Goal: Task Accomplishment & Management: Complete application form

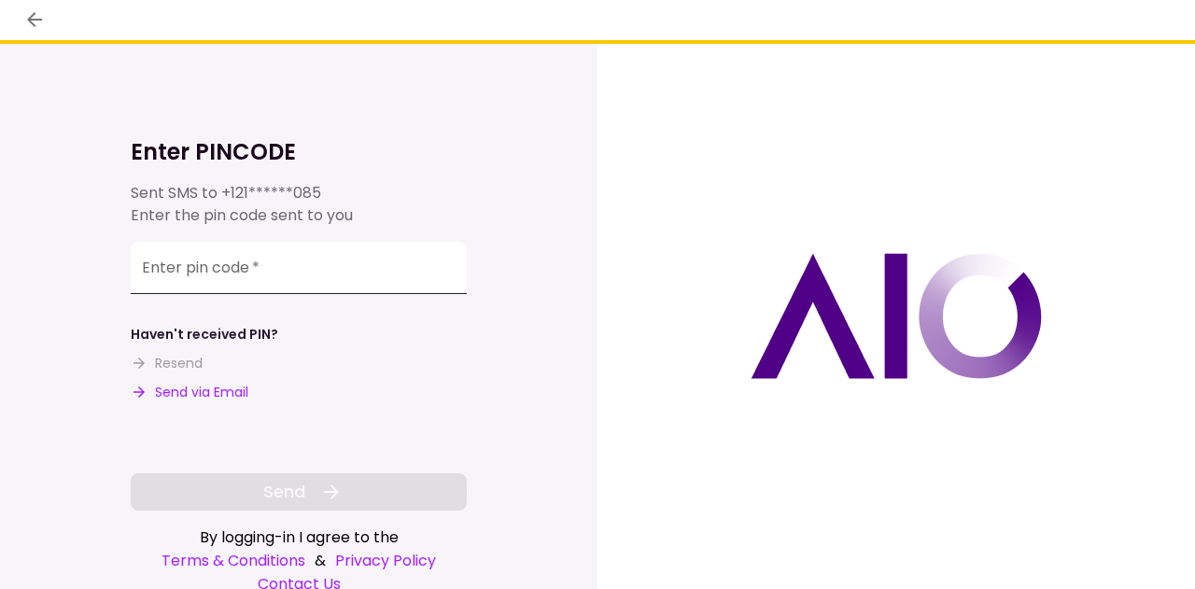
click at [407, 260] on input "Enter pin code   *" at bounding box center [299, 268] width 336 height 52
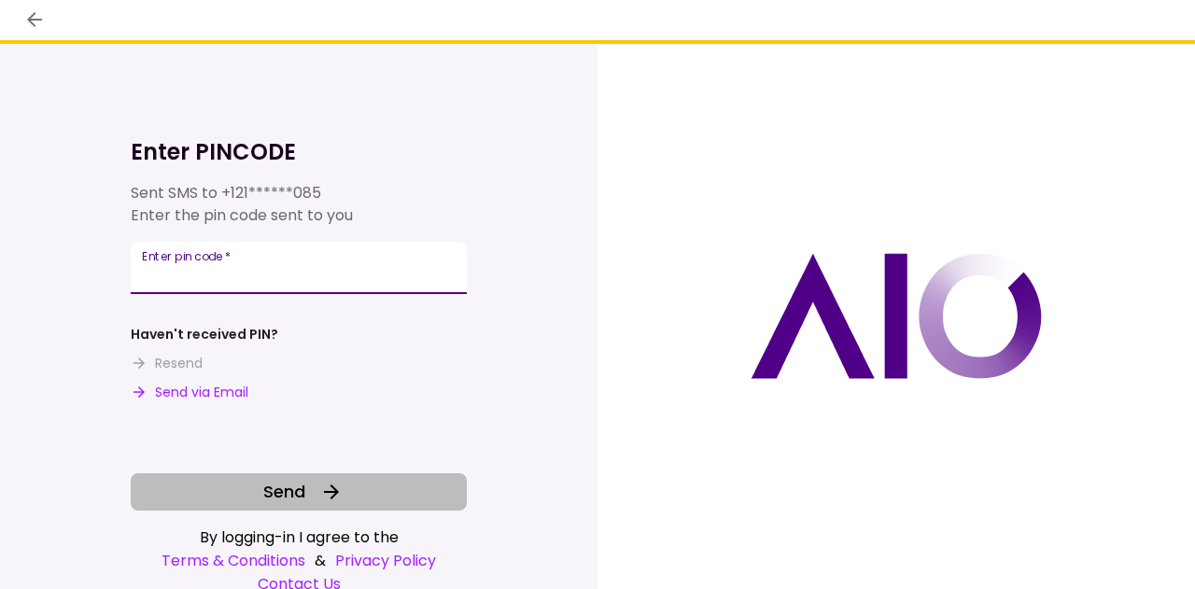
type input "******"
click at [259, 497] on button "Send" at bounding box center [299, 491] width 336 height 37
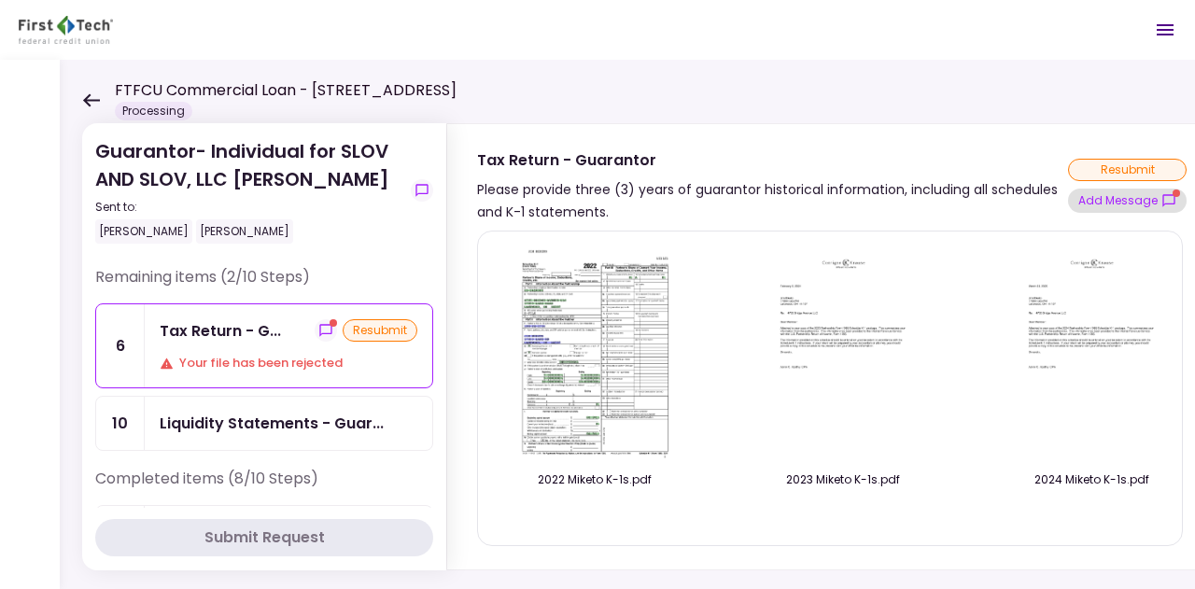
click at [1120, 196] on button "Add Message" at bounding box center [1127, 201] width 119 height 24
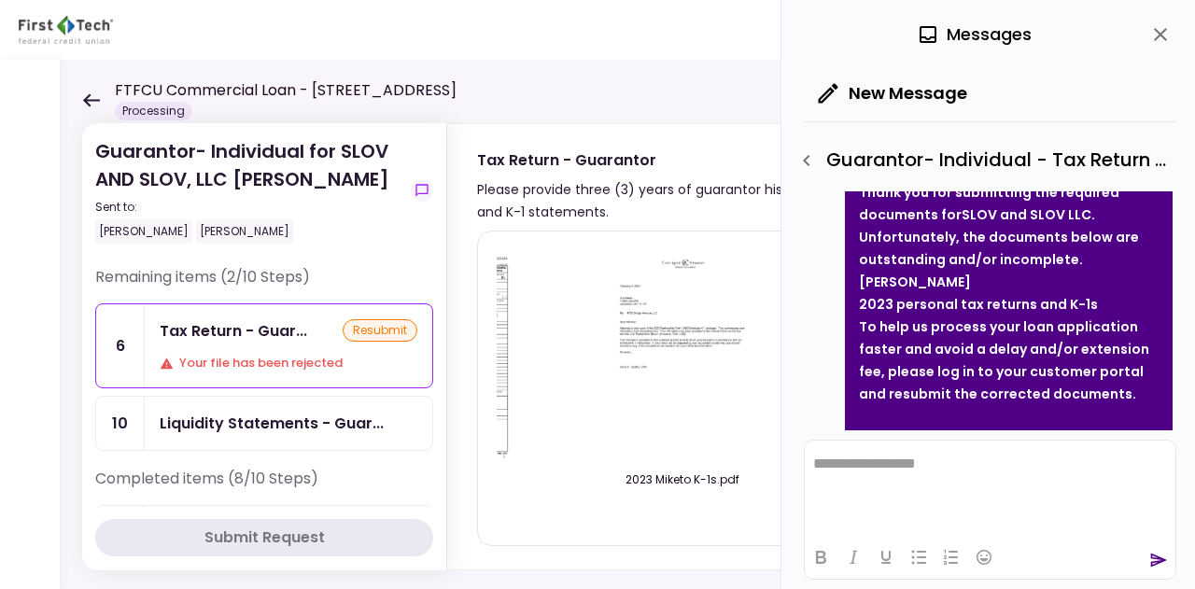
scroll to position [1083, 0]
click at [675, 382] on img at bounding box center [682, 353] width 165 height 214
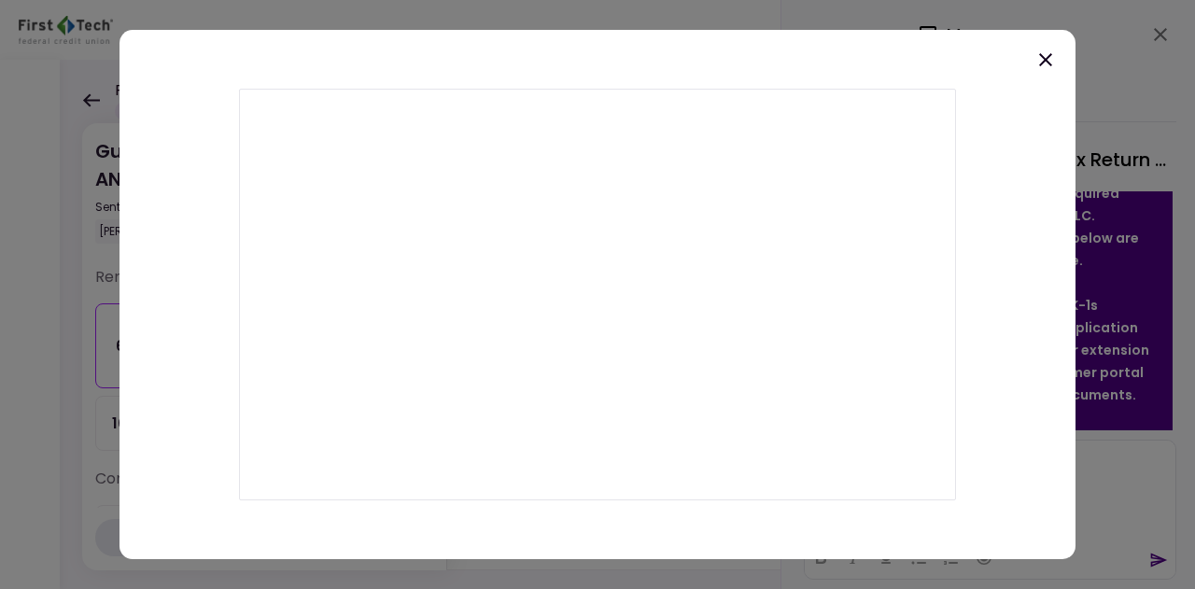
click at [1046, 57] on icon at bounding box center [1045, 60] width 22 height 22
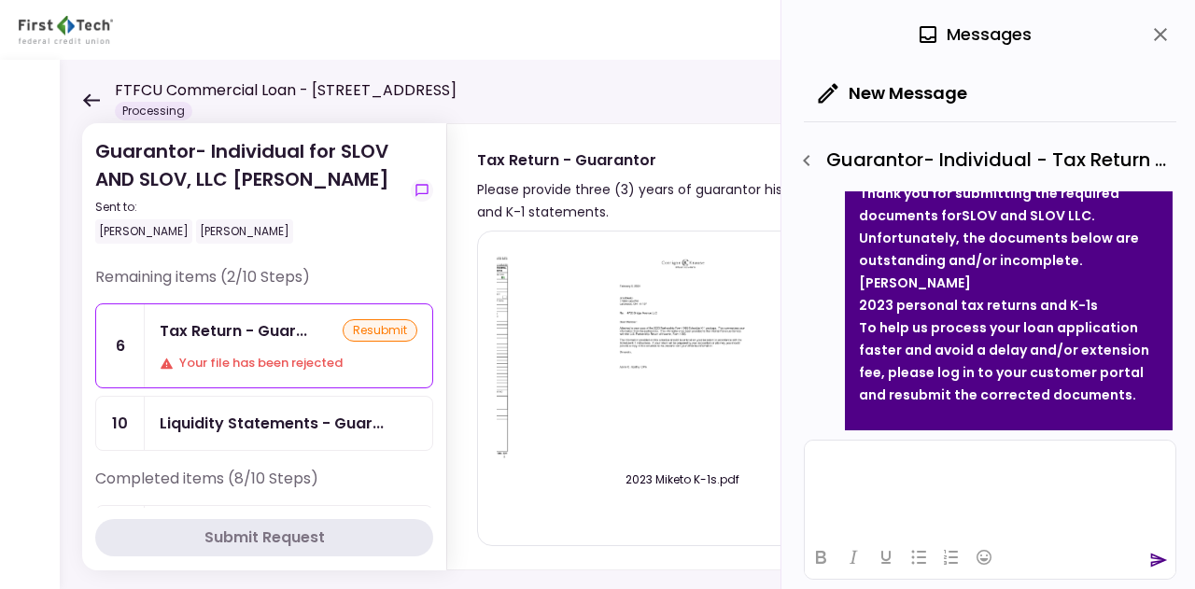
click at [975, 483] on html at bounding box center [990, 464] width 371 height 46
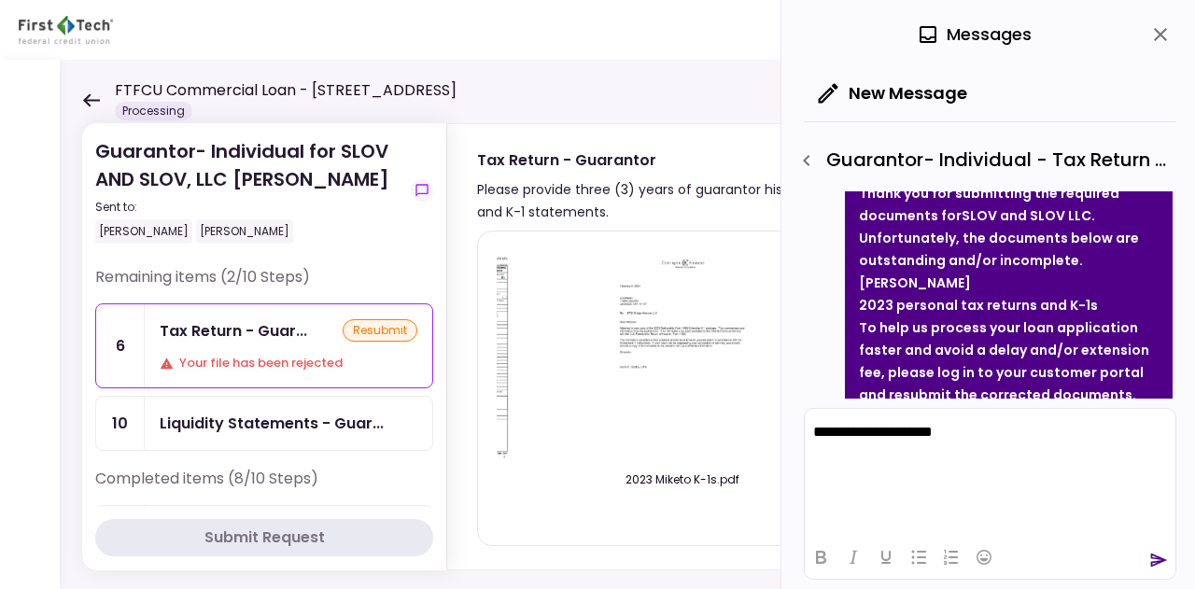
click at [1169, 557] on div at bounding box center [990, 557] width 371 height 36
click at [1155, 569] on icon "send" at bounding box center [1158, 560] width 19 height 19
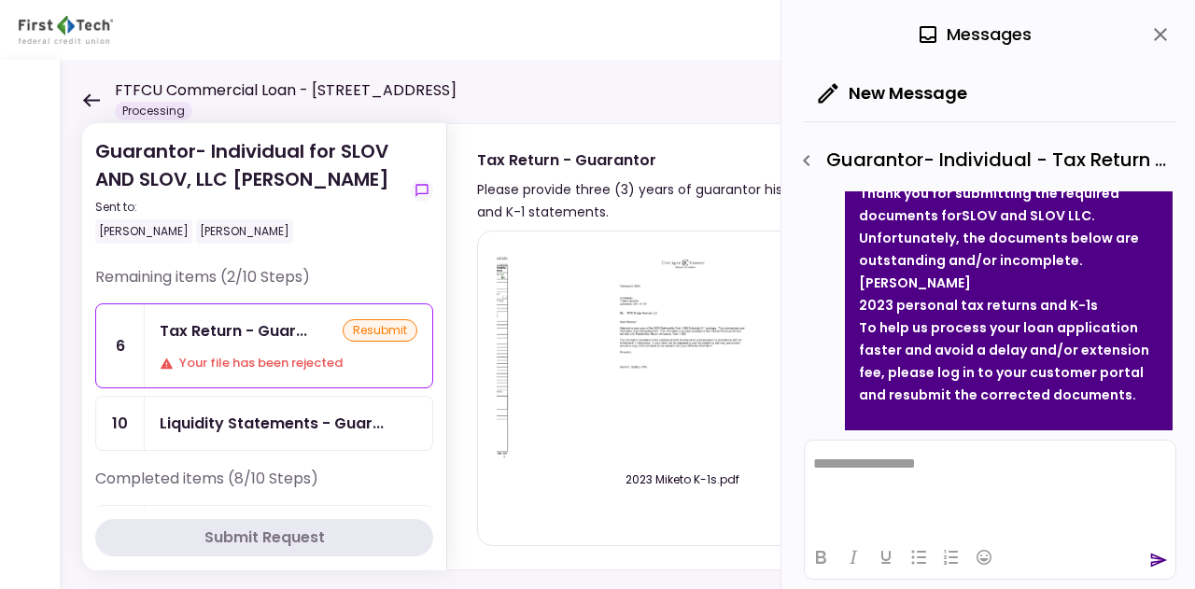
scroll to position [1488, 0]
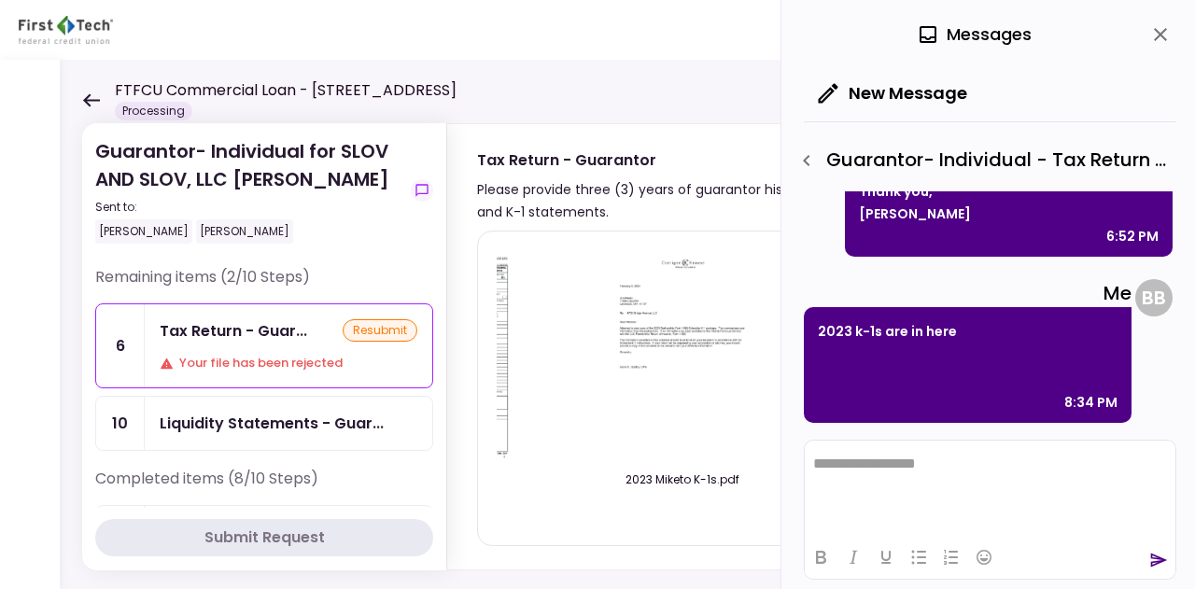
click at [1155, 36] on icon "close" at bounding box center [1160, 34] width 22 height 22
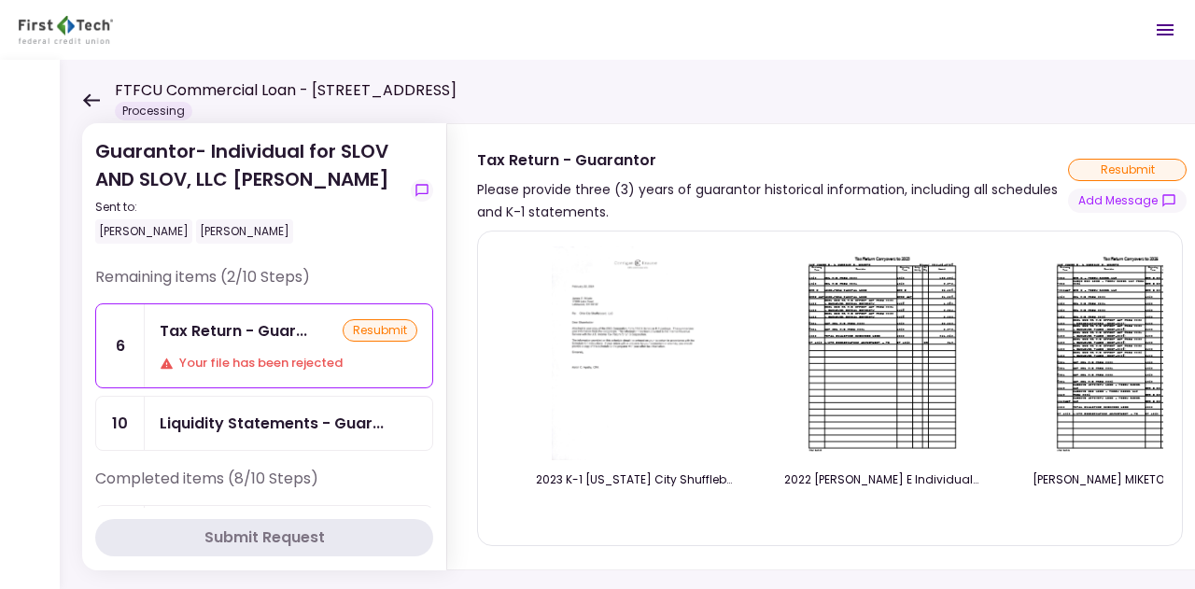
scroll to position [0, 1273]
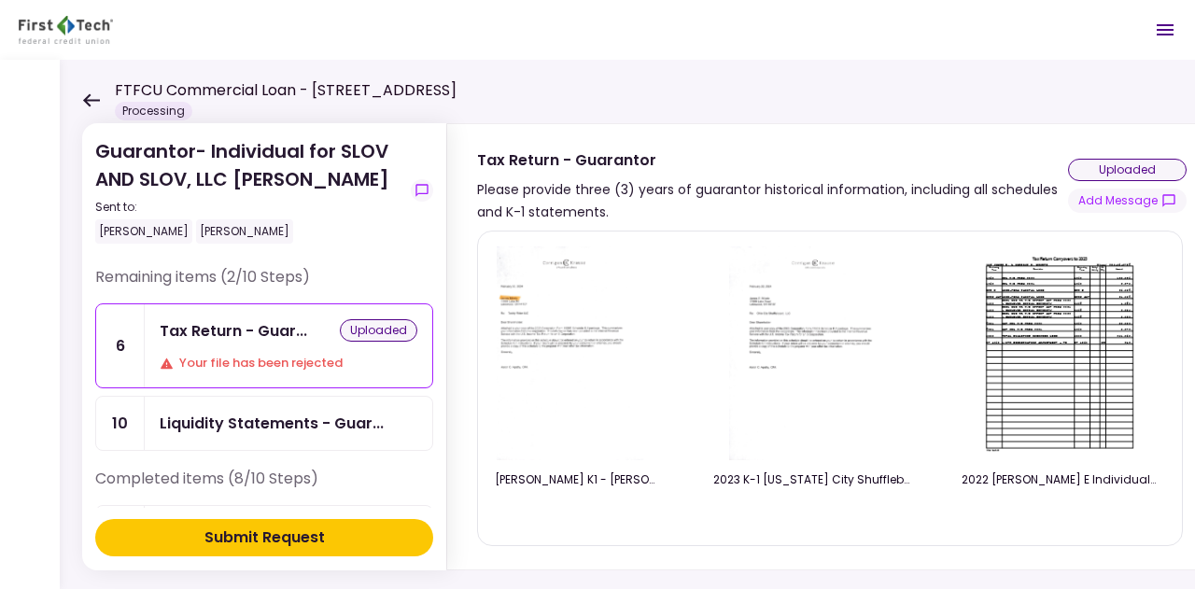
click at [302, 532] on div "Submit Request" at bounding box center [264, 537] width 120 height 22
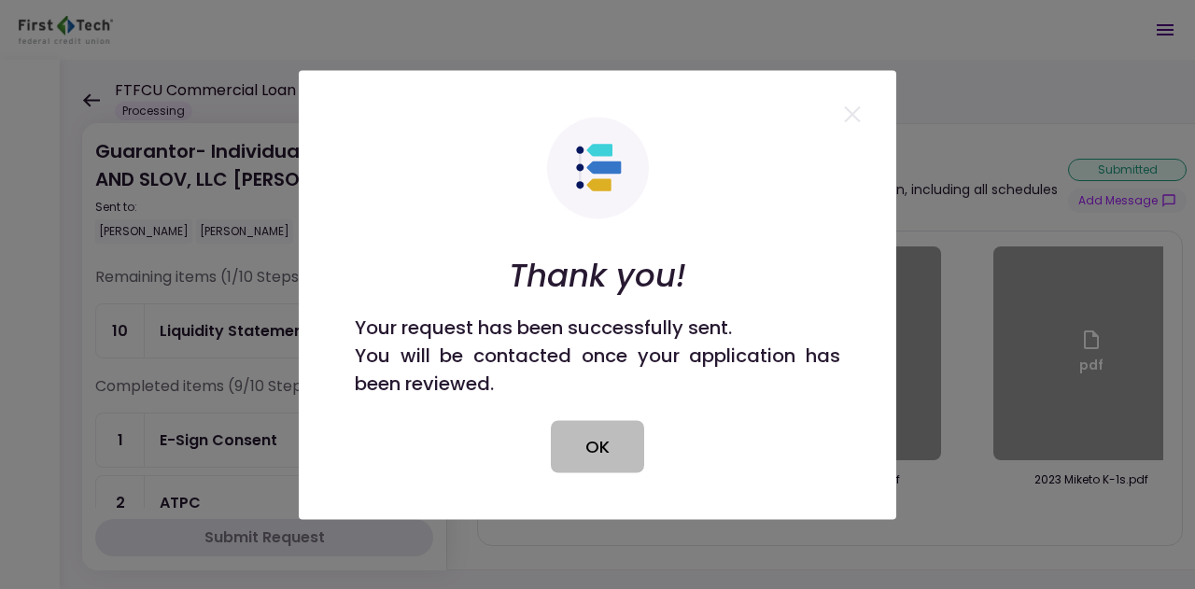
click at [603, 438] on button "OK" at bounding box center [597, 446] width 93 height 52
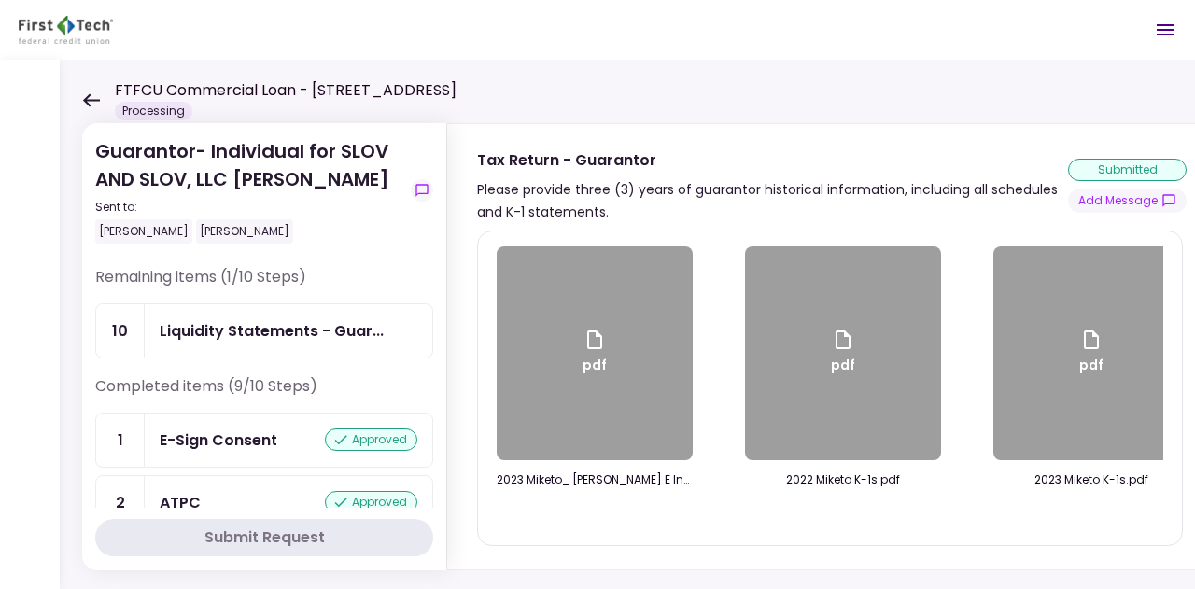
click at [88, 94] on icon at bounding box center [91, 99] width 17 height 13
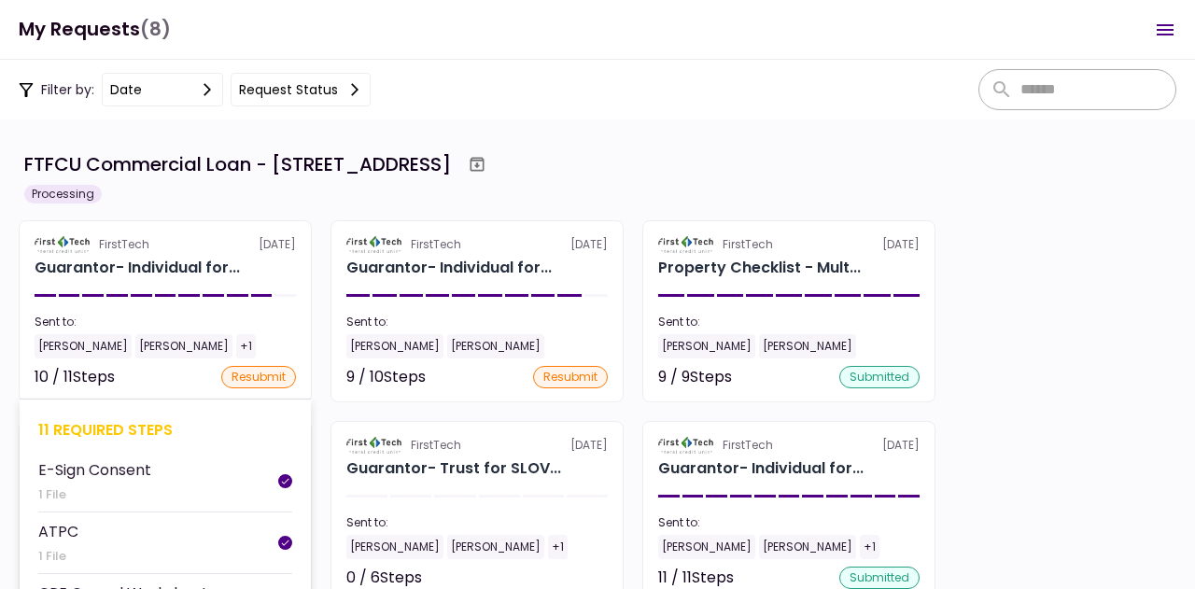
click at [129, 425] on div "11 required steps" at bounding box center [165, 429] width 254 height 23
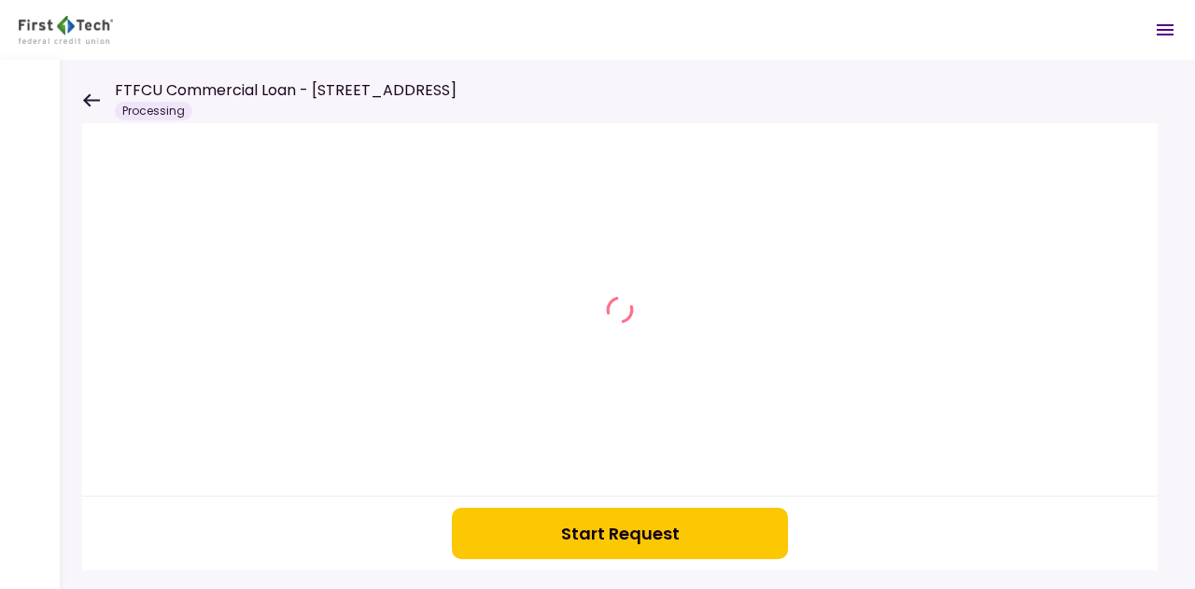
click at [530, 539] on button "Start Request" at bounding box center [620, 533] width 336 height 51
click at [93, 104] on icon at bounding box center [91, 100] width 18 height 14
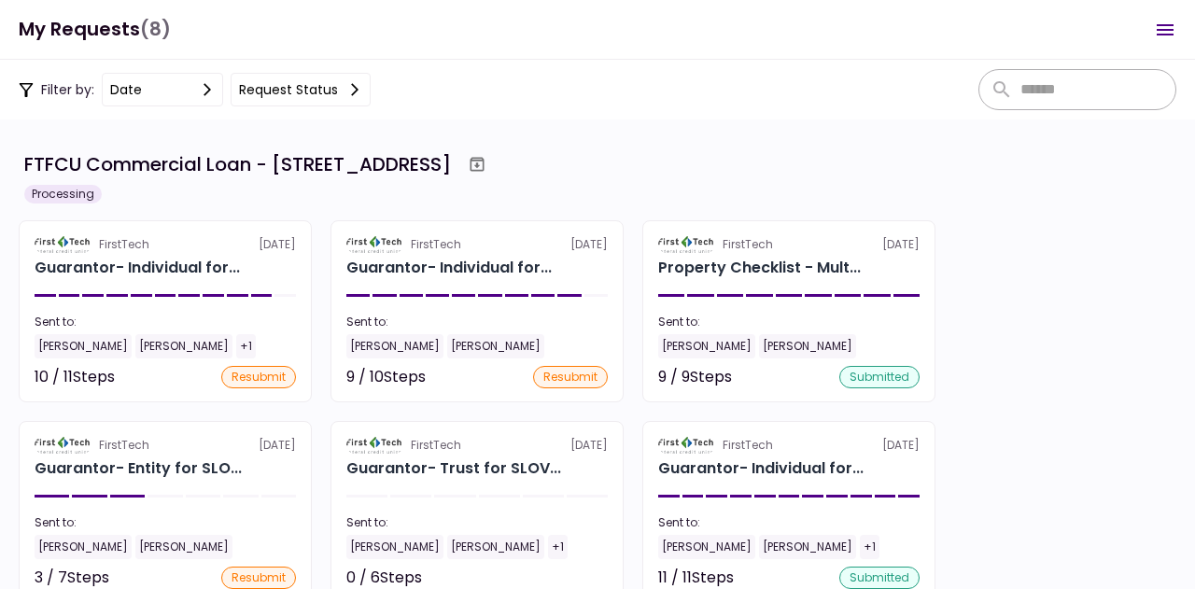
click at [93, 104] on div "Filter by: date Request status" at bounding box center [195, 90] width 352 height 34
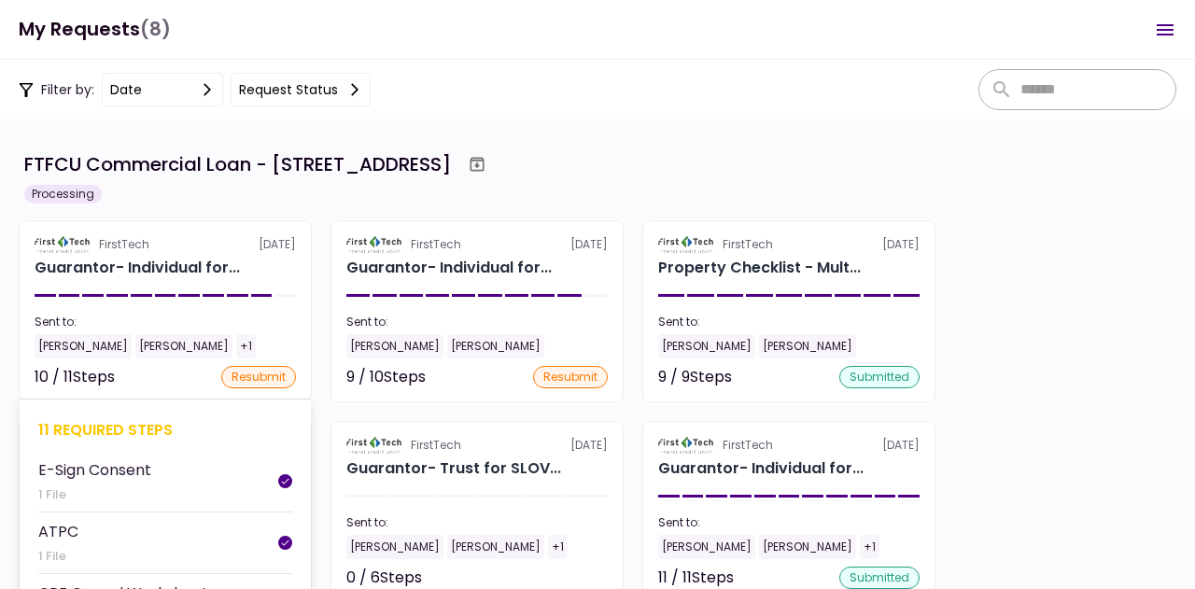
click at [115, 427] on div "11 required steps" at bounding box center [165, 429] width 254 height 23
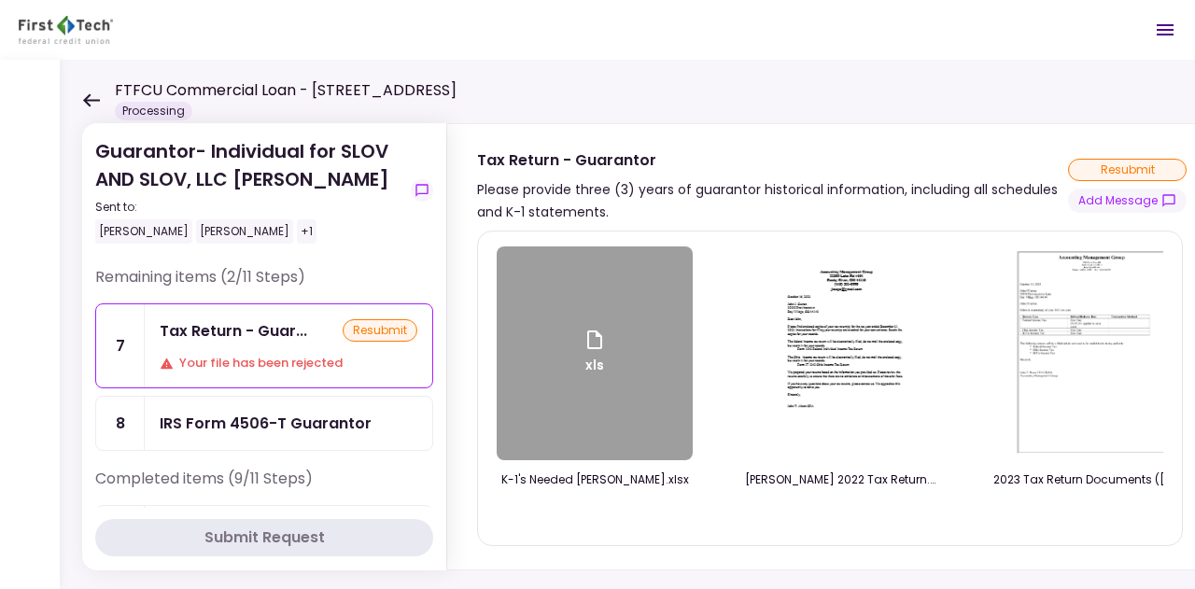
click at [340, 425] on div "IRS Form 4506-T Guarantor" at bounding box center [266, 423] width 212 height 23
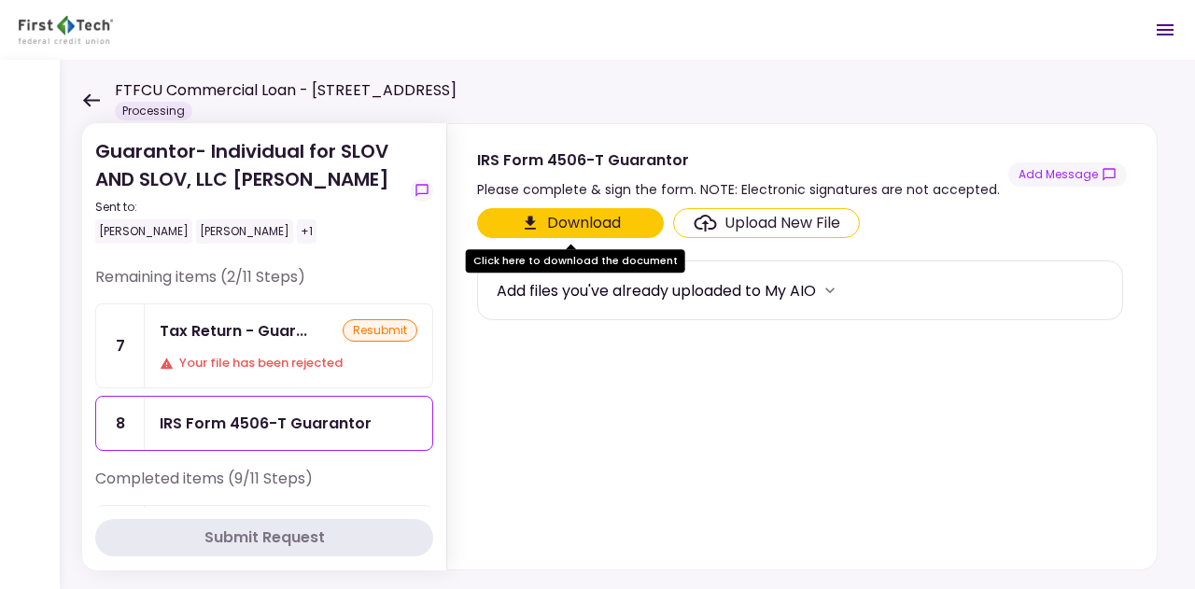
click at [615, 216] on button "Download" at bounding box center [570, 223] width 187 height 30
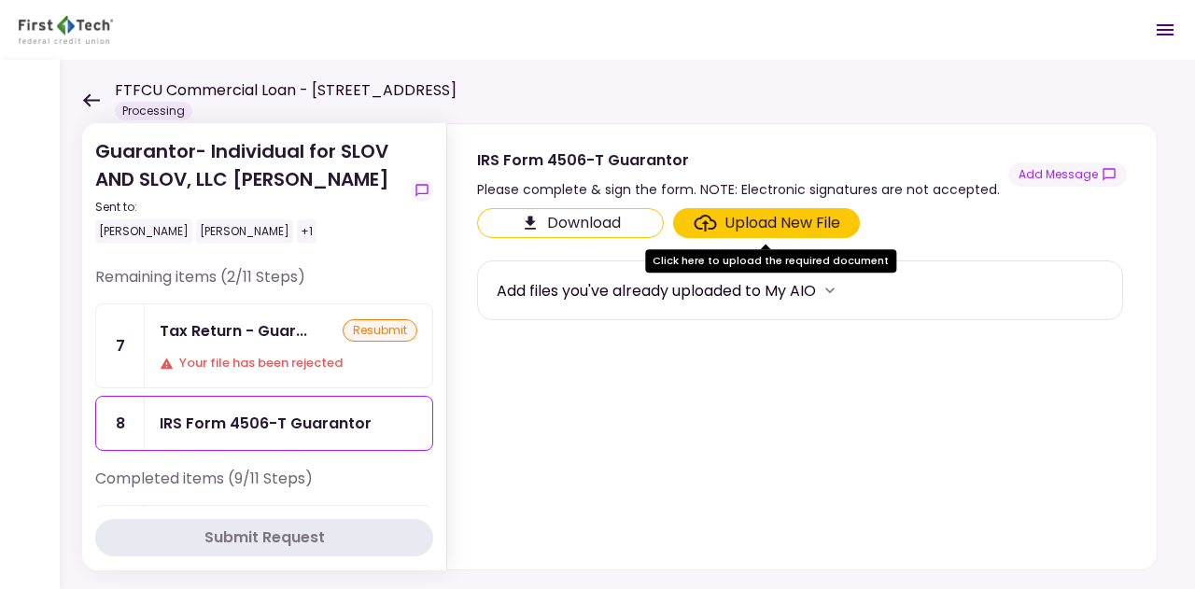
click at [93, 107] on div "FTFCU Commercial Loan - [STREET_ADDRESS] Processing" at bounding box center [269, 99] width 374 height 41
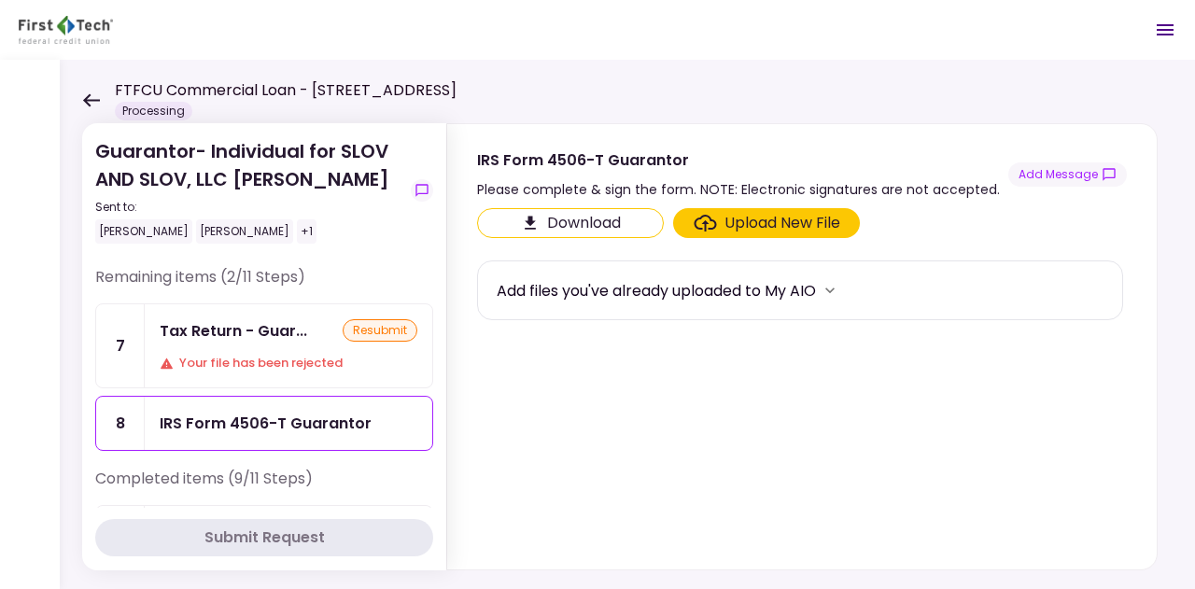
click at [93, 107] on div "FTFCU Commercial Loan - [STREET_ADDRESS] Processing" at bounding box center [269, 99] width 374 height 41
click at [91, 102] on icon at bounding box center [91, 100] width 18 height 14
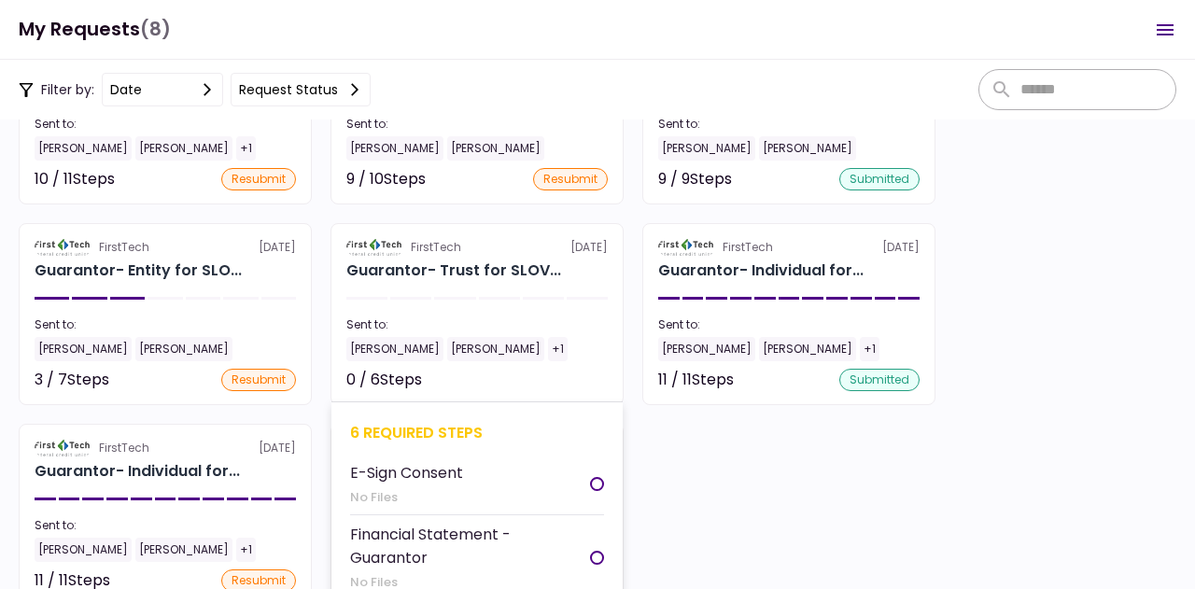
scroll to position [196, 0]
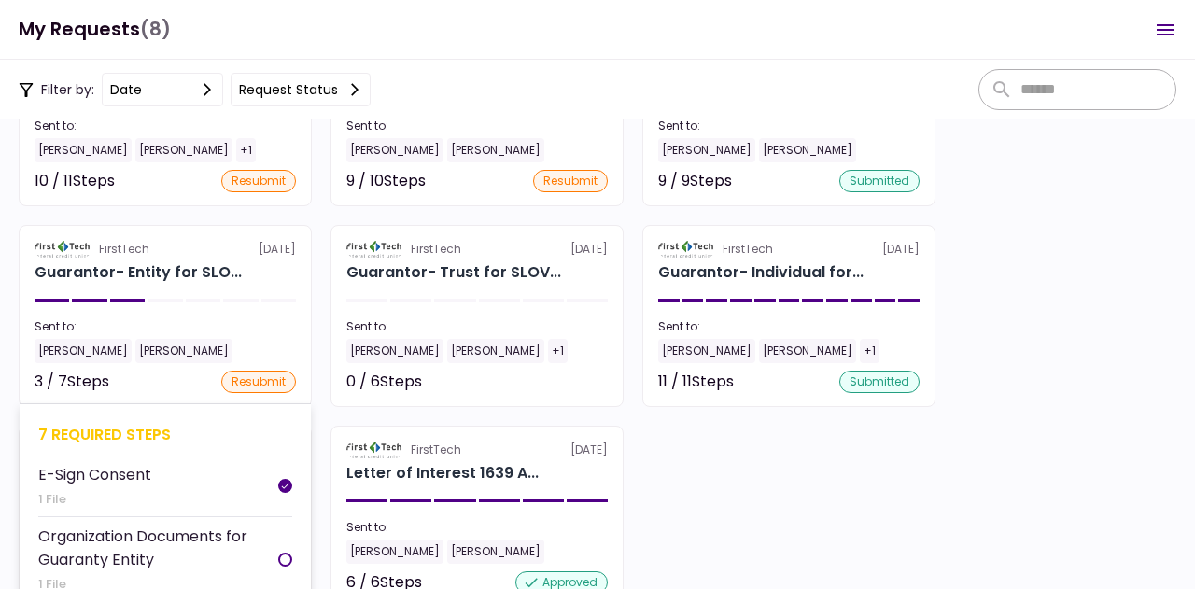
click at [103, 430] on div "7 required steps" at bounding box center [165, 434] width 254 height 23
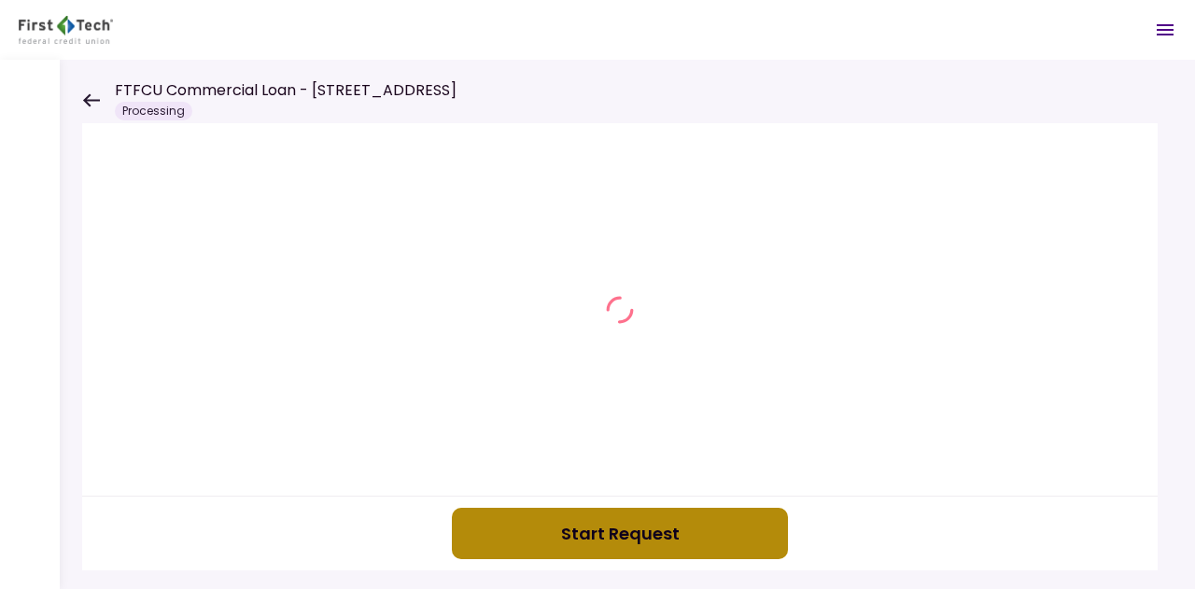
click at [573, 531] on button "Start Request" at bounding box center [620, 533] width 336 height 51
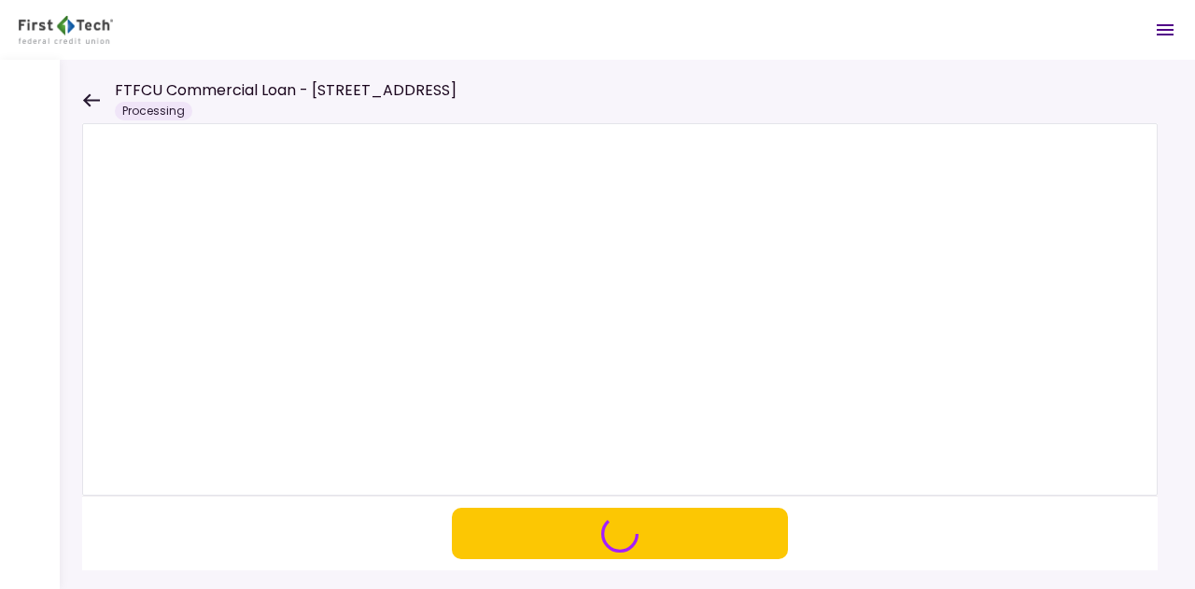
click at [93, 105] on icon at bounding box center [91, 100] width 18 height 14
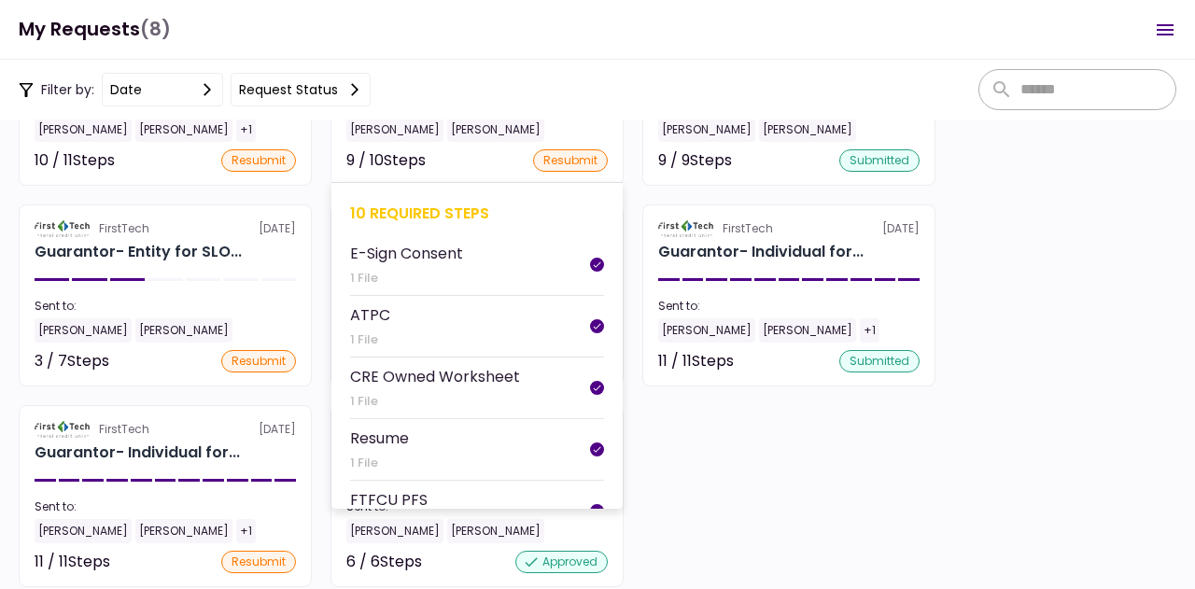
scroll to position [218, 0]
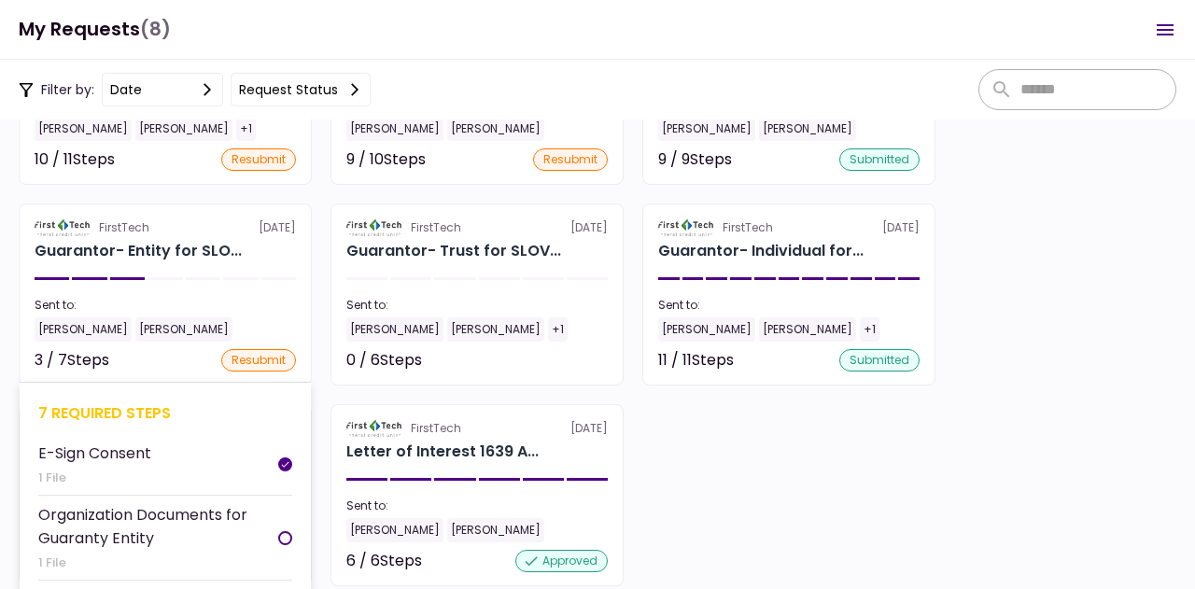
click at [127, 413] on div "7 required steps" at bounding box center [165, 412] width 254 height 23
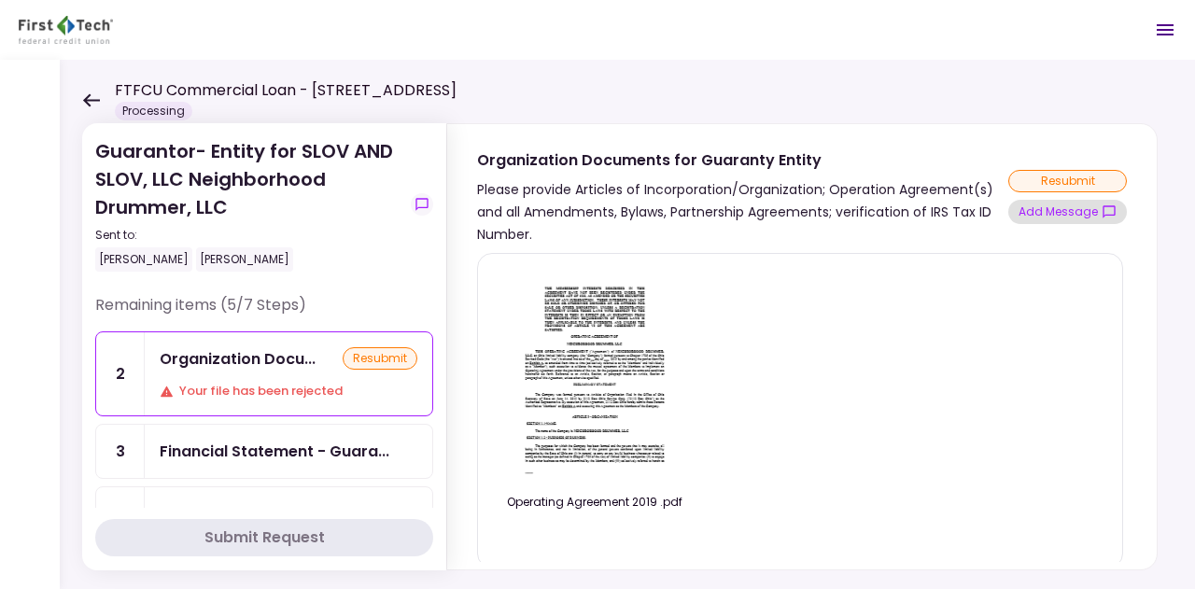
click at [1074, 210] on button "Add Message" at bounding box center [1067, 212] width 119 height 24
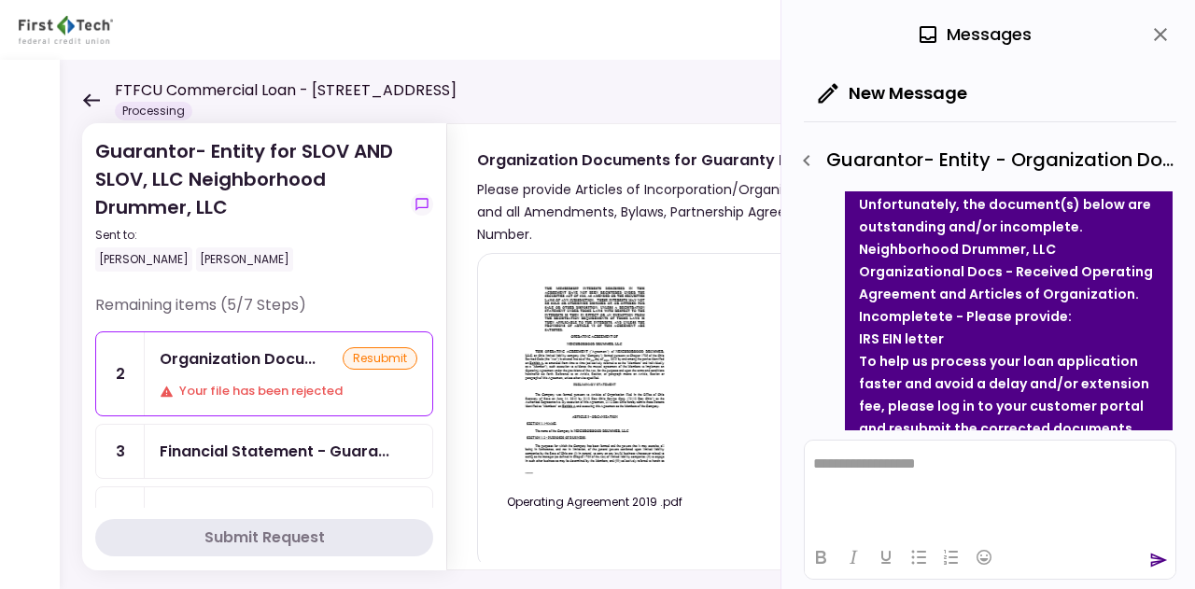
scroll to position [182, 0]
drag, startPoint x: 941, startPoint y: 340, endPoint x: 860, endPoint y: 336, distance: 81.3
click at [860, 336] on li "IRS EIN letter" at bounding box center [1009, 340] width 300 height 22
copy strong "IRS EIN letter"
click at [92, 101] on icon at bounding box center [91, 100] width 18 height 14
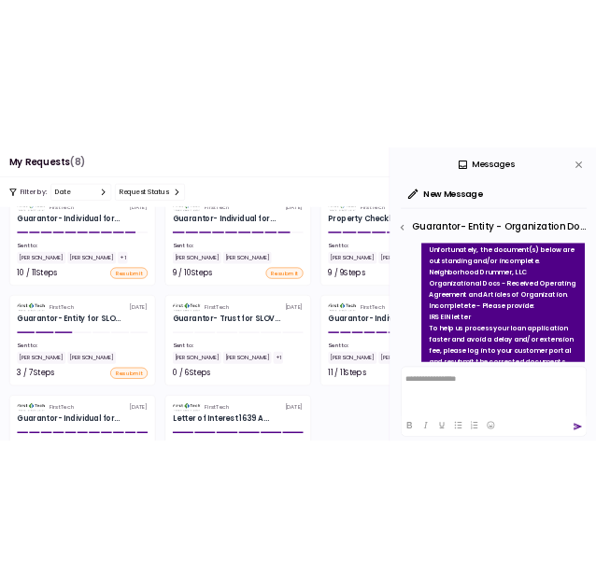
scroll to position [126, 0]
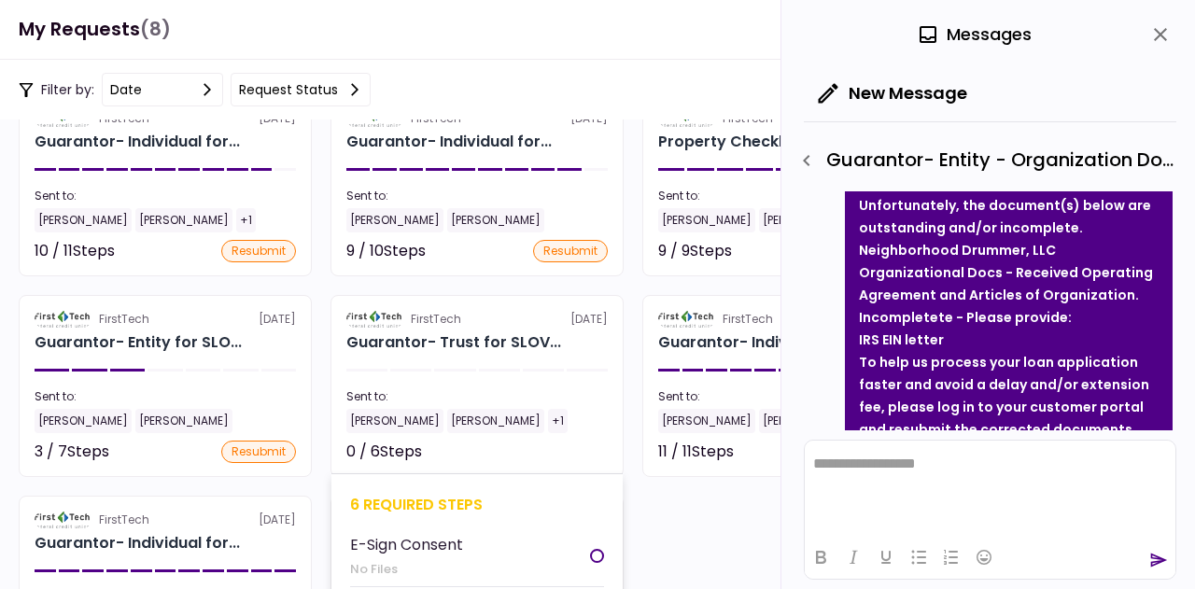
click at [429, 501] on div "6 required steps" at bounding box center [477, 504] width 254 height 23
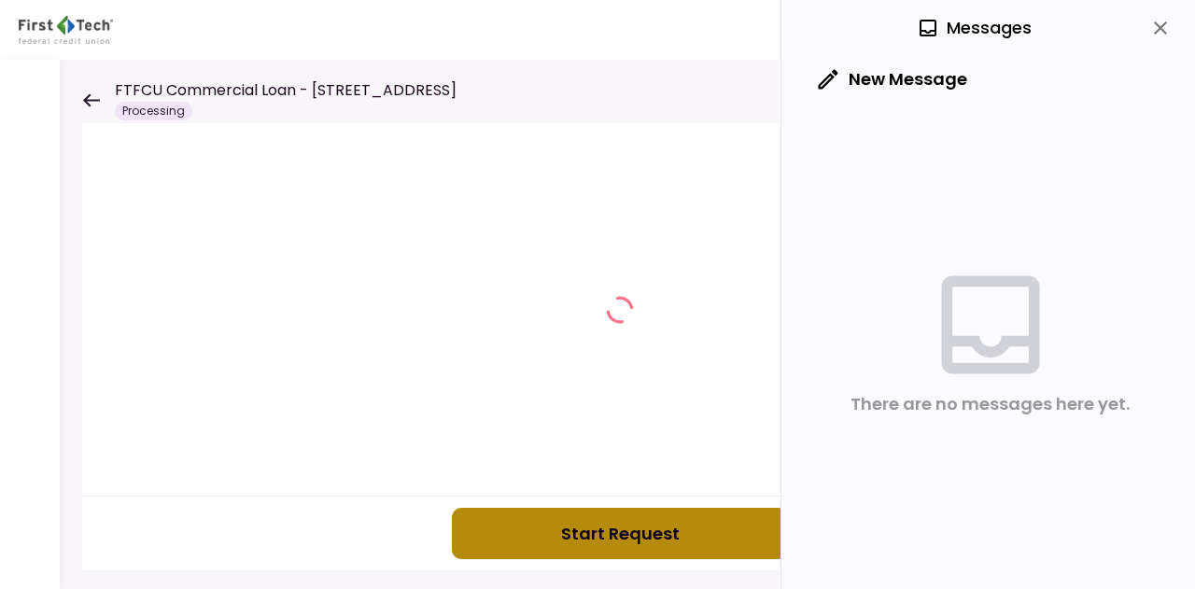
click at [639, 531] on button "Start Request" at bounding box center [620, 533] width 336 height 51
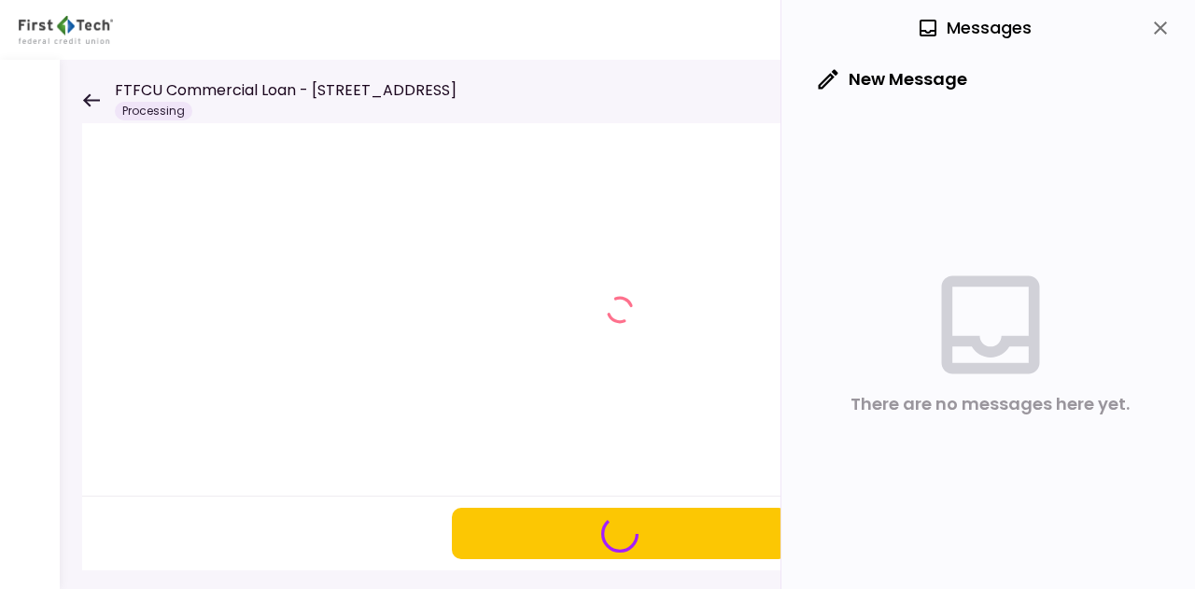
click at [1161, 14] on button "close" at bounding box center [1160, 28] width 32 height 32
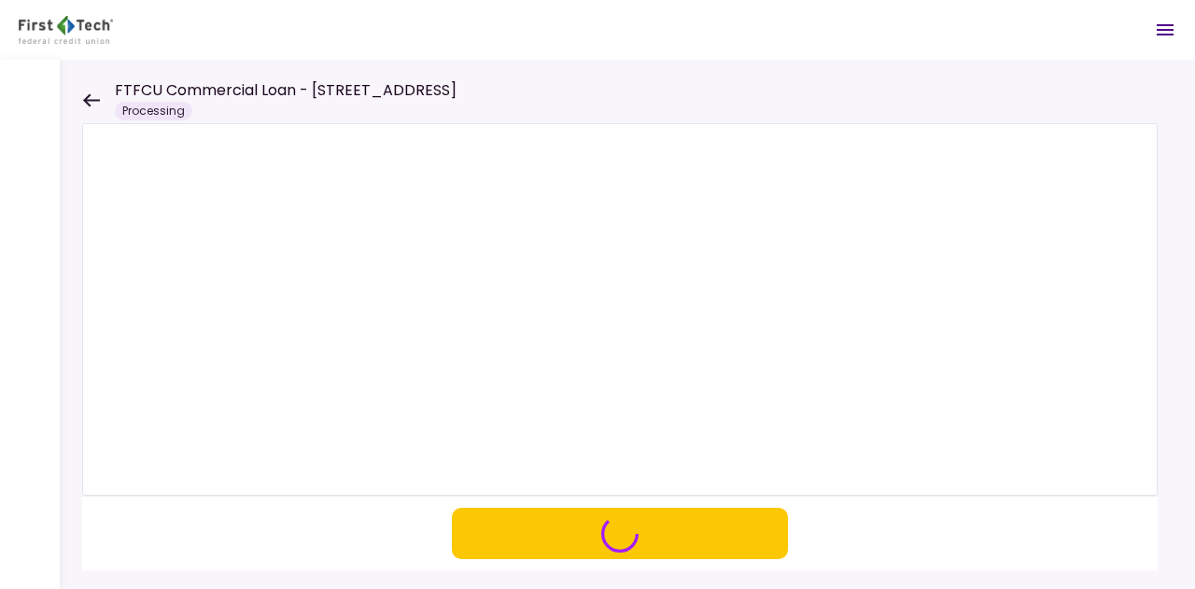
click at [94, 105] on icon at bounding box center [91, 100] width 18 height 14
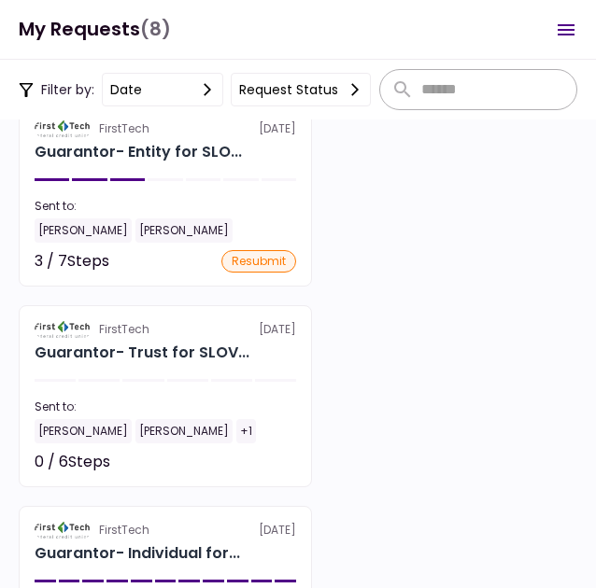
scroll to position [803, 0]
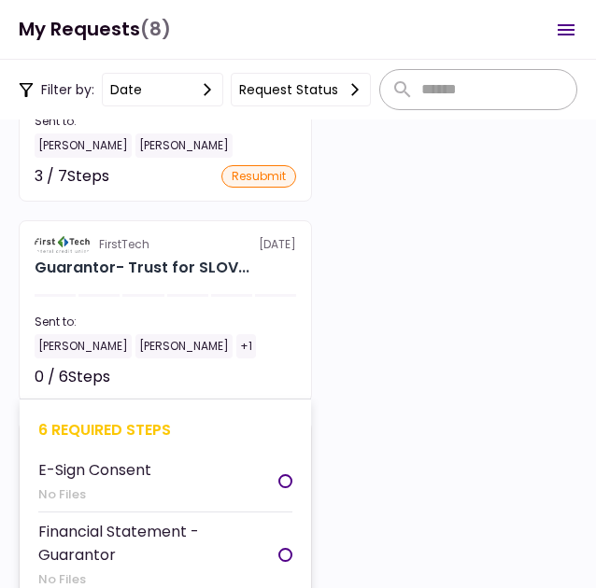
click at [124, 442] on div "6 required steps" at bounding box center [165, 429] width 254 height 23
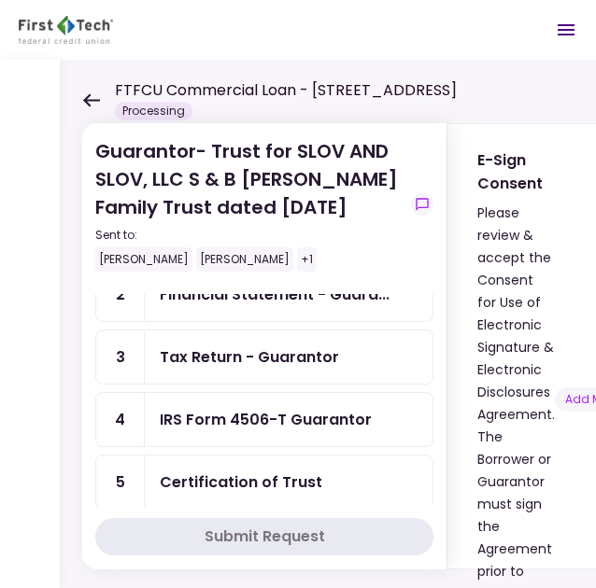
scroll to position [140, 0]
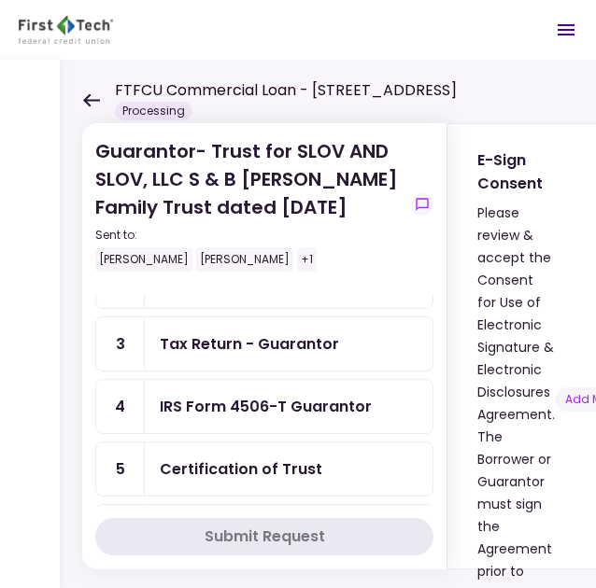
click at [301, 442] on link "5 Certification of Trust" at bounding box center [264, 469] width 338 height 55
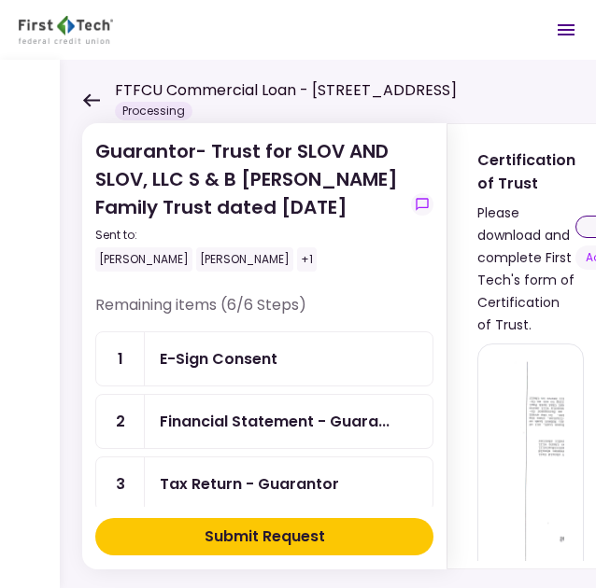
click at [381, 531] on button "Submit Request" at bounding box center [264, 536] width 338 height 37
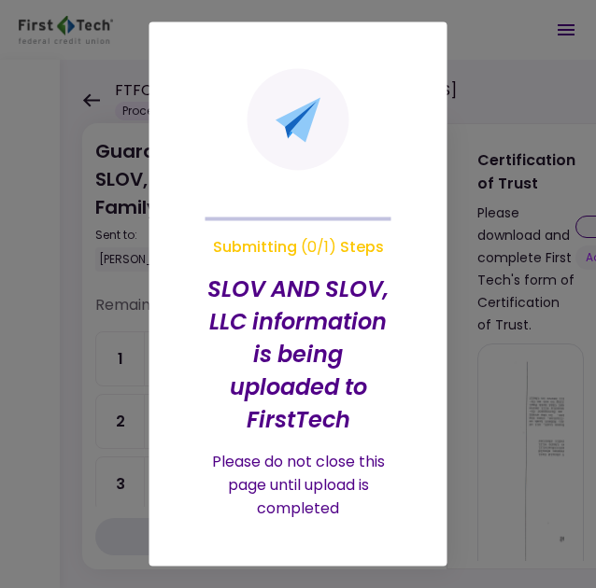
click at [82, 114] on div at bounding box center [298, 294] width 596 height 588
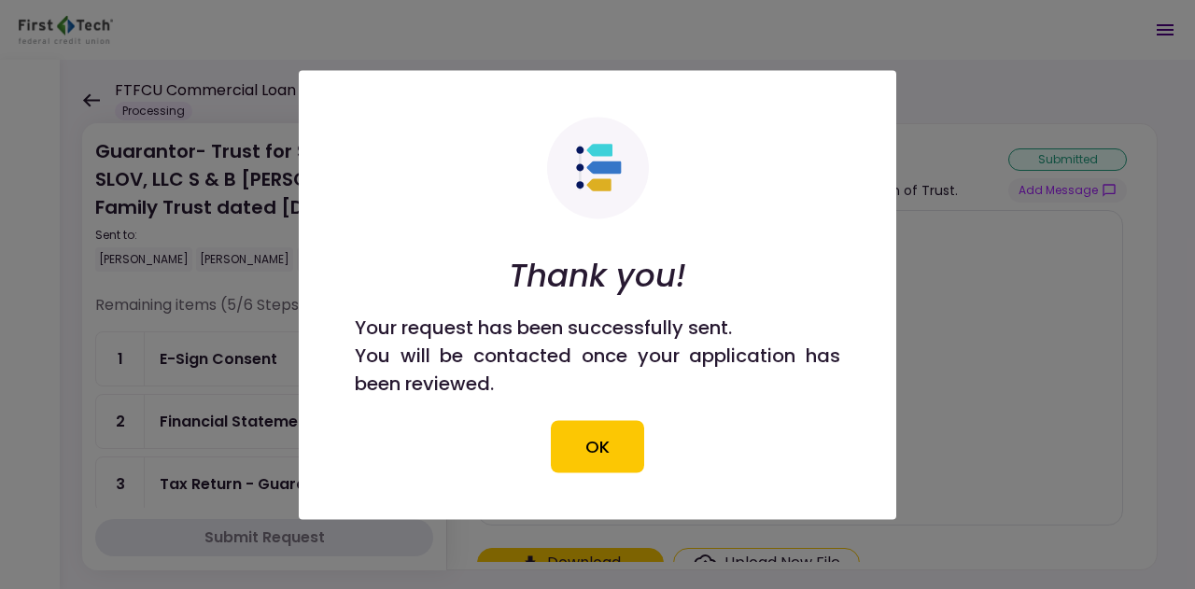
click at [147, 111] on div at bounding box center [597, 294] width 1195 height 589
click at [603, 449] on button "OK" at bounding box center [597, 446] width 93 height 52
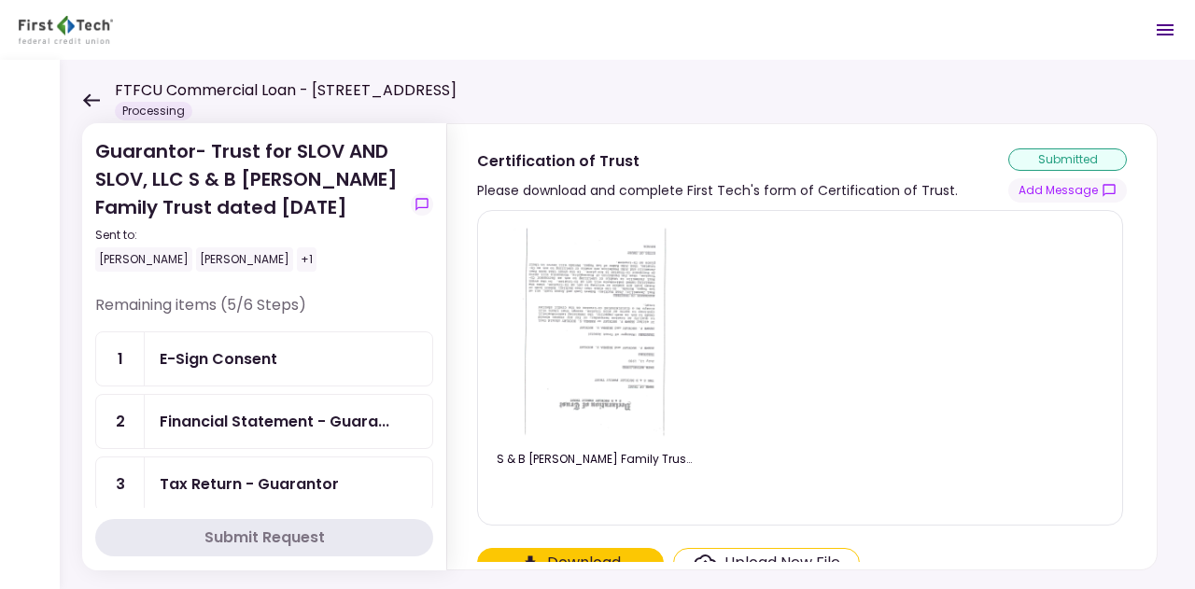
click at [99, 105] on icon at bounding box center [91, 100] width 18 height 14
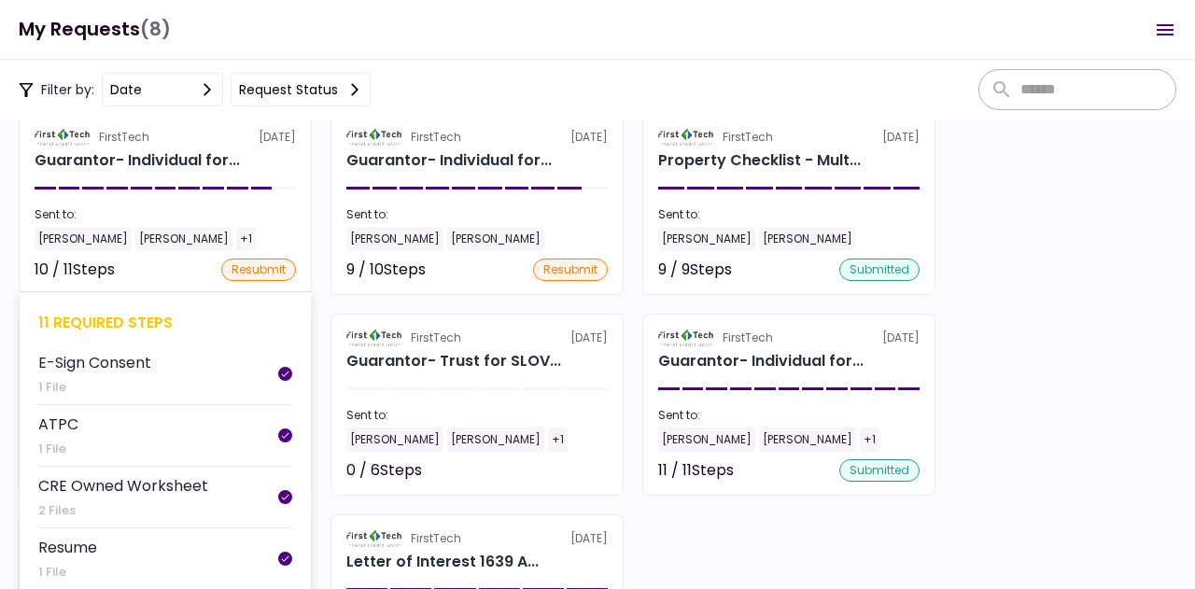
scroll to position [108, 0]
click at [161, 326] on div "11 required steps" at bounding box center [165, 321] width 254 height 23
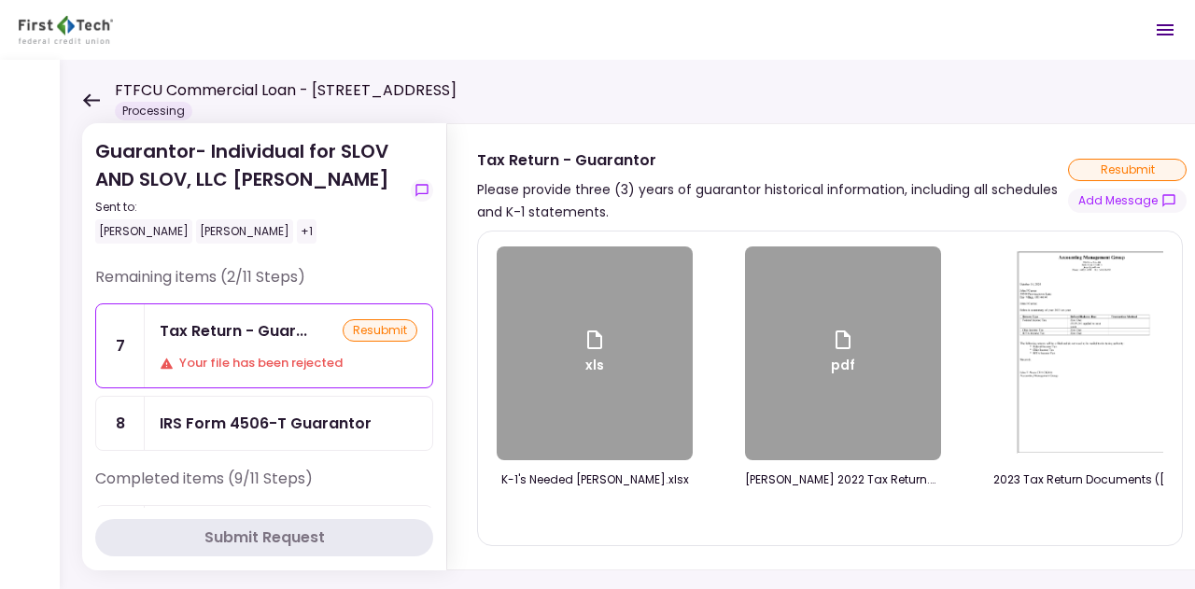
click at [87, 100] on icon at bounding box center [91, 99] width 17 height 13
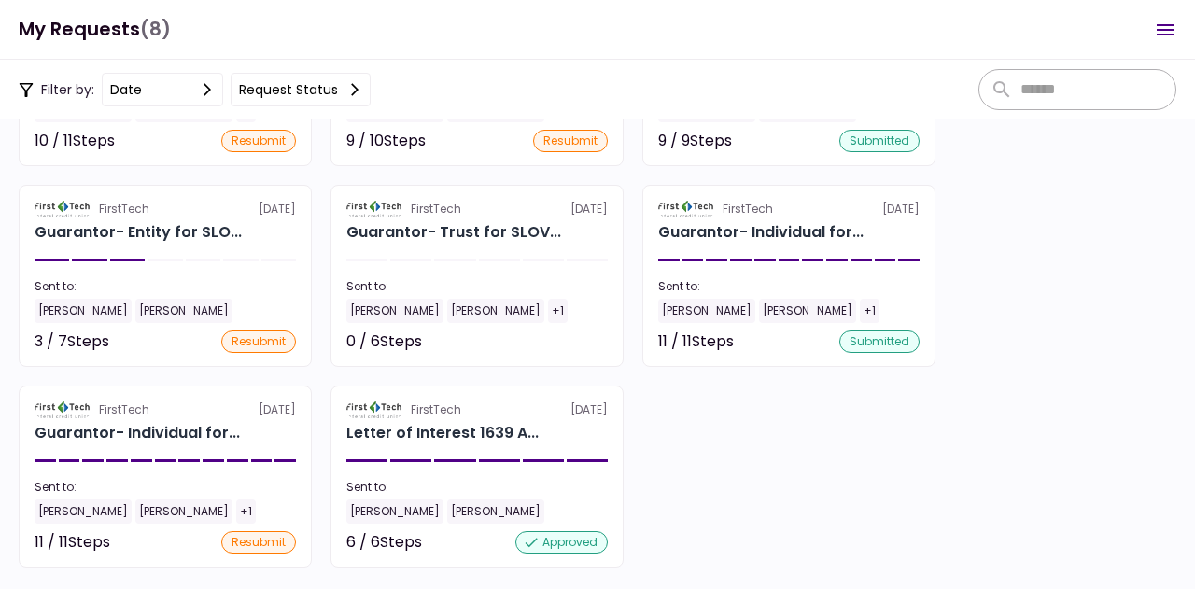
scroll to position [282, 0]
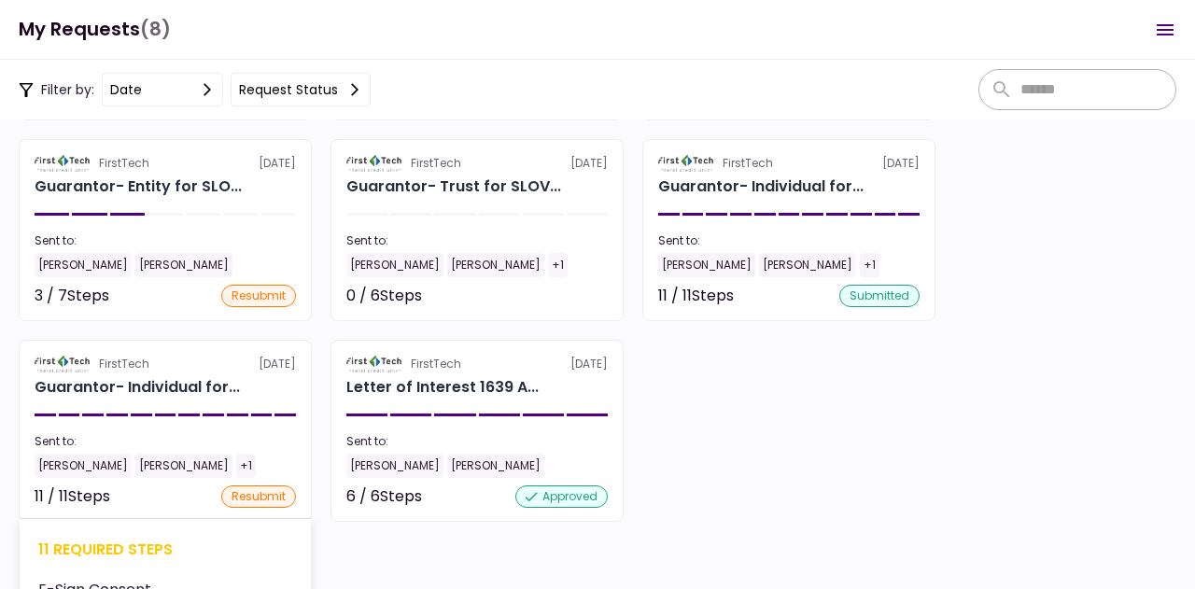
click at [113, 538] on div "11 required steps" at bounding box center [165, 549] width 254 height 23
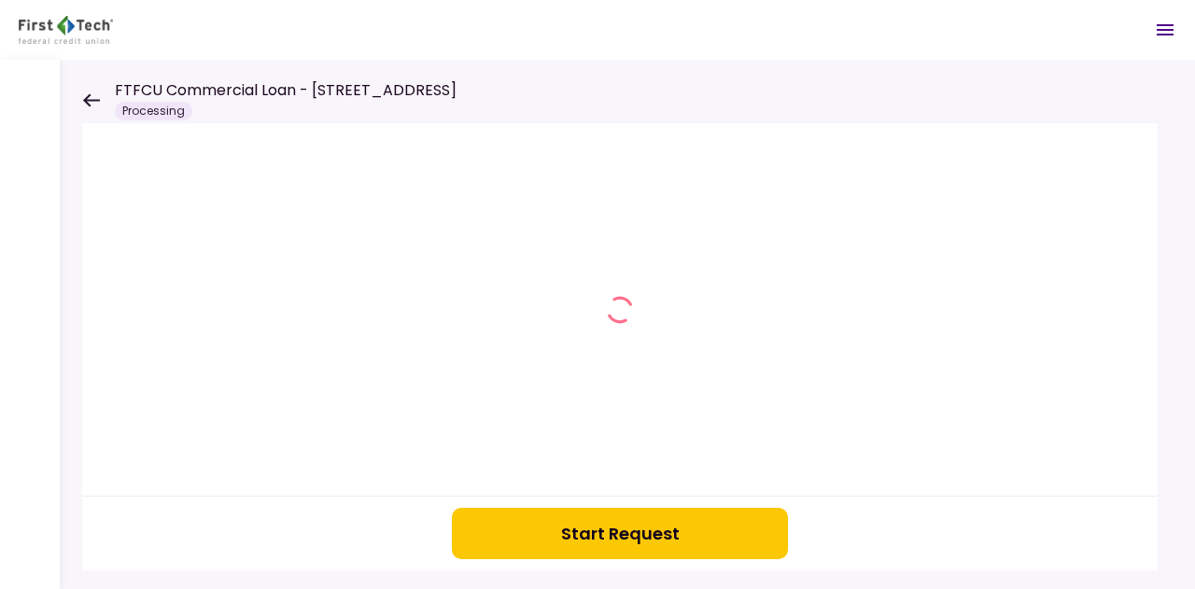
click at [564, 551] on button "Start Request" at bounding box center [620, 533] width 336 height 51
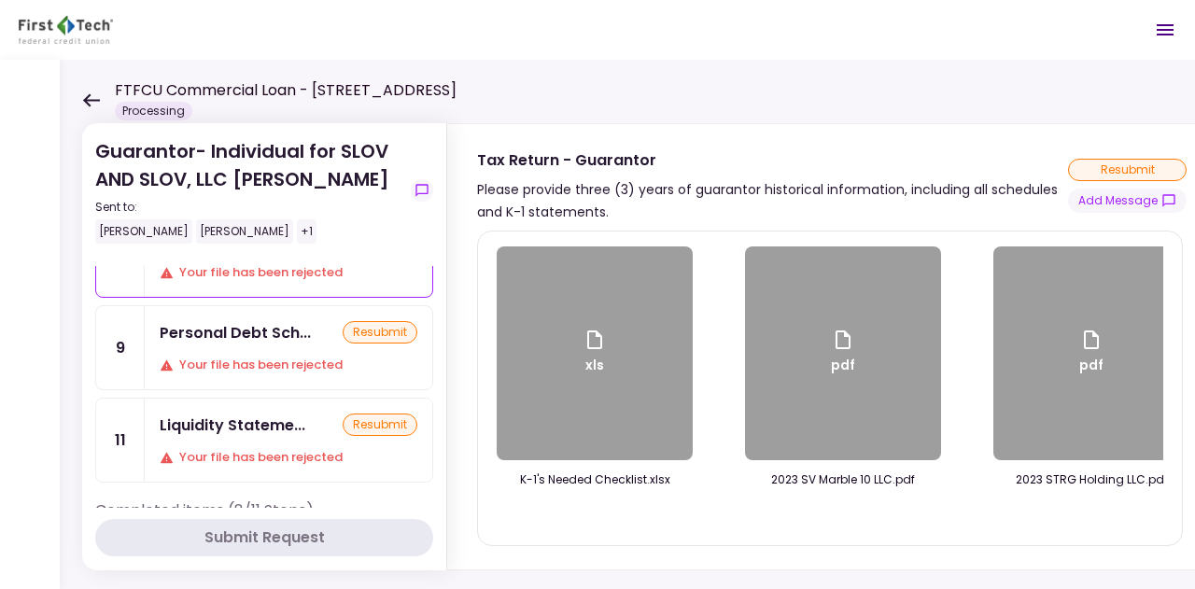
scroll to position [90, 0]
click at [612, 414] on div "xls" at bounding box center [595, 353] width 196 height 214
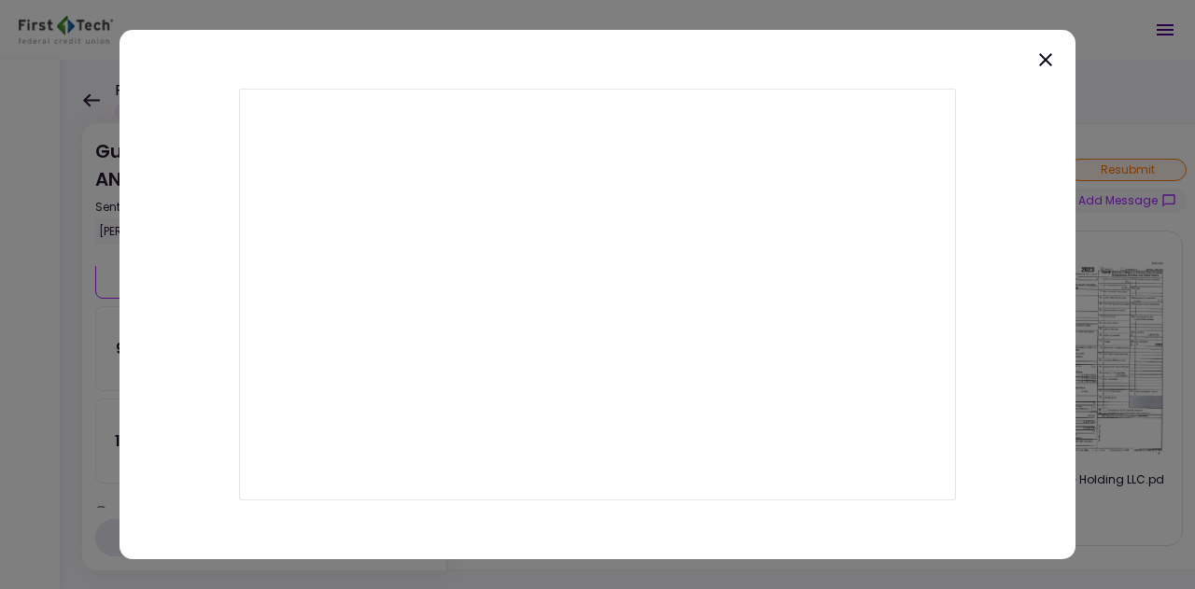
click at [1049, 58] on icon at bounding box center [1045, 60] width 22 height 22
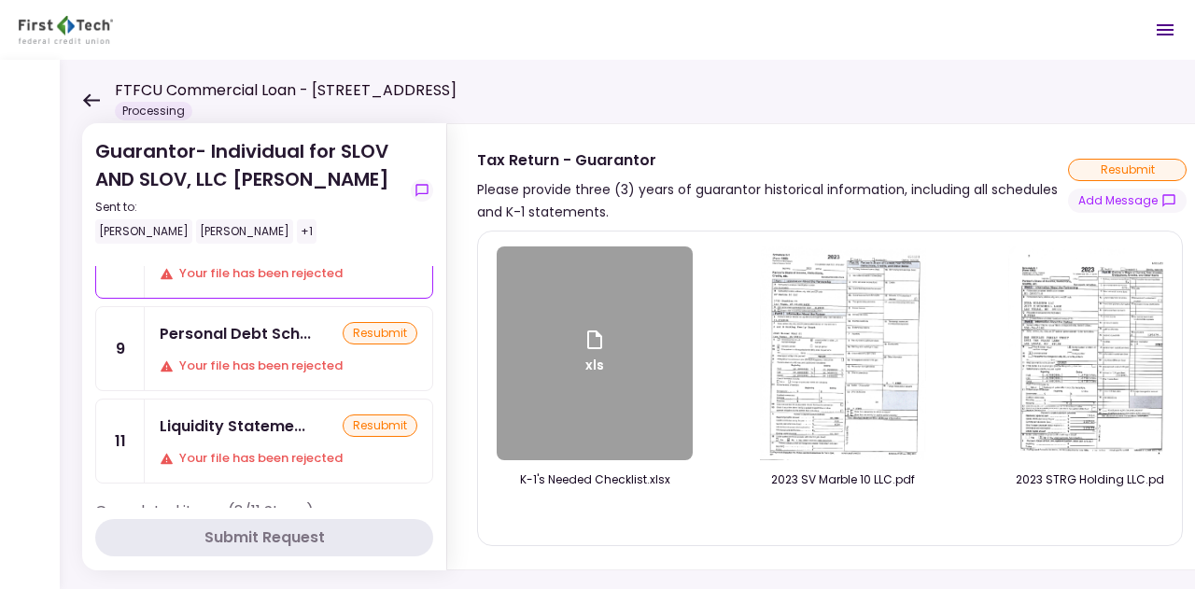
click at [237, 352] on div "Personal Debt Sch... resubmit Your file has been rejected" at bounding box center [289, 348] width 288 height 83
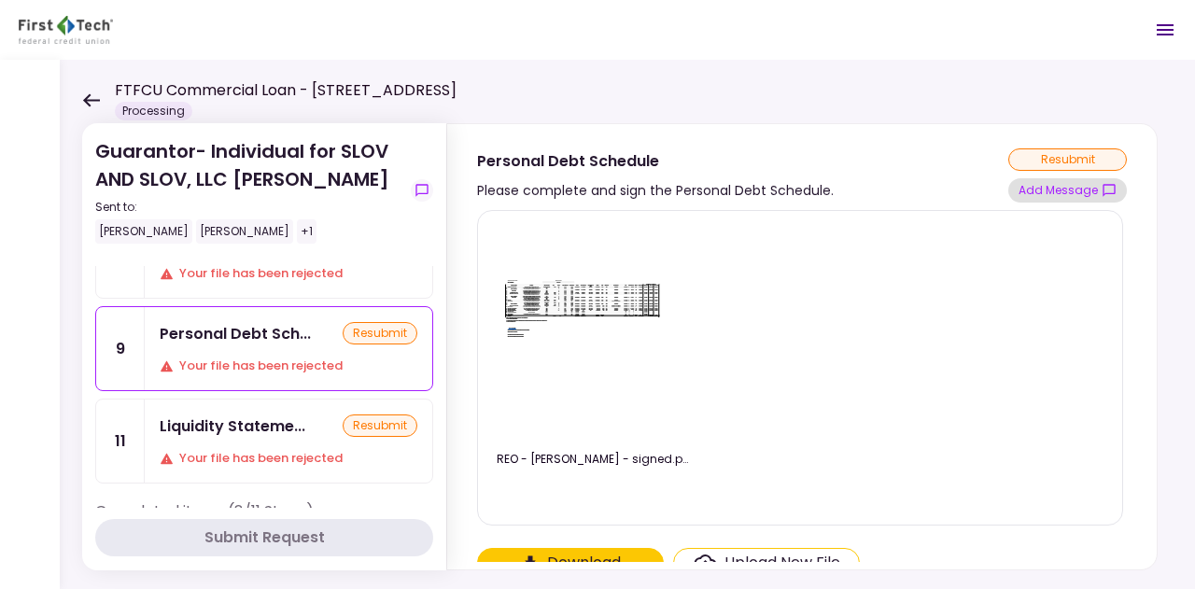
click at [1085, 188] on button "Add Message" at bounding box center [1067, 190] width 119 height 24
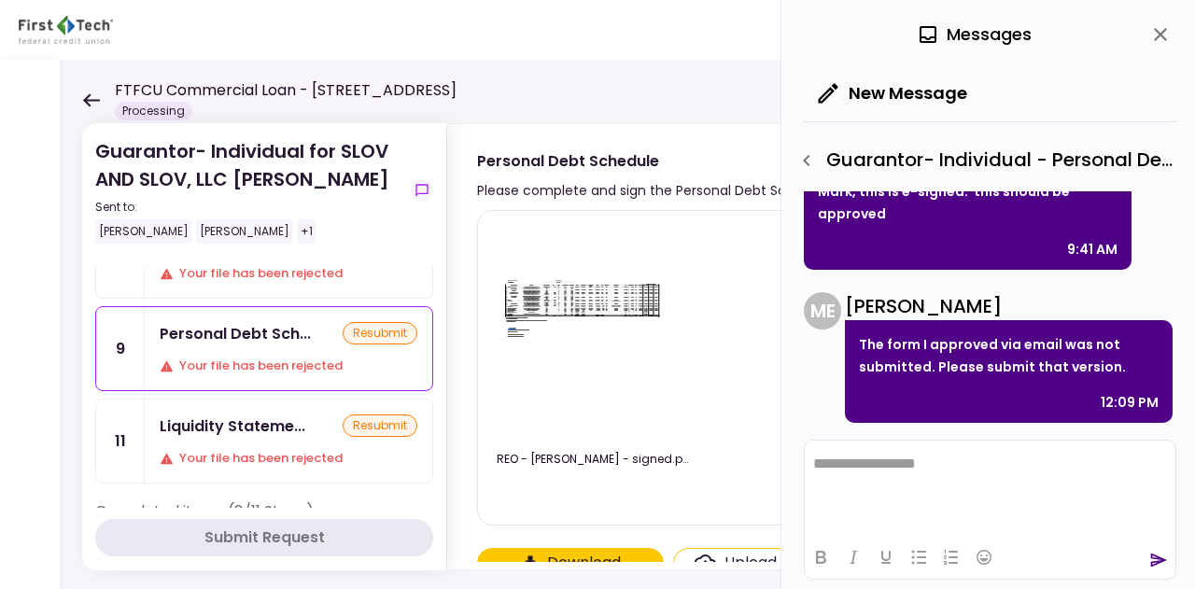
scroll to position [818, 0]
click at [302, 415] on div "Liquidity Stateme..." at bounding box center [233, 425] width 146 height 23
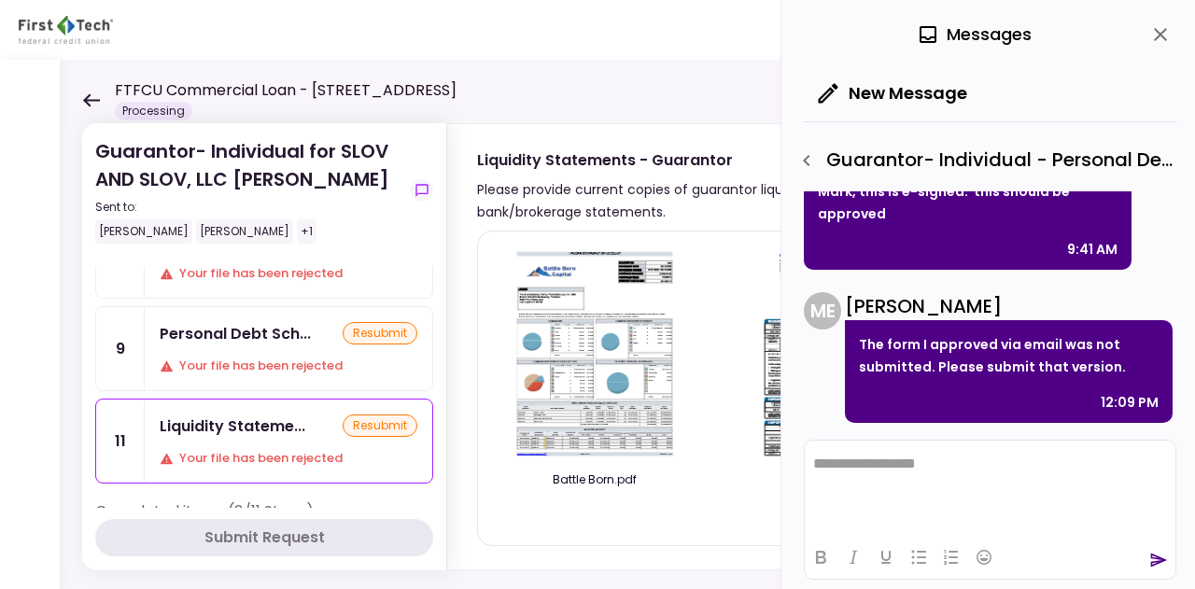
click at [799, 161] on icon "button" at bounding box center [806, 160] width 22 height 22
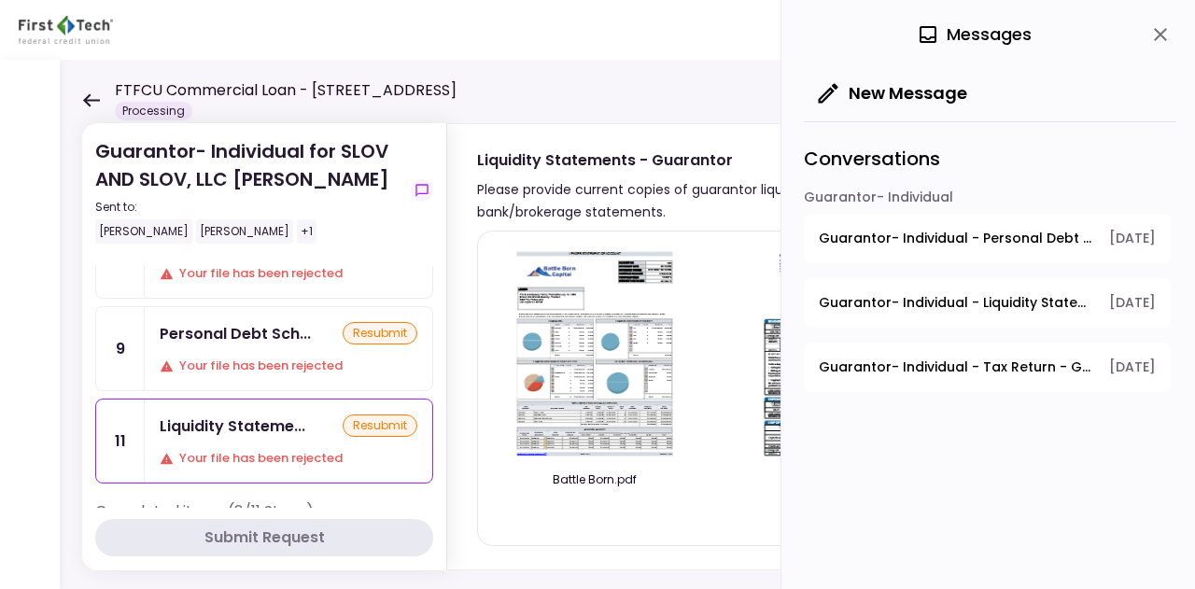
click at [86, 89] on div "FTFCU Commercial Loan - [STREET_ADDRESS] Processing" at bounding box center [269, 99] width 374 height 41
click at [89, 100] on icon at bounding box center [91, 99] width 17 height 13
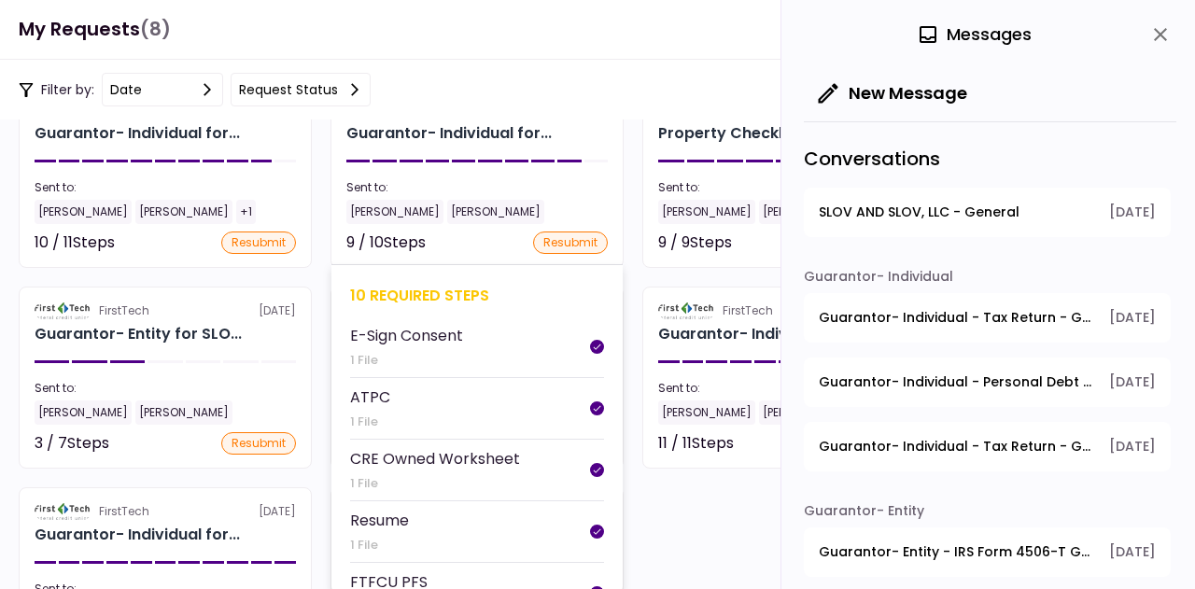
scroll to position [133, 0]
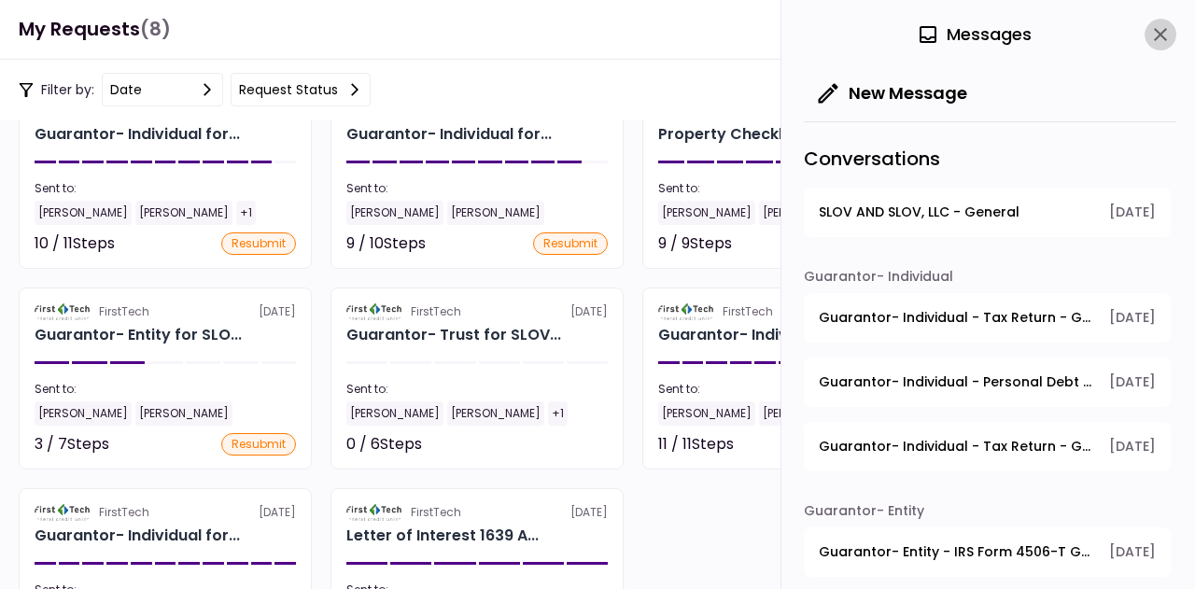
click at [1166, 31] on icon "close" at bounding box center [1160, 34] width 22 height 22
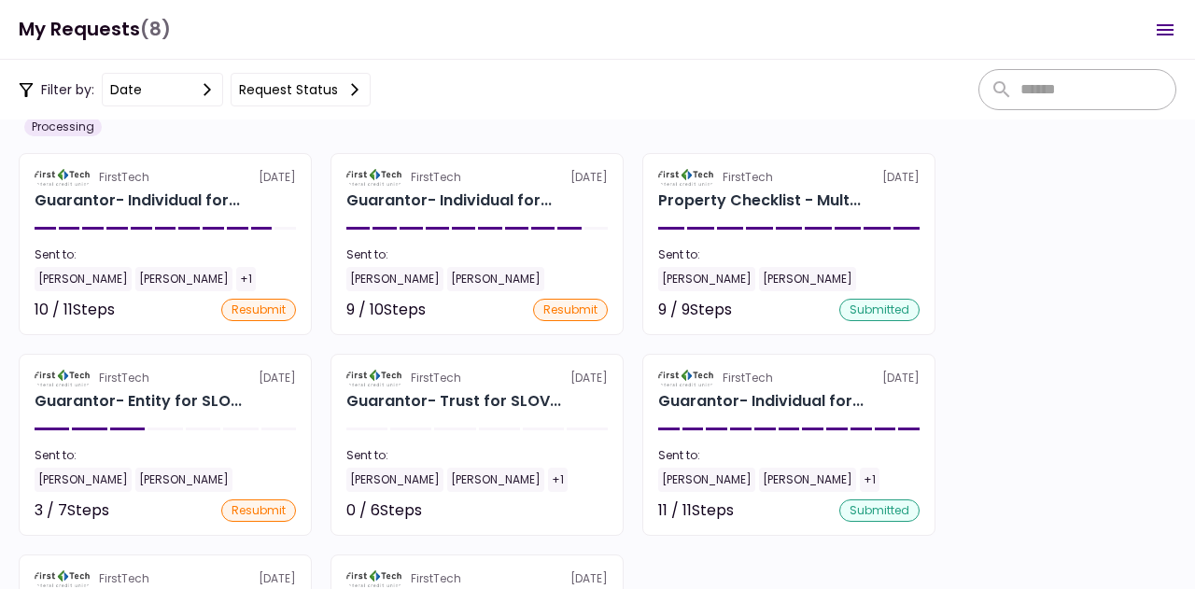
scroll to position [68, 0]
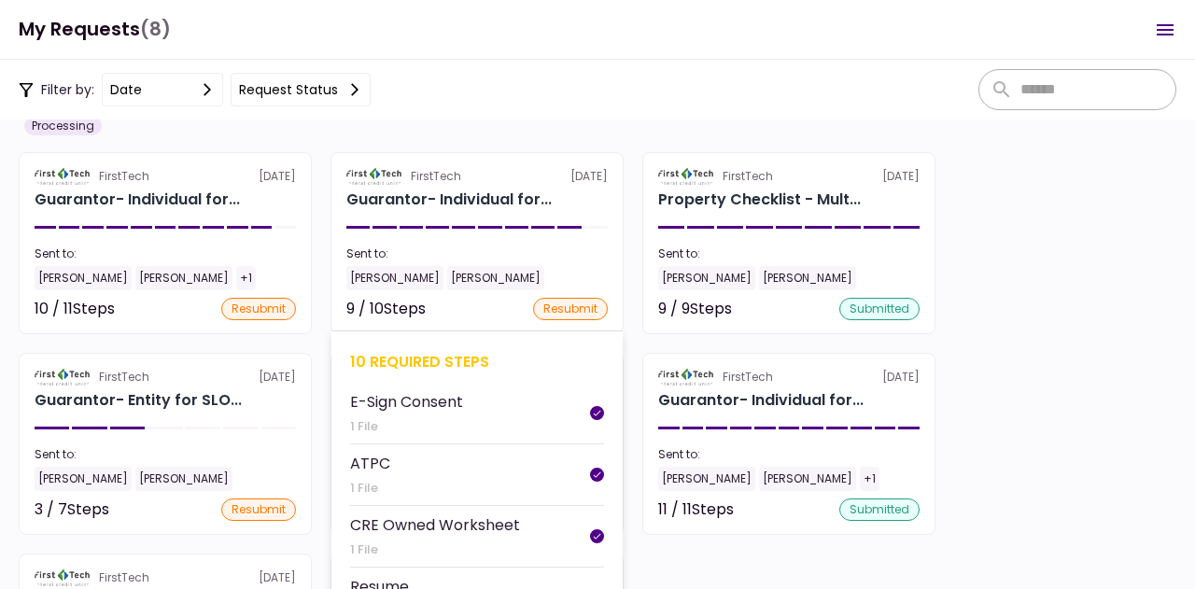
click at [397, 350] on div "10 required steps" at bounding box center [477, 361] width 254 height 23
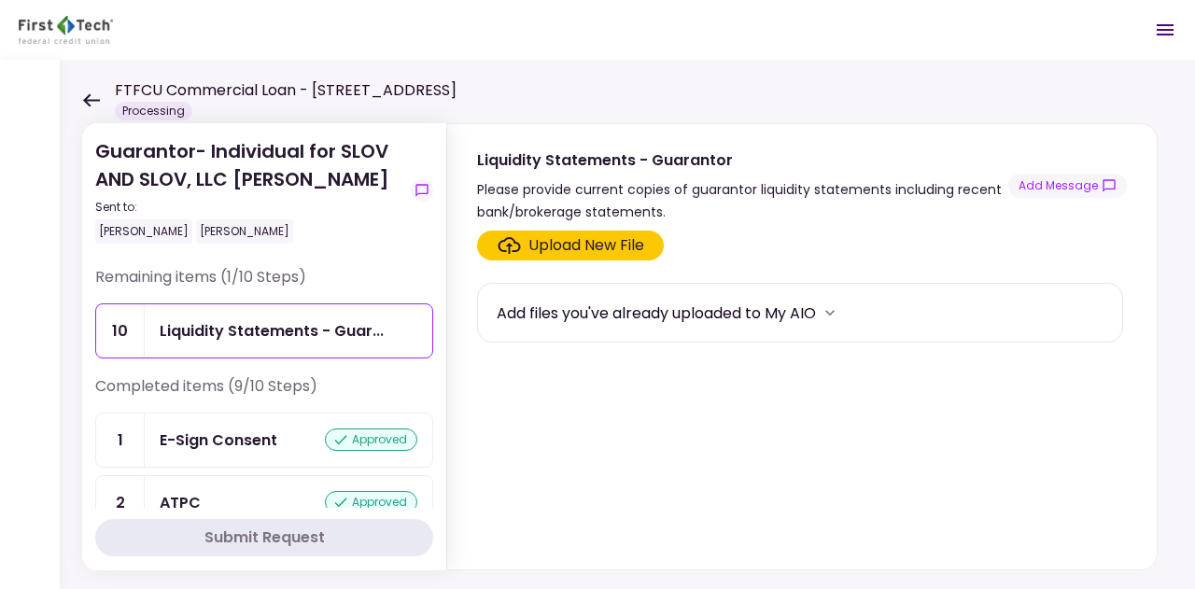
click at [86, 104] on icon at bounding box center [91, 100] width 18 height 14
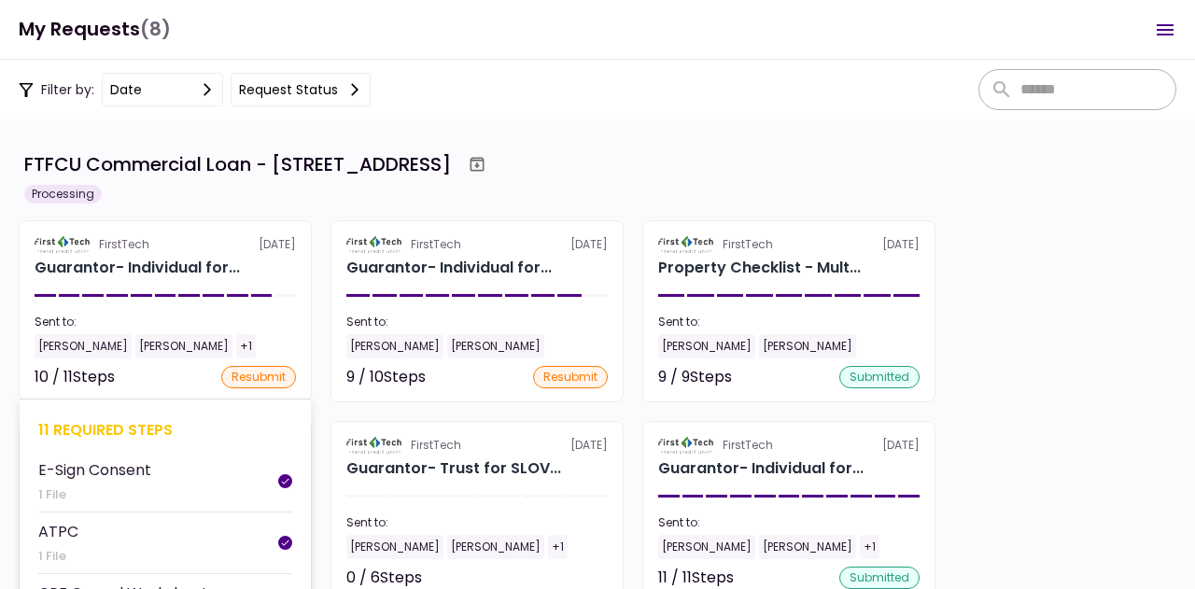
click at [97, 436] on div "11 required steps" at bounding box center [165, 429] width 254 height 23
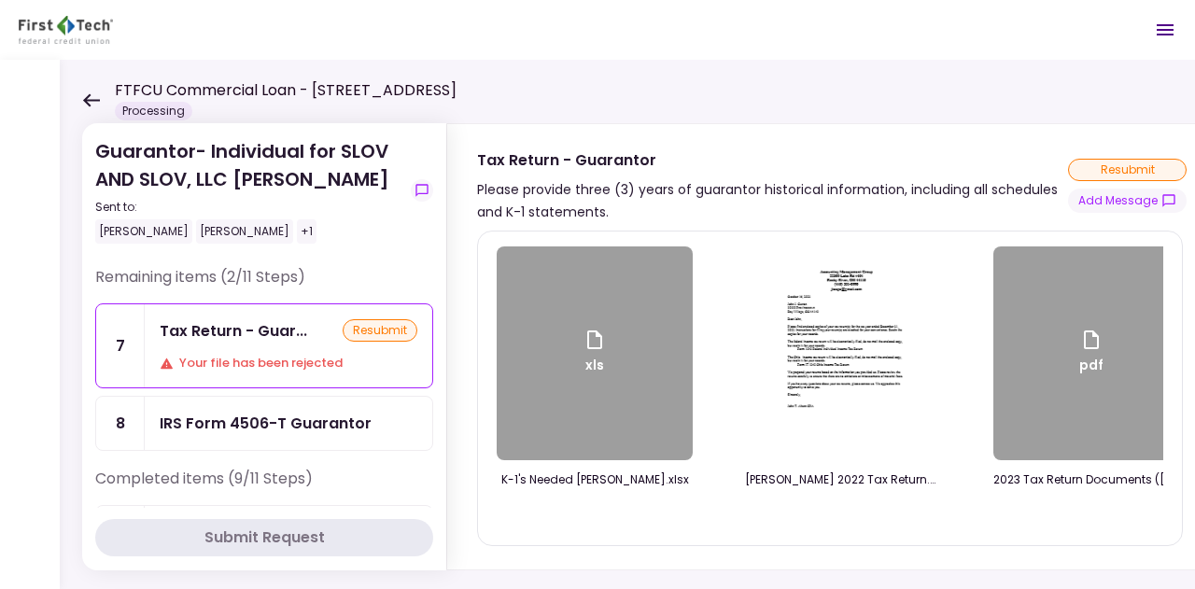
click at [95, 97] on icon at bounding box center [91, 100] width 18 height 14
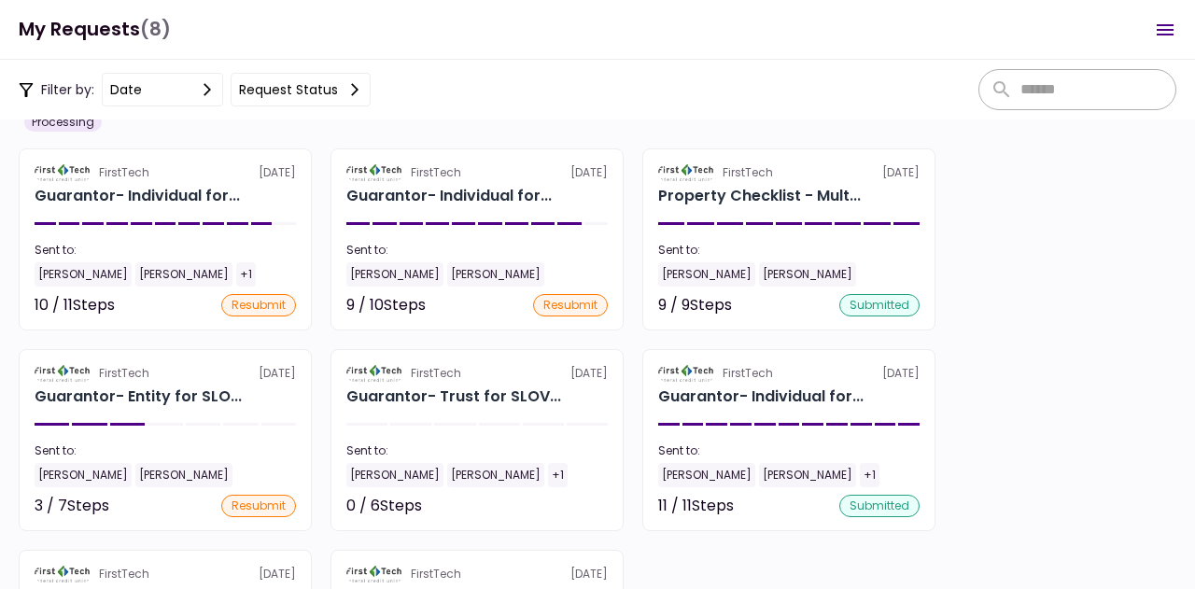
scroll to position [74, 0]
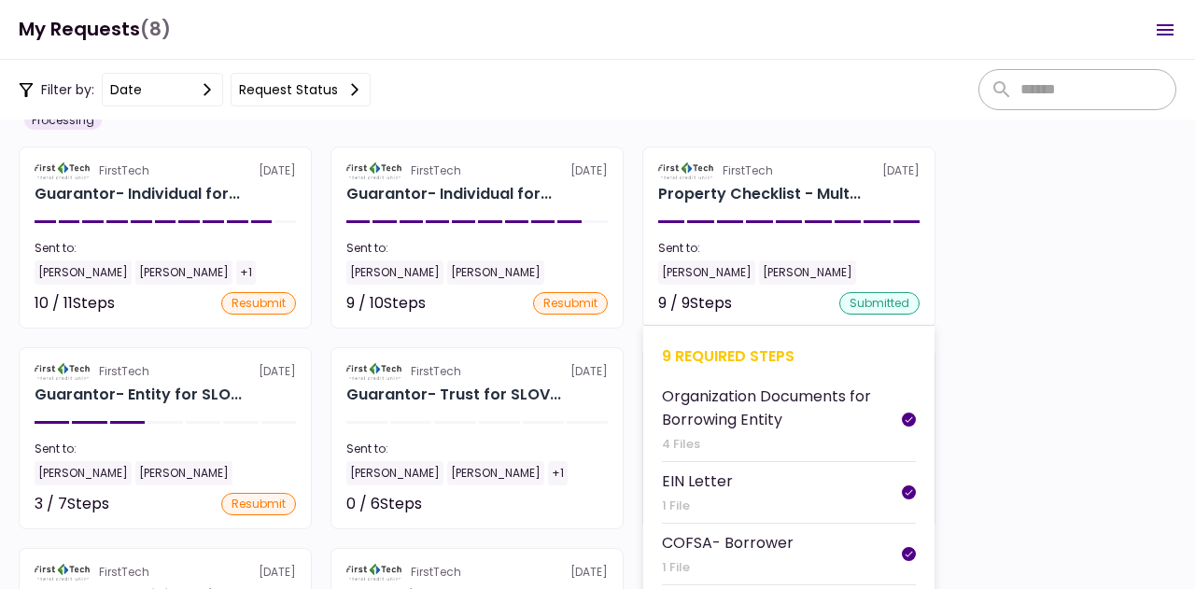
click at [761, 344] on div "9 required steps" at bounding box center [789, 355] width 254 height 23
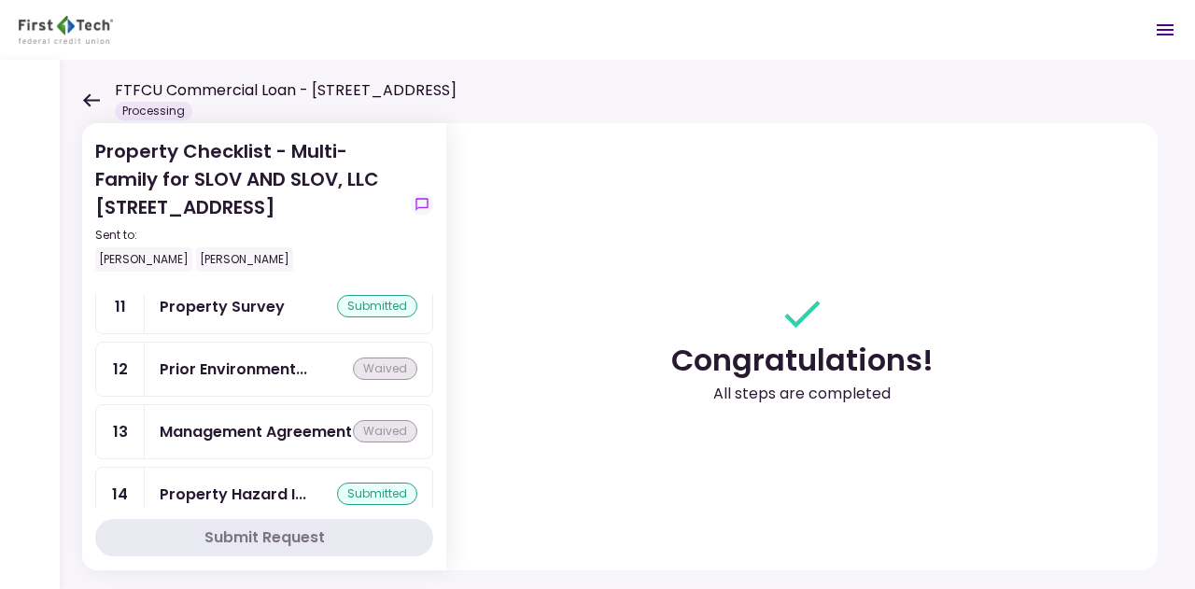
scroll to position [768, 0]
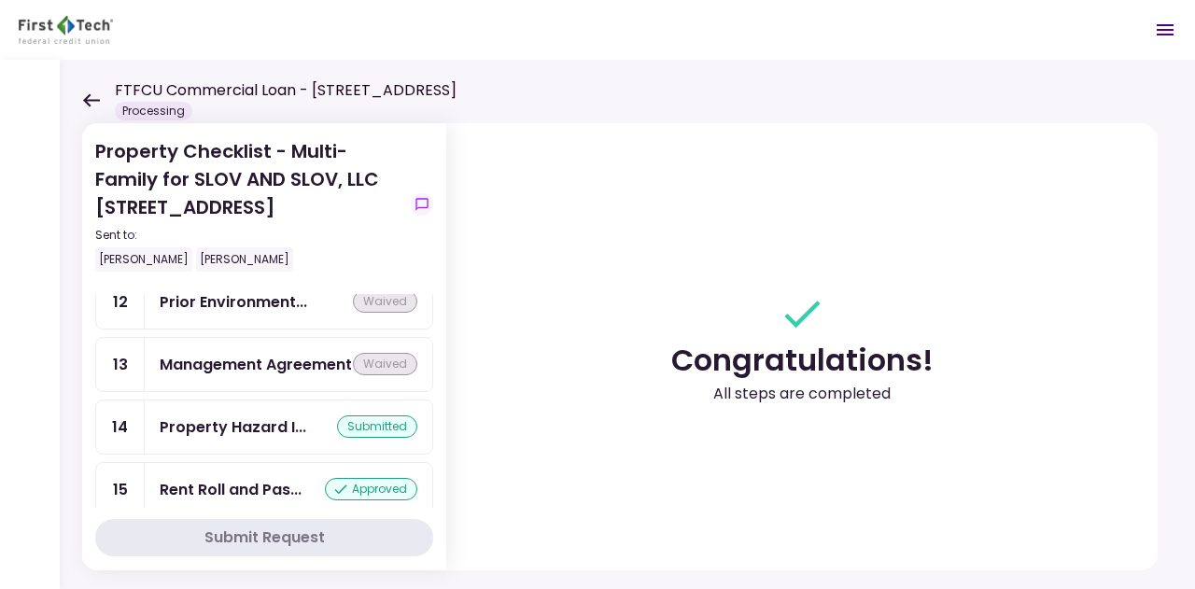
click at [95, 98] on icon at bounding box center [91, 100] width 18 height 14
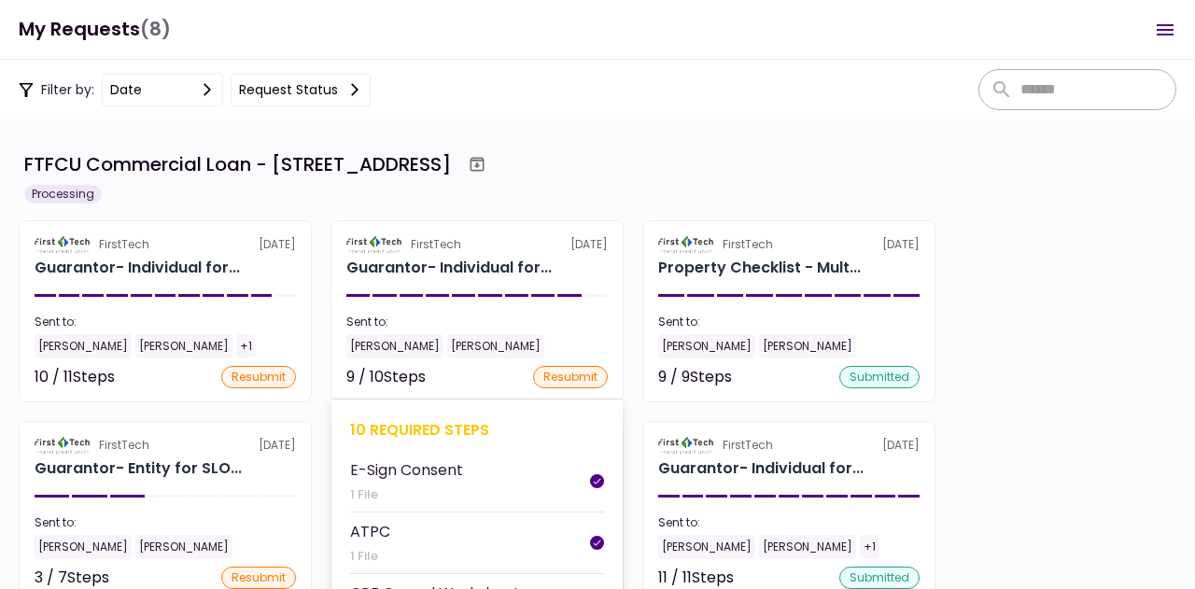
click at [382, 419] on div "10 required steps" at bounding box center [477, 429] width 254 height 23
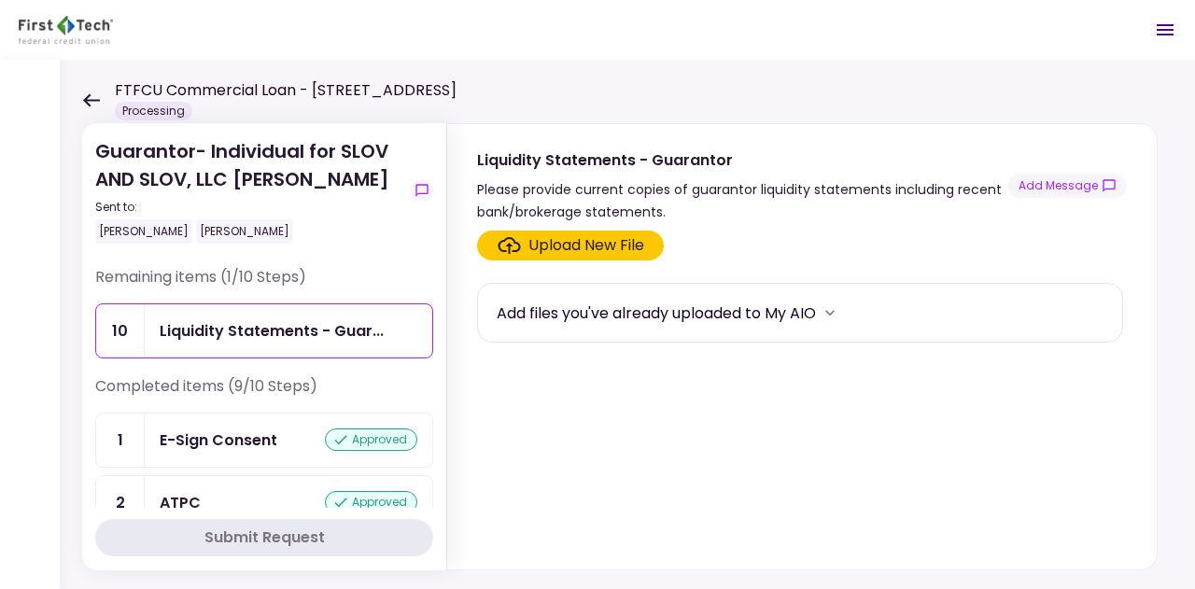
click at [90, 93] on icon at bounding box center [91, 99] width 17 height 13
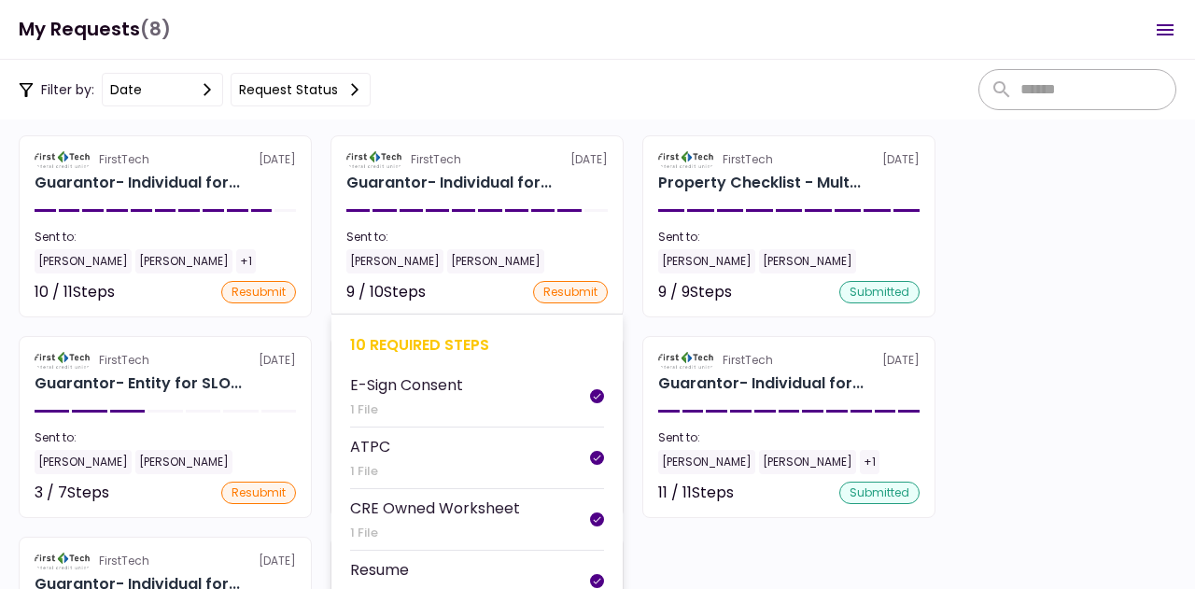
scroll to position [86, 0]
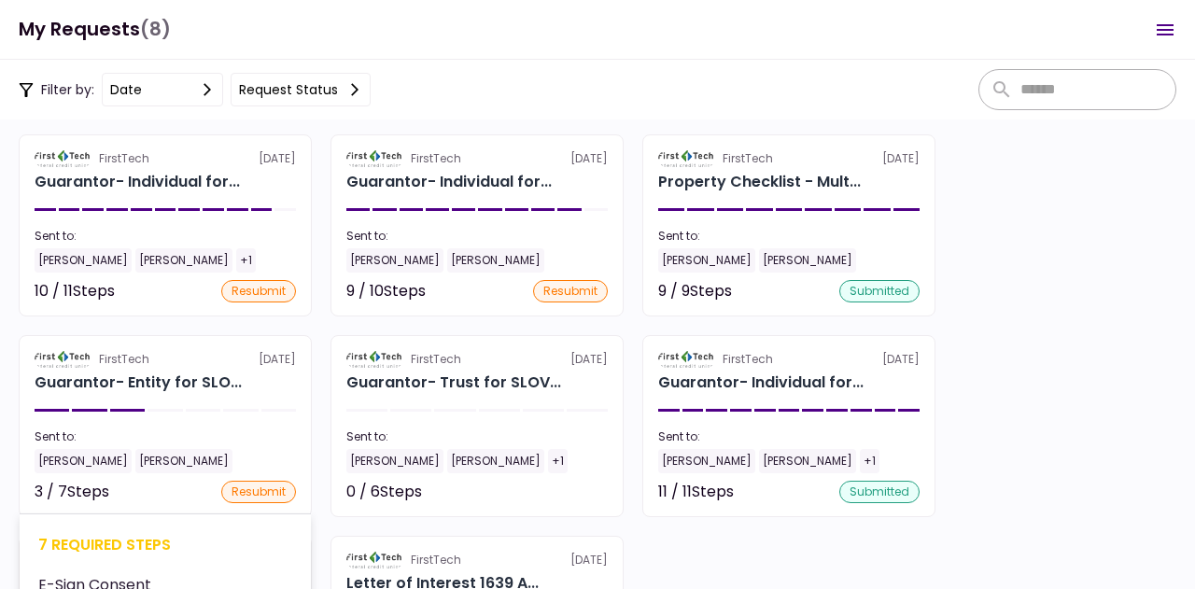
click at [82, 539] on div "7 required steps" at bounding box center [165, 544] width 254 height 23
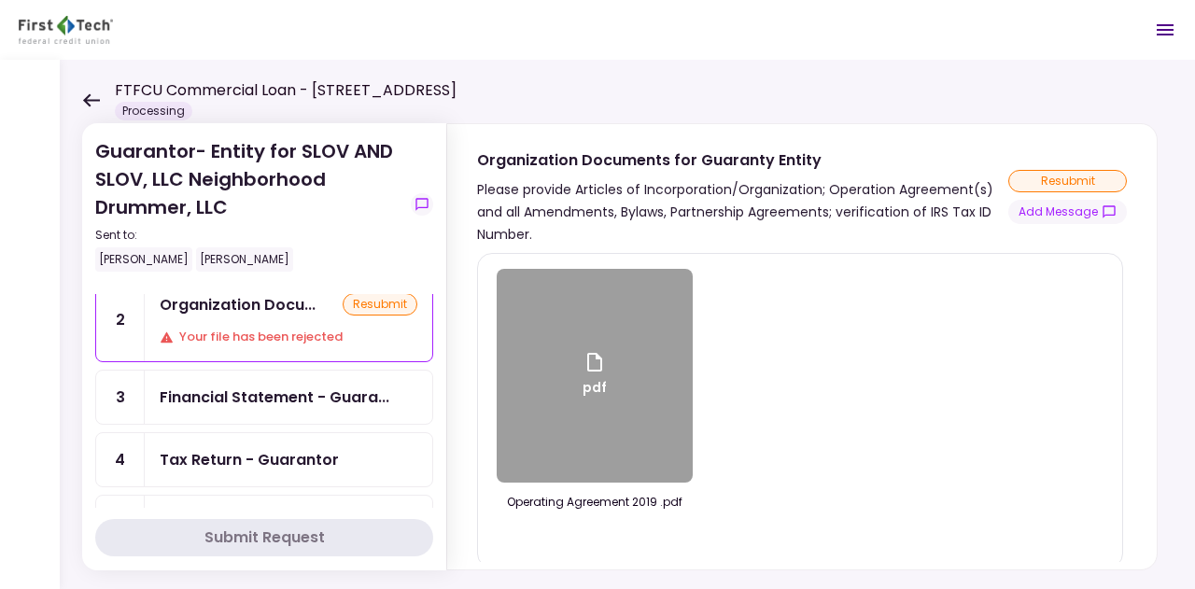
scroll to position [60, 0]
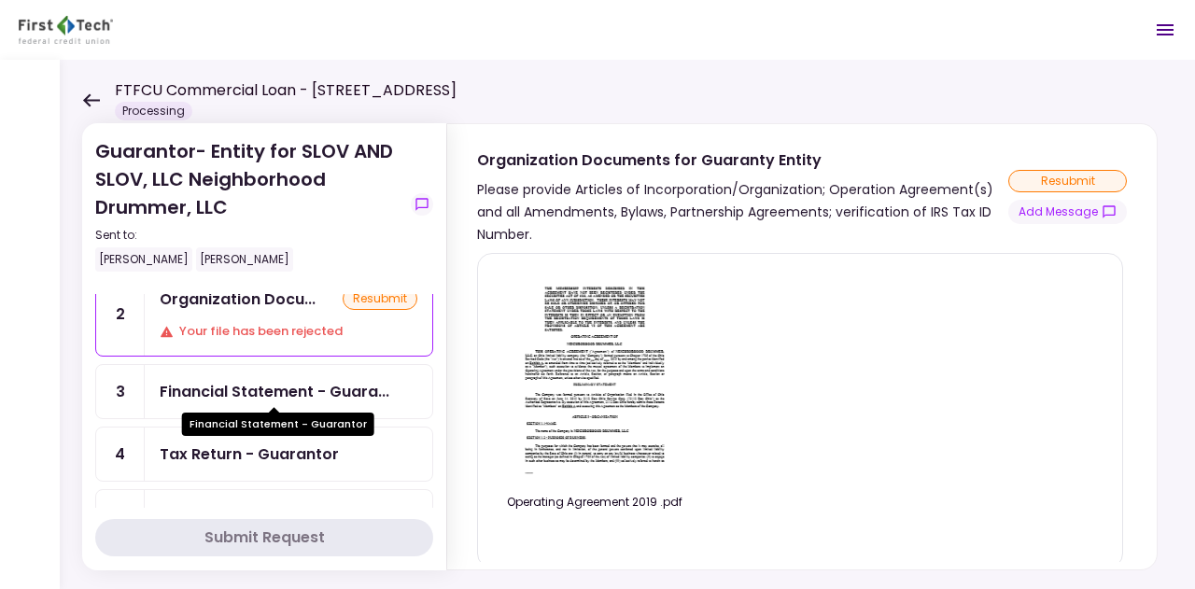
click at [325, 389] on div "Financial Statement - Guara..." at bounding box center [275, 391] width 230 height 23
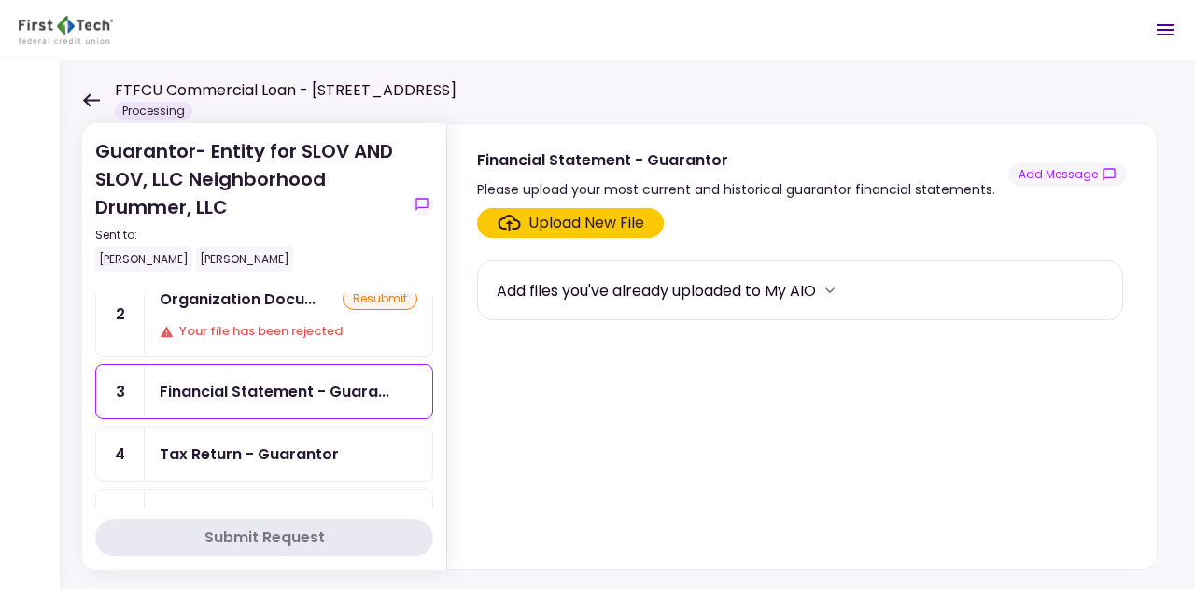
click at [321, 447] on div "Tax Return - Guarantor" at bounding box center [249, 453] width 179 height 23
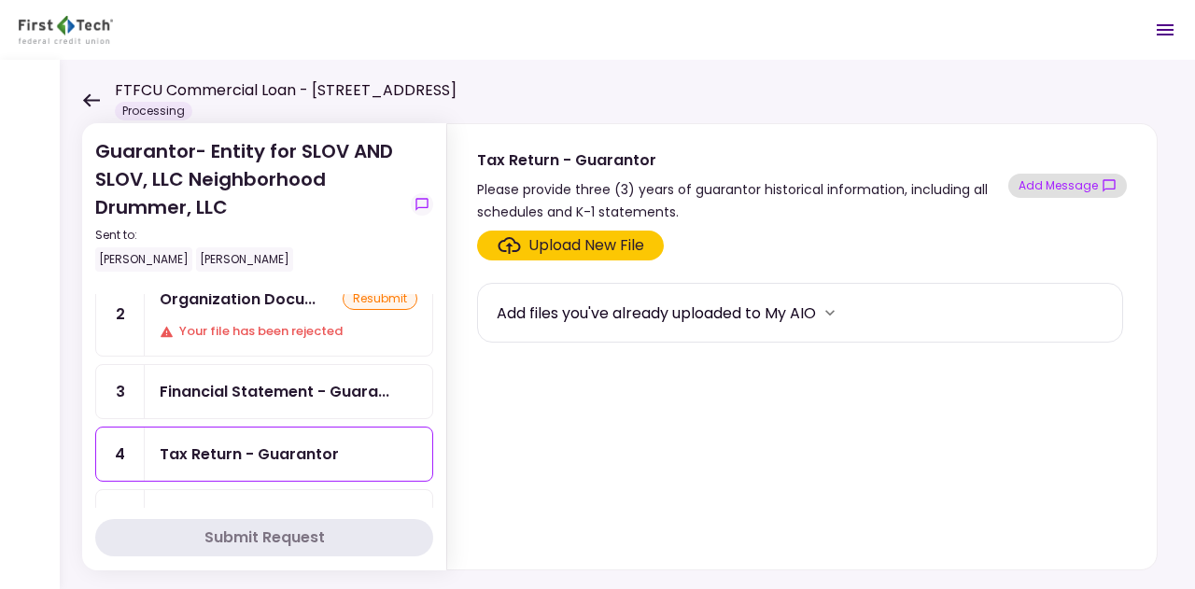
click at [1081, 194] on button "Add Message" at bounding box center [1067, 186] width 119 height 24
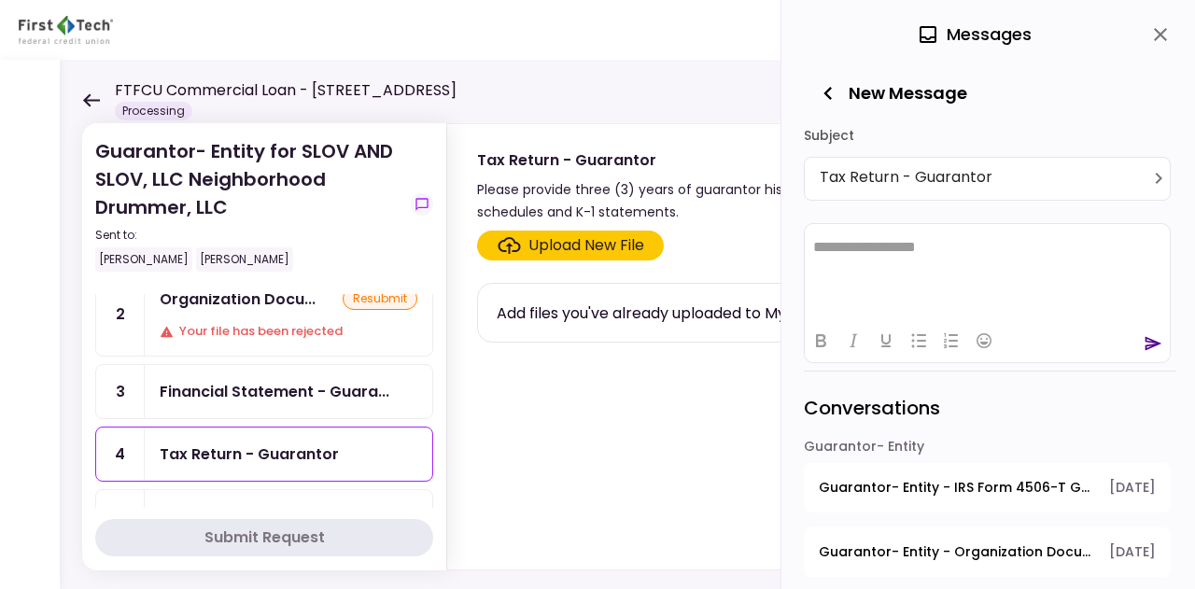
click at [1014, 271] on html "**********" at bounding box center [987, 247] width 365 height 48
click at [990, 247] on p "**********" at bounding box center [987, 247] width 349 height 18
click at [1144, 337] on icon "send" at bounding box center [1153, 343] width 19 height 19
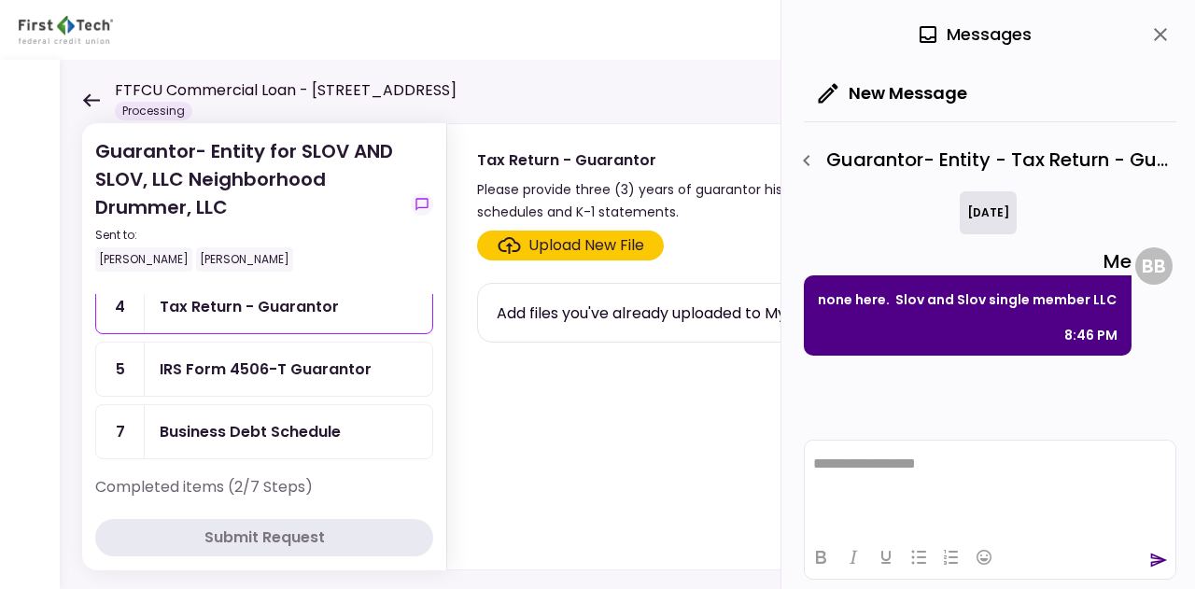
scroll to position [209, 0]
click at [290, 405] on div "Business Debt Schedule" at bounding box center [289, 429] width 288 height 53
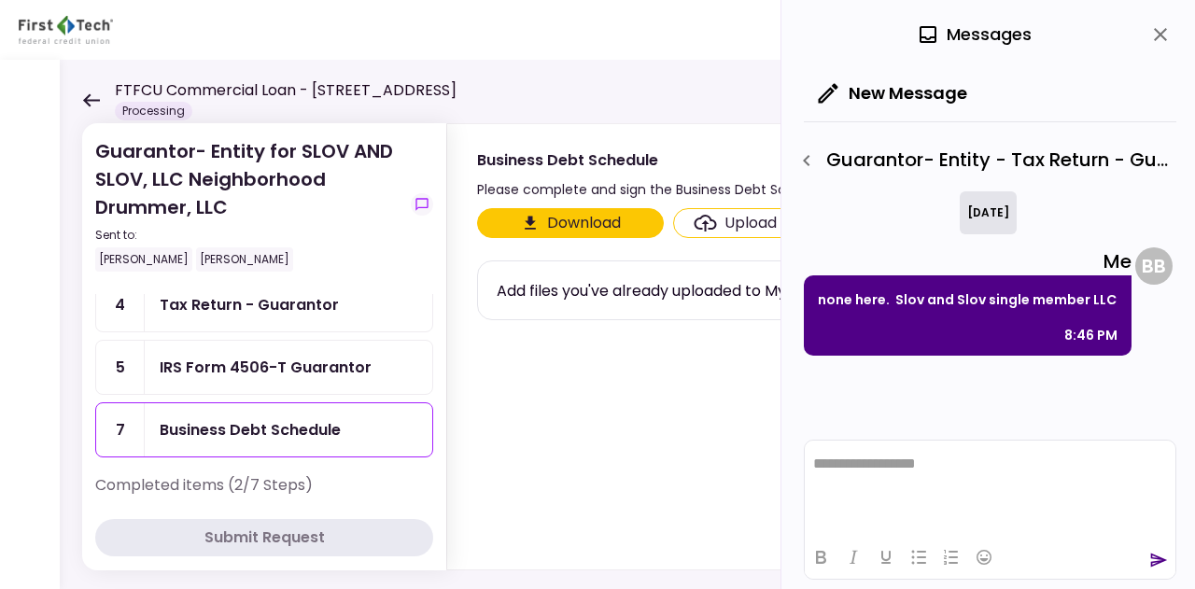
click at [809, 145] on button "button" at bounding box center [807, 161] width 32 height 32
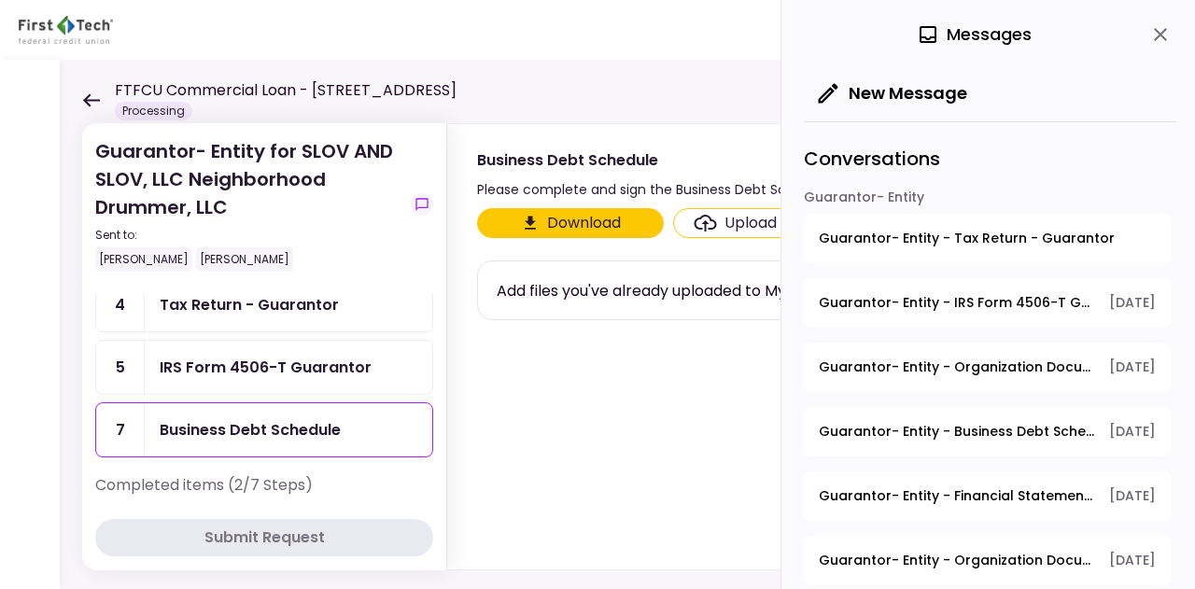
click at [1171, 27] on icon "close" at bounding box center [1160, 34] width 22 height 22
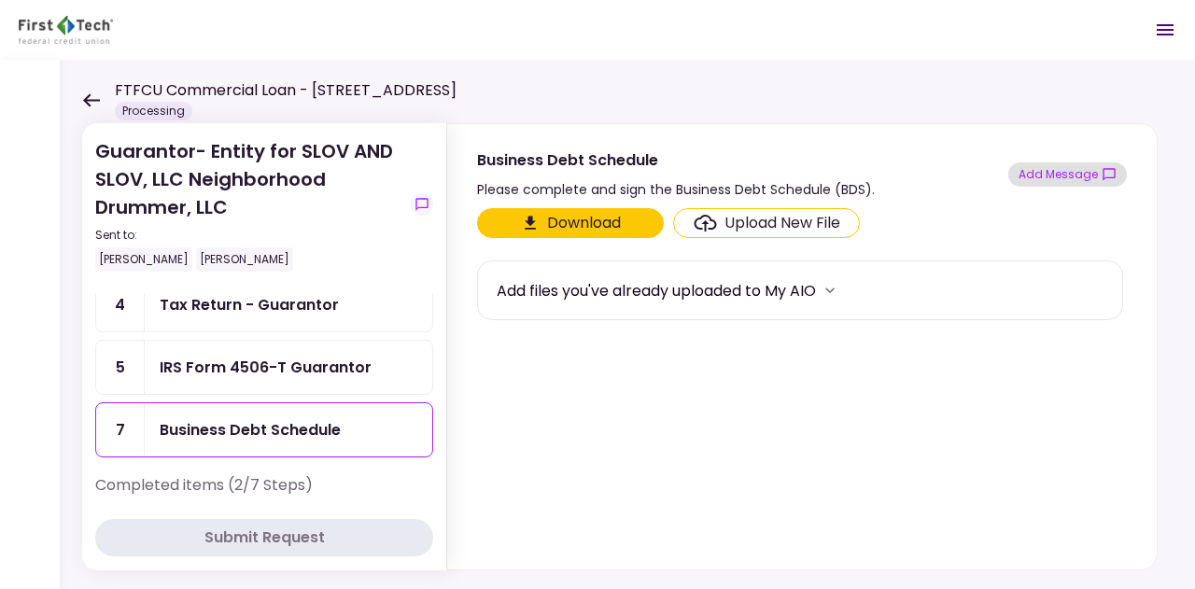
click at [1064, 177] on button "Add Message" at bounding box center [1067, 174] width 119 height 24
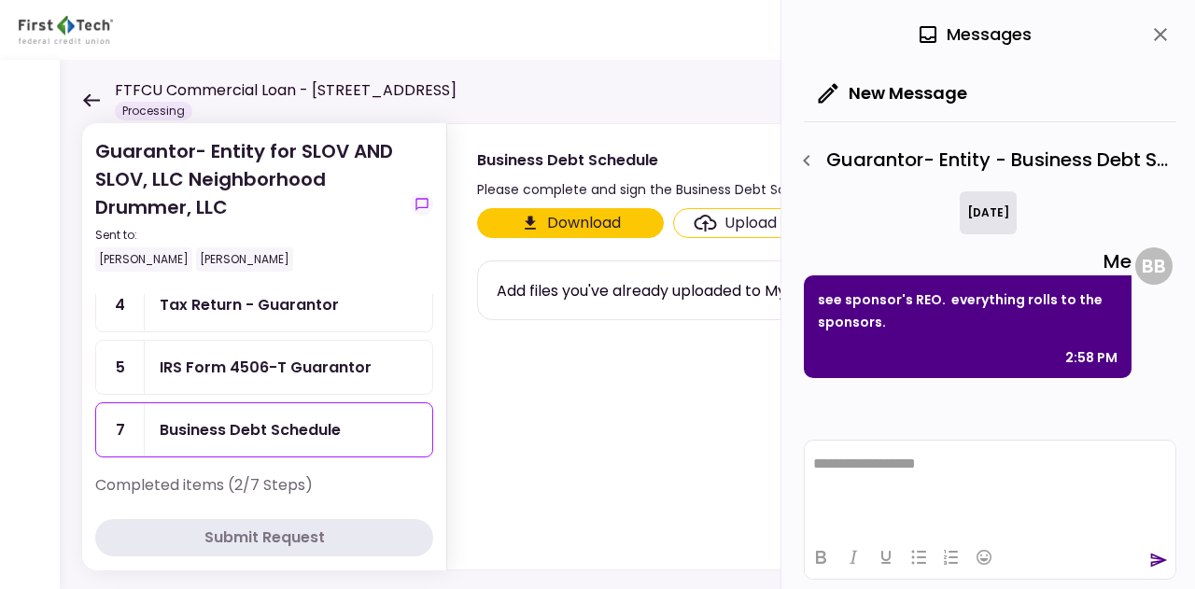
click at [932, 477] on html "**********" at bounding box center [990, 465] width 371 height 48
click at [945, 457] on p "**********" at bounding box center [990, 456] width 355 height 35
click at [889, 455] on html "**********" at bounding box center [990, 465] width 371 height 48
click at [1147, 554] on div at bounding box center [990, 557] width 371 height 36
click at [1155, 557] on icon "send" at bounding box center [1158, 560] width 19 height 19
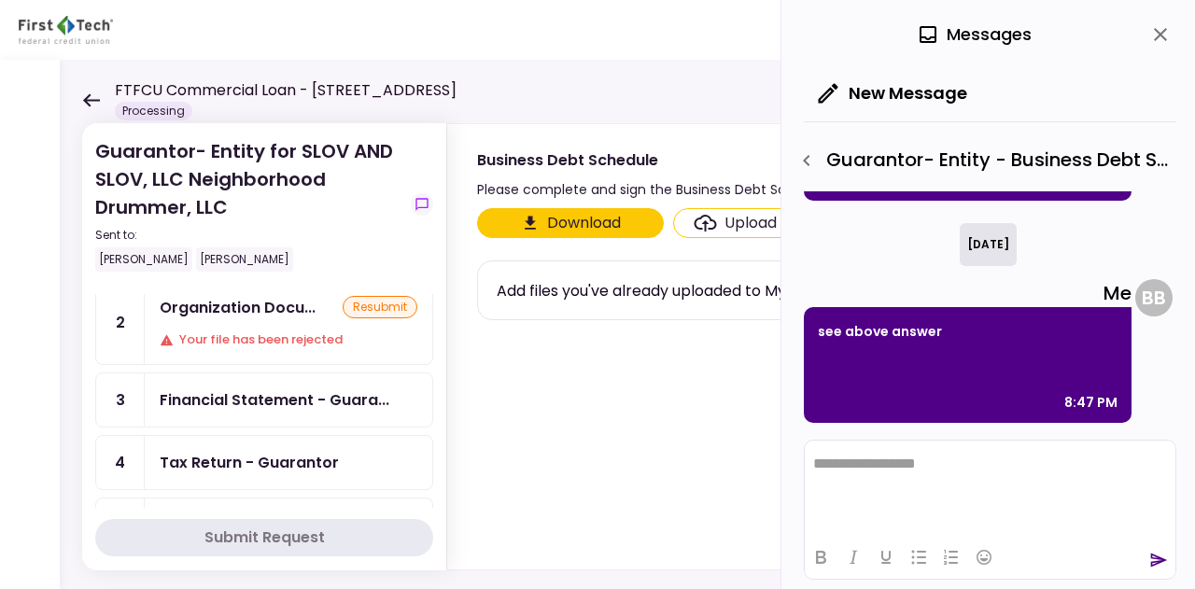
scroll to position [50, 0]
click at [270, 460] on div "Tax Return - Guarantor" at bounding box center [249, 463] width 179 height 23
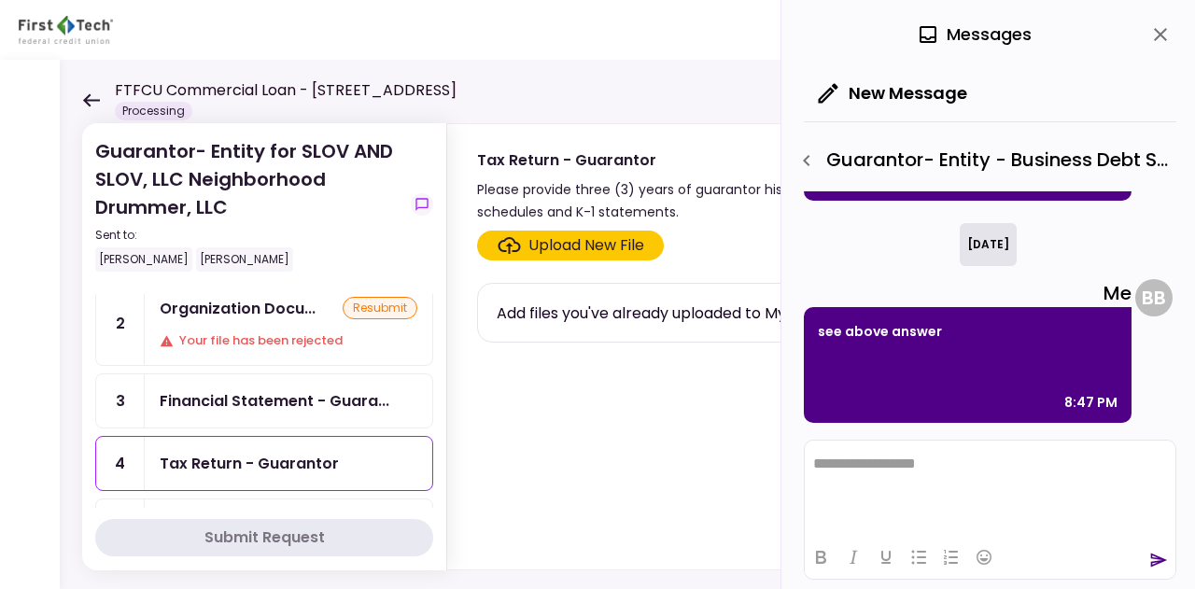
click at [1158, 21] on button "close" at bounding box center [1160, 35] width 32 height 32
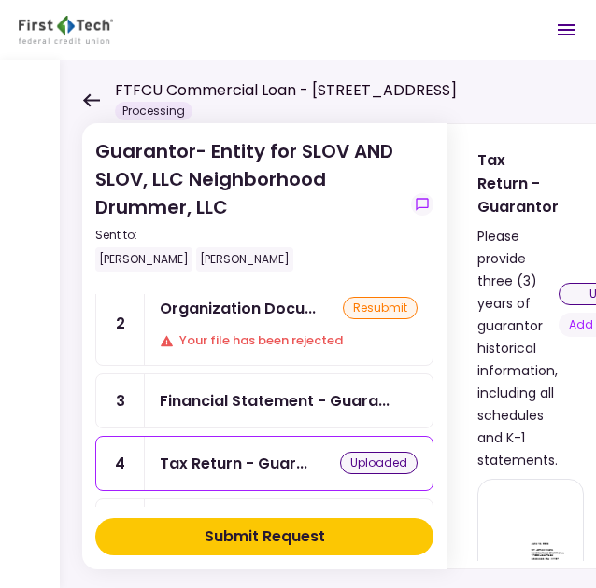
click at [369, 541] on button "Submit Request" at bounding box center [264, 536] width 338 height 37
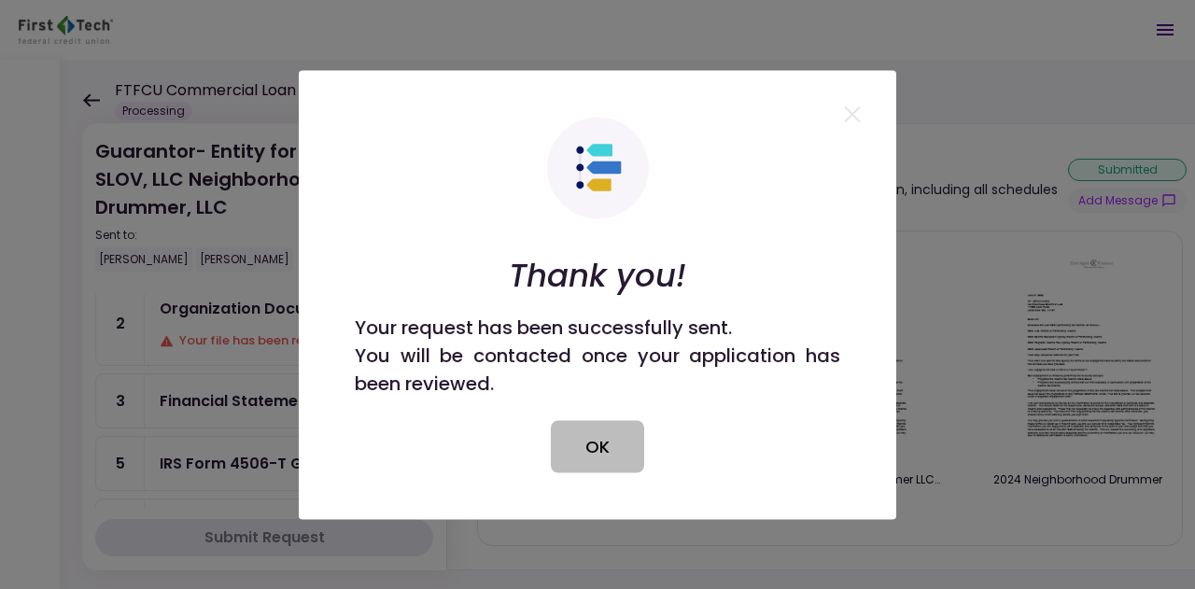
click at [594, 430] on button "OK" at bounding box center [597, 446] width 93 height 52
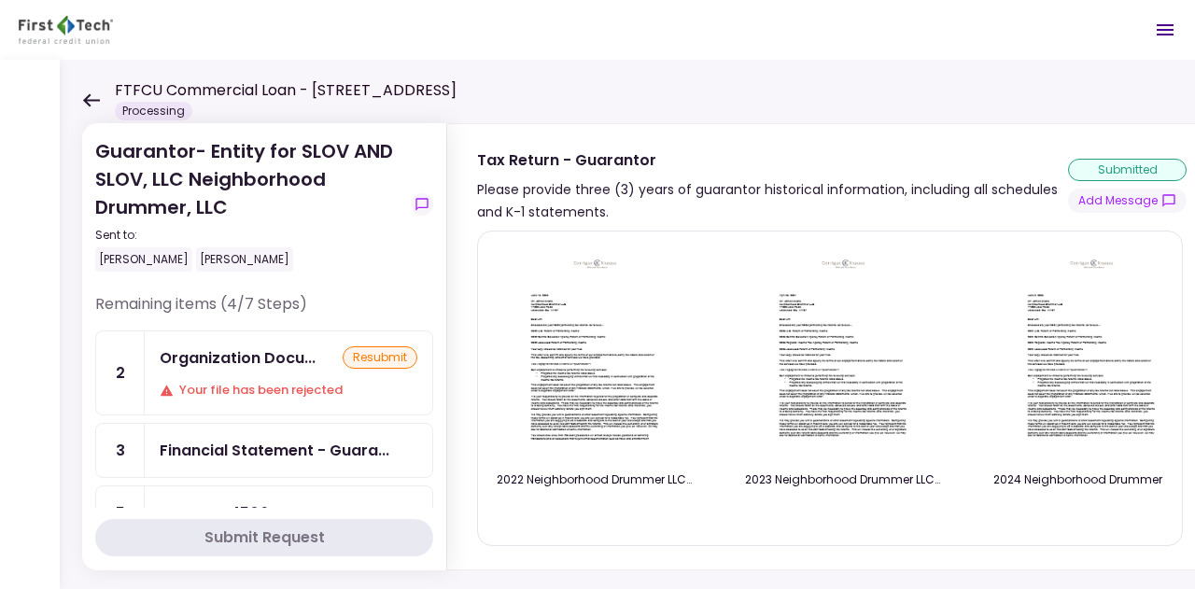
scroll to position [4, 0]
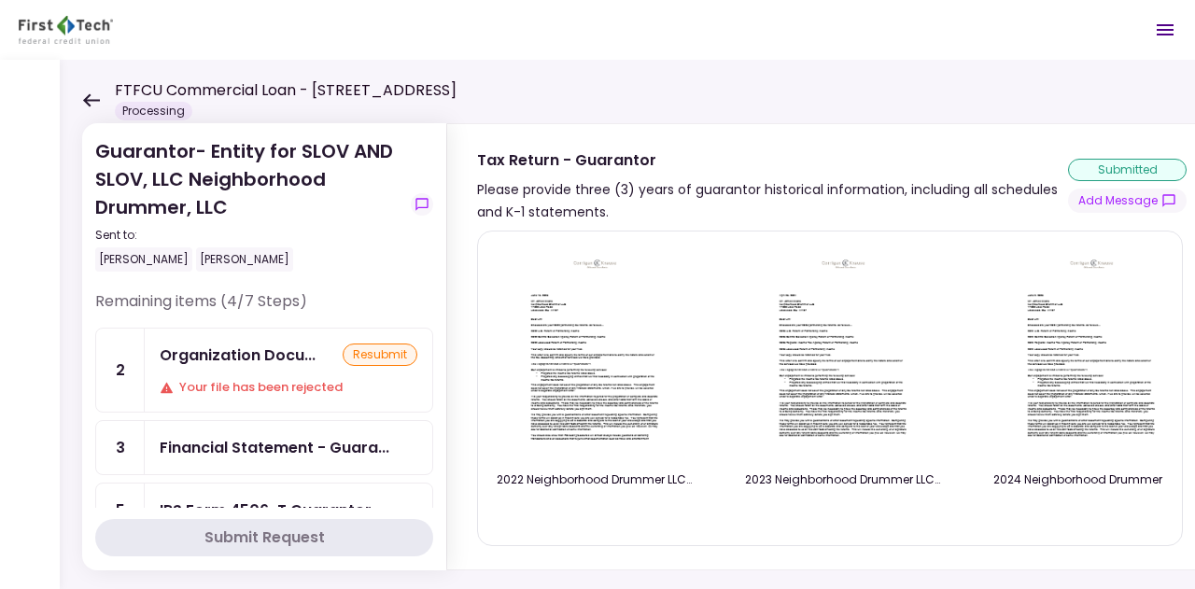
click at [246, 436] on div "Financial Statement - Guara..." at bounding box center [275, 447] width 230 height 23
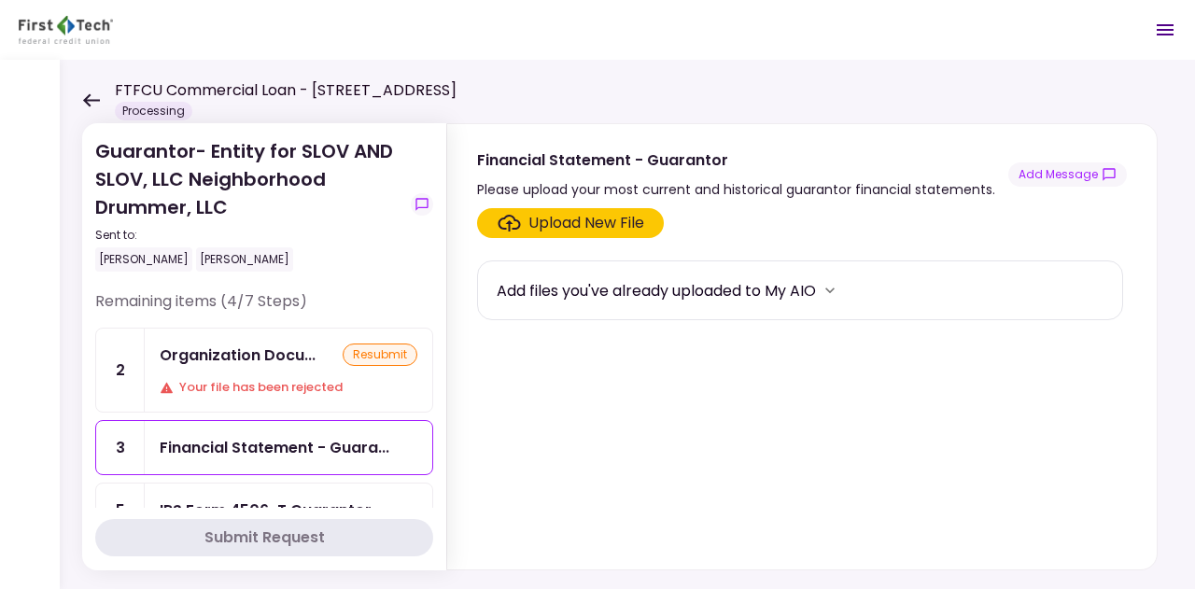
click at [1087, 188] on div "Financial Statement - Guarantor Please upload your most current and historical …" at bounding box center [802, 174] width 650 height 52
click at [1085, 176] on button "Add Message" at bounding box center [1067, 174] width 119 height 24
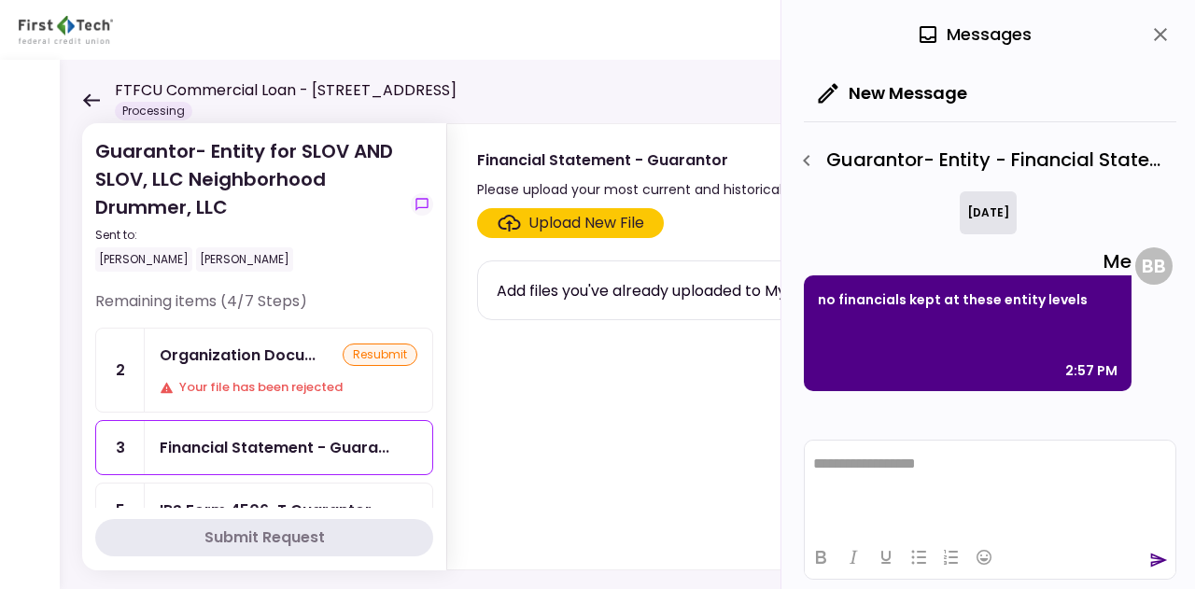
click at [930, 481] on html "**********" at bounding box center [990, 465] width 371 height 48
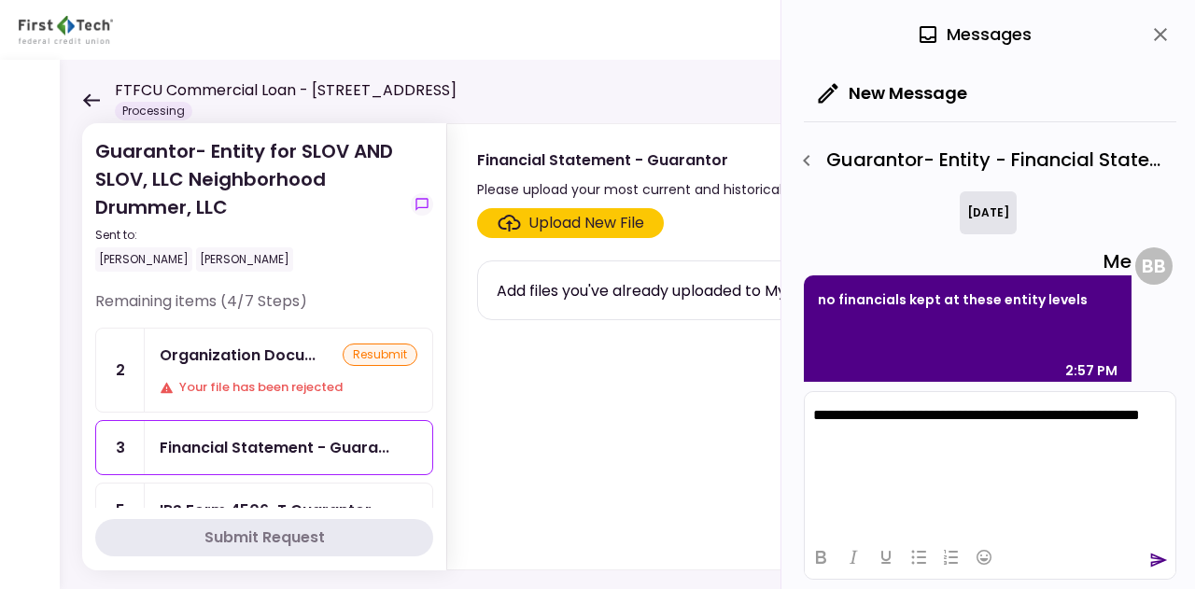
click at [1156, 548] on div at bounding box center [990, 557] width 371 height 36
click at [1158, 559] on icon "send" at bounding box center [1159, 561] width 17 height 14
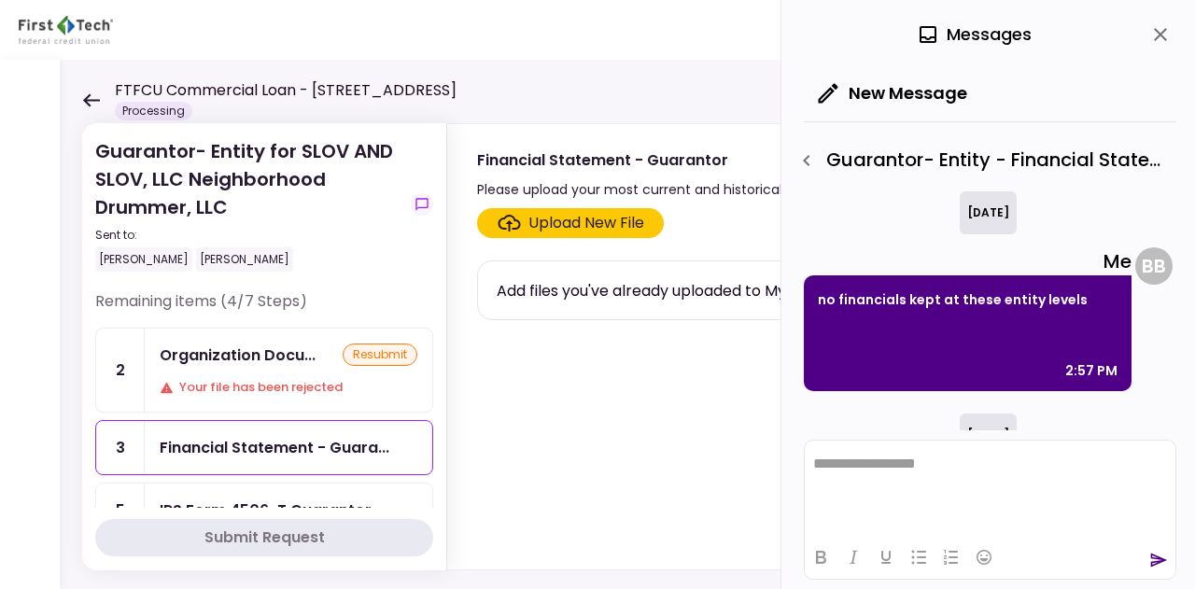
scroll to position [213, 0]
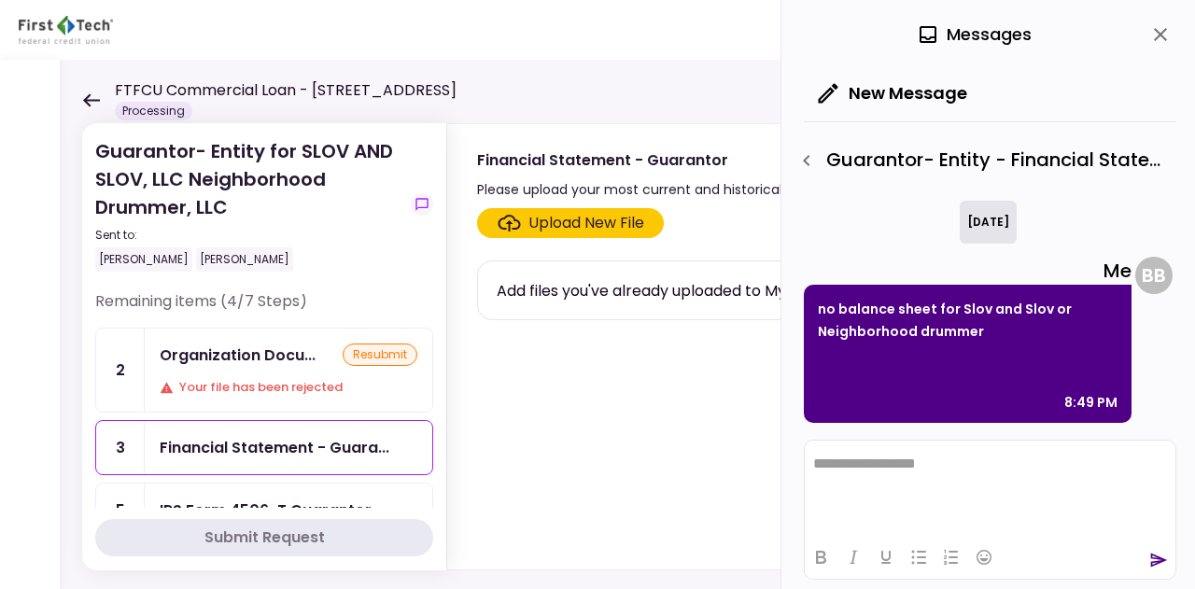
click at [314, 383] on div "Your file has been rejected" at bounding box center [289, 387] width 258 height 19
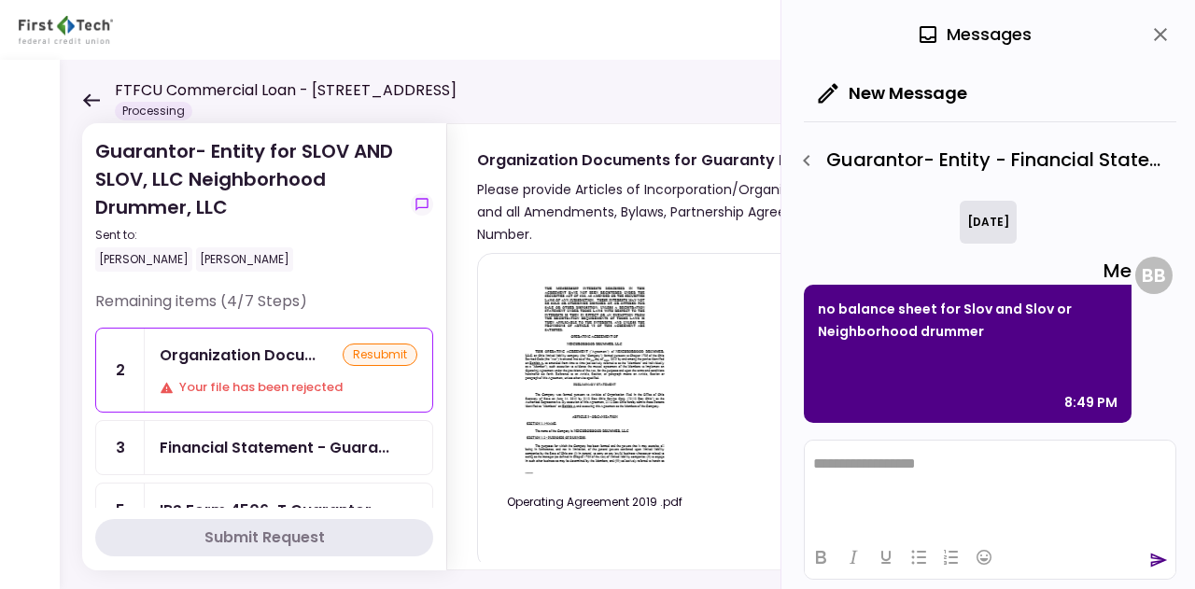
click at [805, 154] on icon "button" at bounding box center [806, 160] width 22 height 22
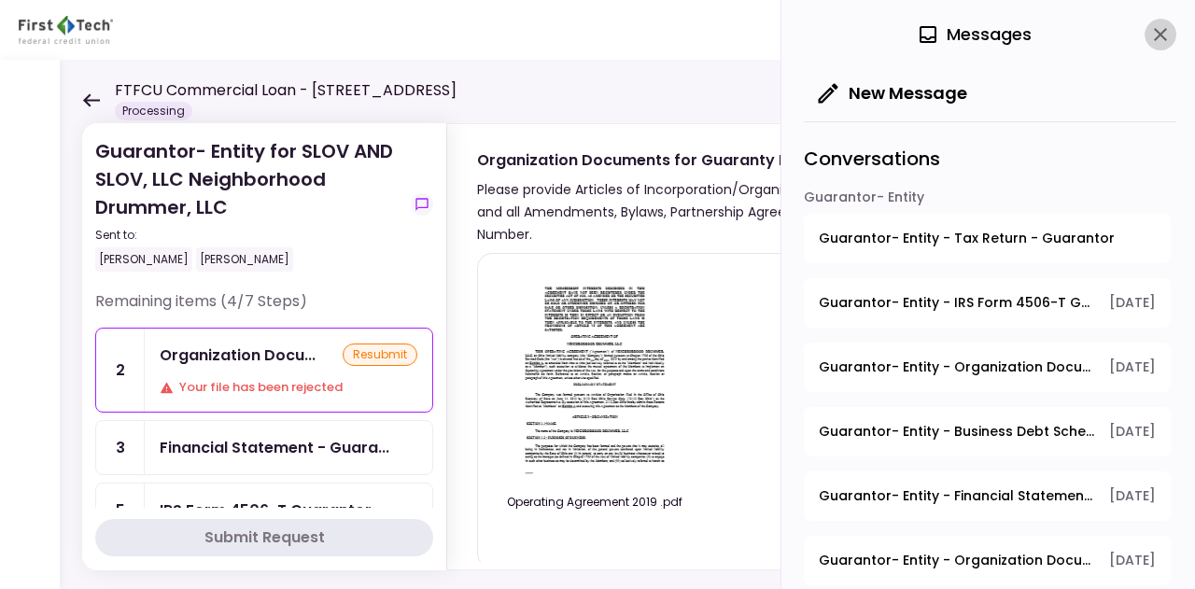
click at [1153, 33] on icon "close" at bounding box center [1160, 34] width 22 height 22
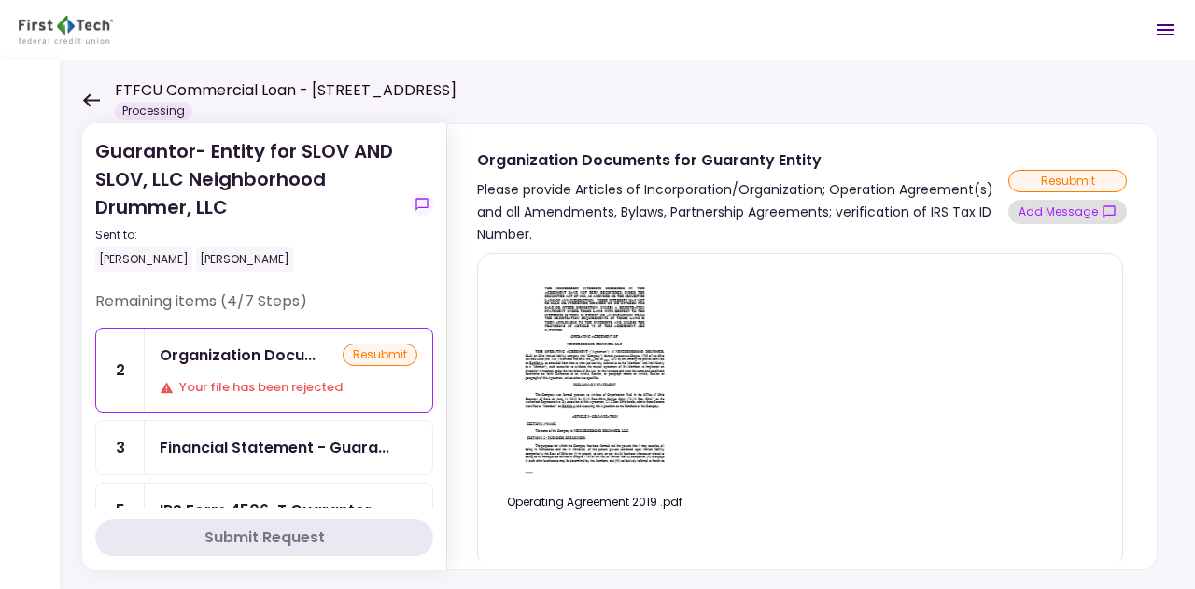
click at [1079, 208] on button "Add Message" at bounding box center [1067, 212] width 119 height 24
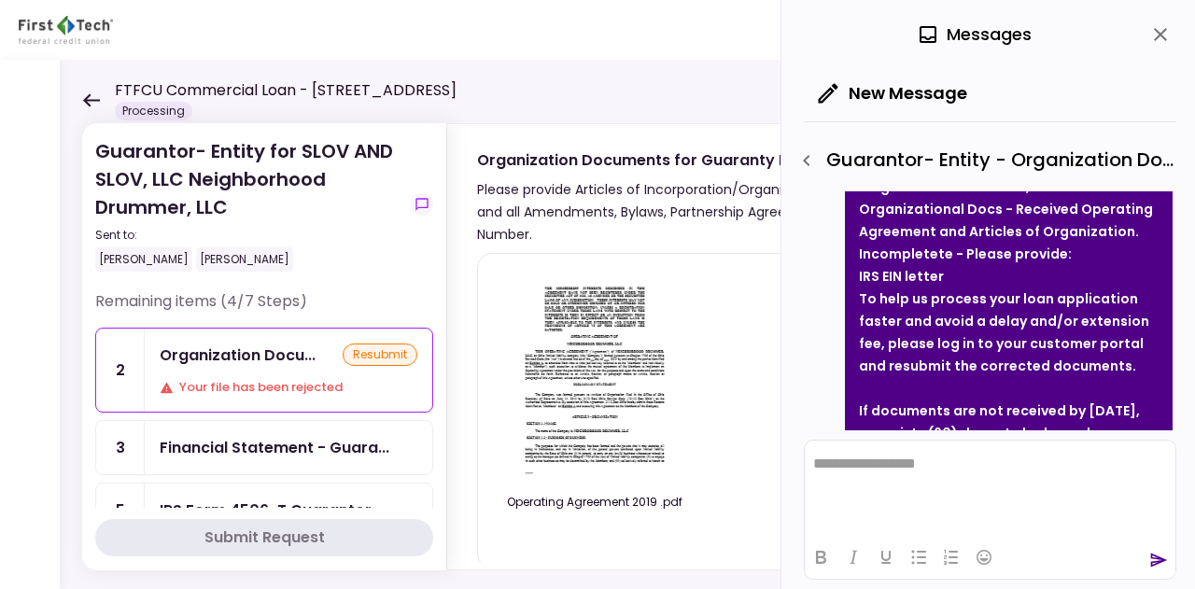
scroll to position [244, 0]
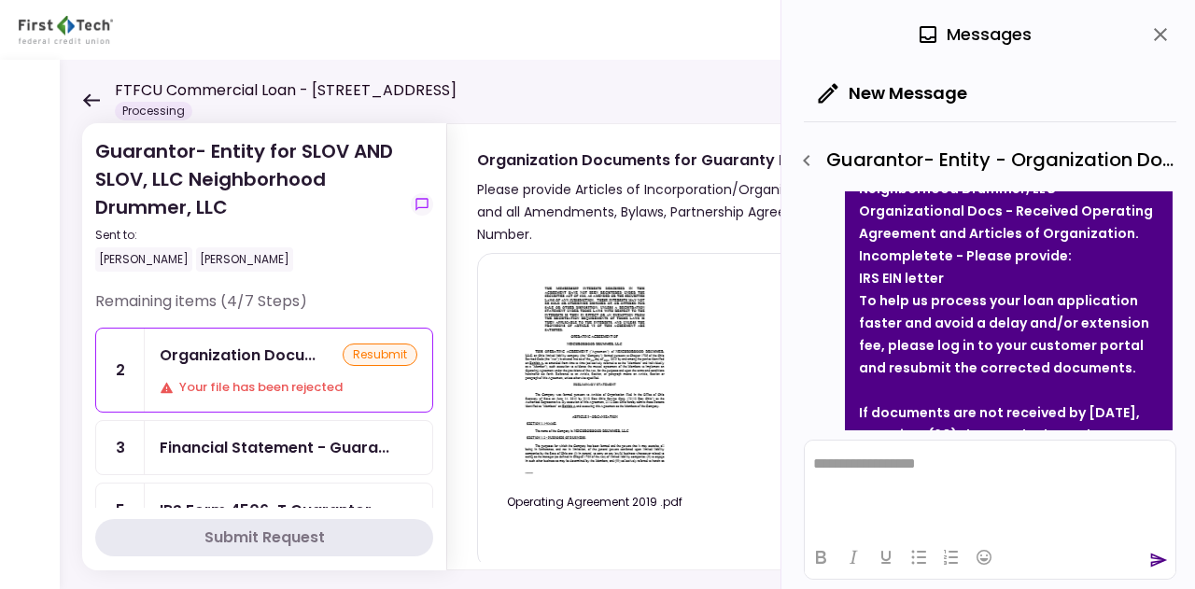
click at [94, 103] on icon at bounding box center [91, 100] width 18 height 14
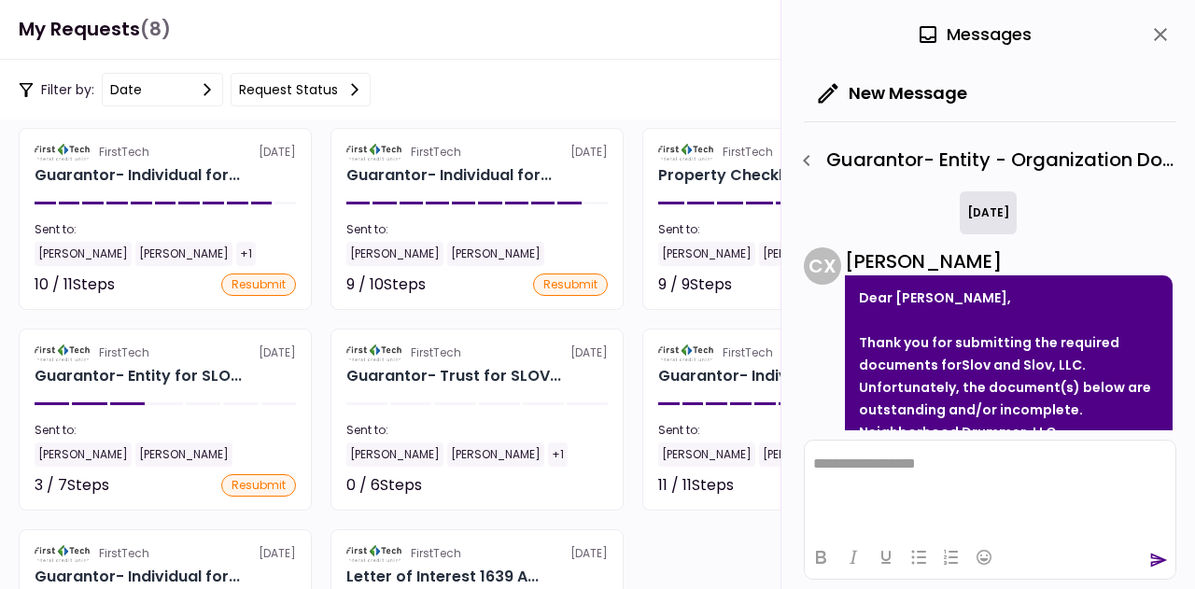
scroll to position [1, 0]
click at [1170, 35] on icon "close" at bounding box center [1160, 34] width 22 height 22
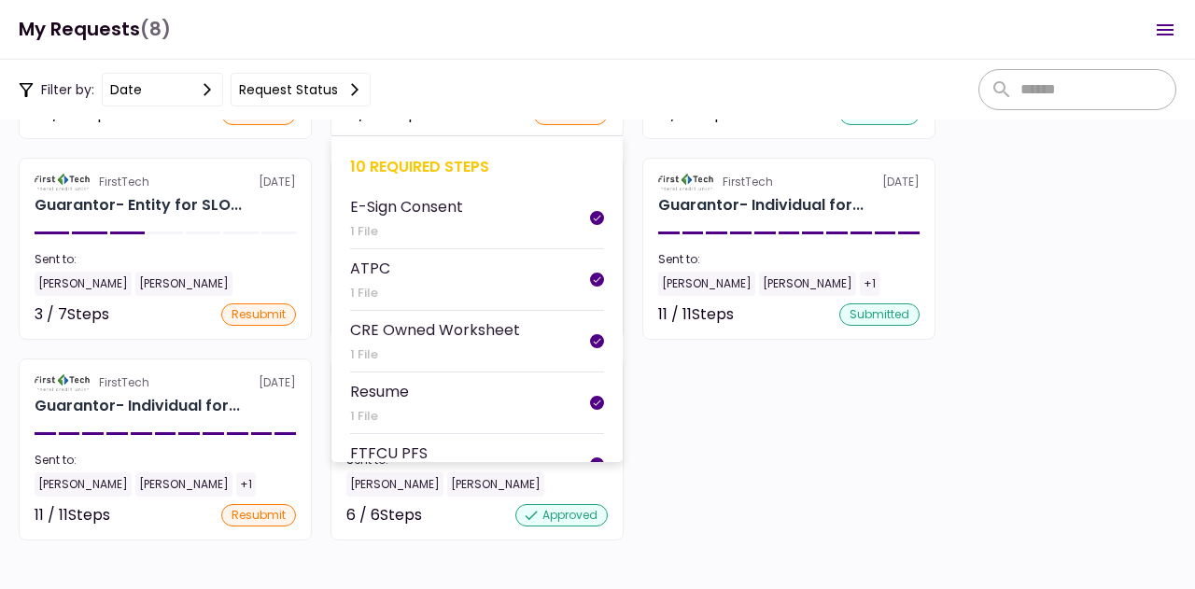
scroll to position [282, 0]
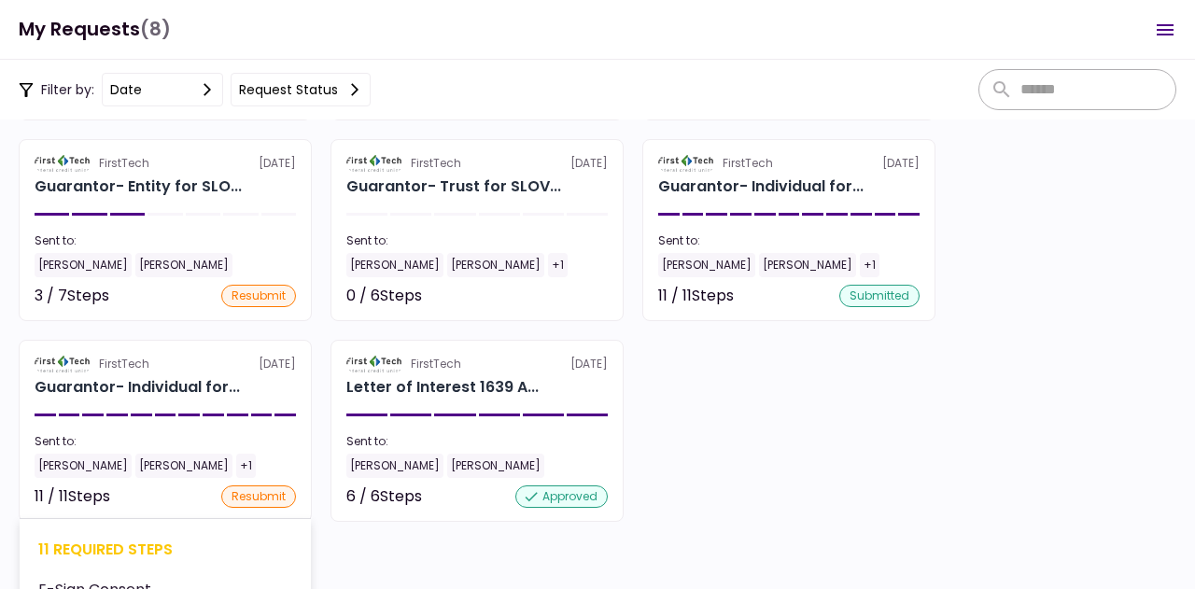
click at [102, 548] on div "11 required steps" at bounding box center [165, 549] width 254 height 23
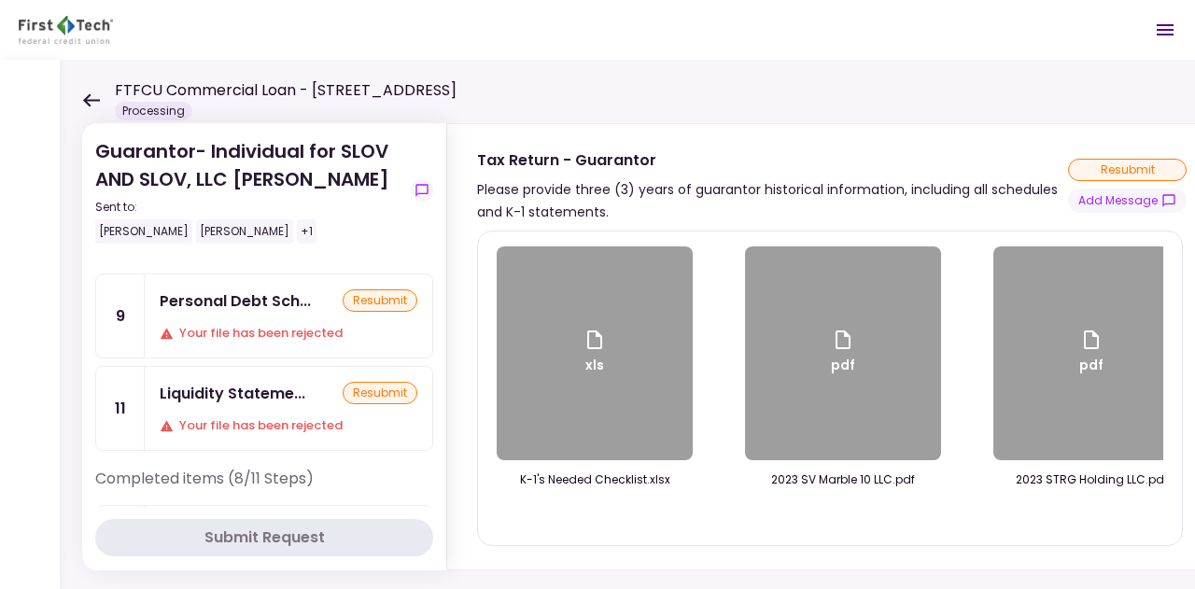
scroll to position [123, 0]
click at [252, 417] on div "Your file has been rejected" at bounding box center [289, 424] width 258 height 19
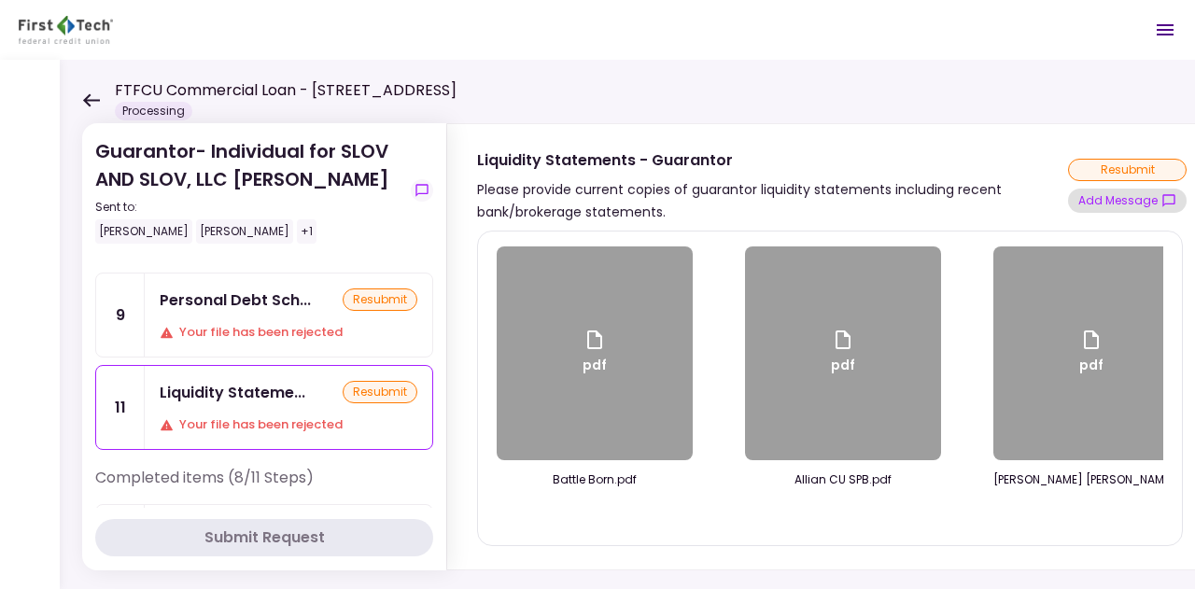
click at [1139, 204] on button "Add Message" at bounding box center [1127, 201] width 119 height 24
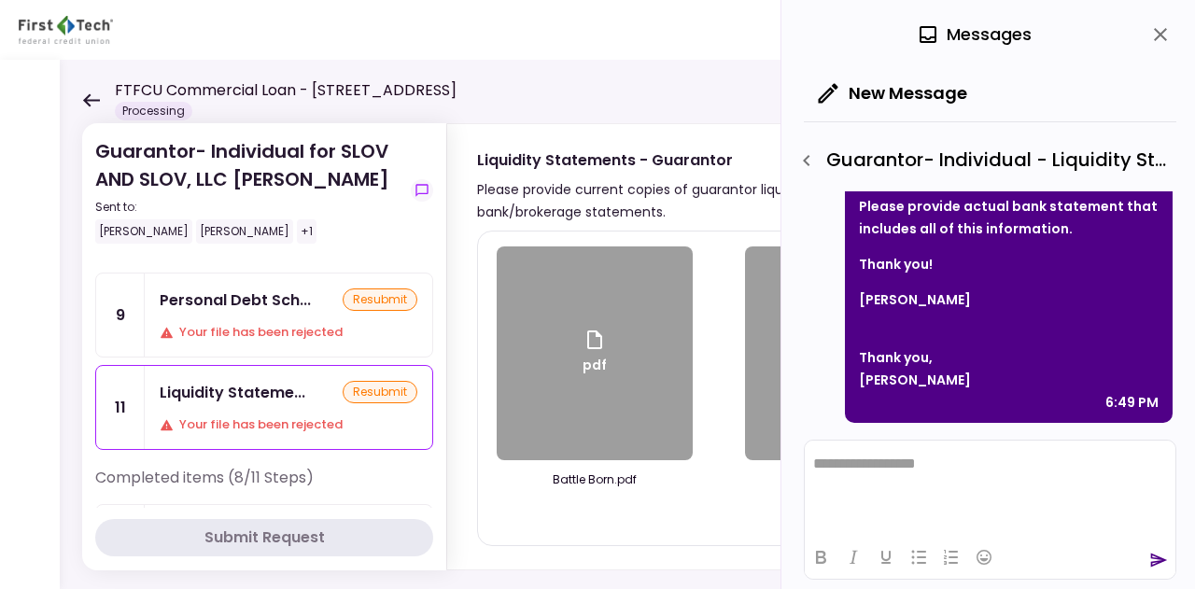
scroll to position [50, 0]
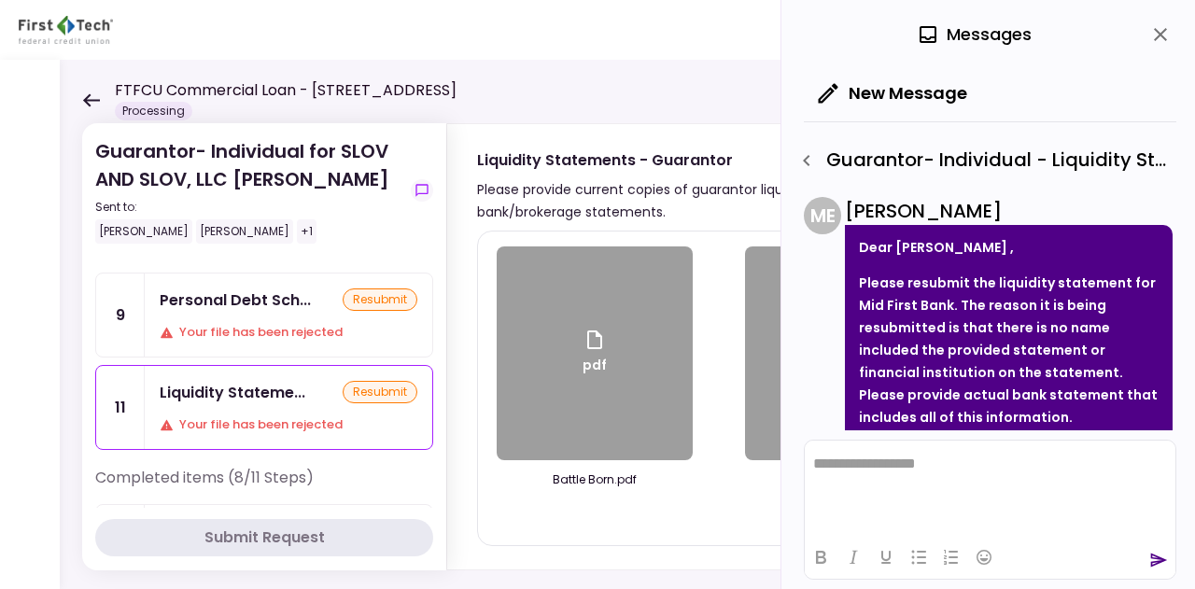
drag, startPoint x: 963, startPoint y: 301, endPoint x: 1036, endPoint y: 340, distance: 82.7
click at [1036, 340] on strong "Please resubmit the liquidity statement for Mid First Bank. The reason it is be…" at bounding box center [1008, 350] width 299 height 153
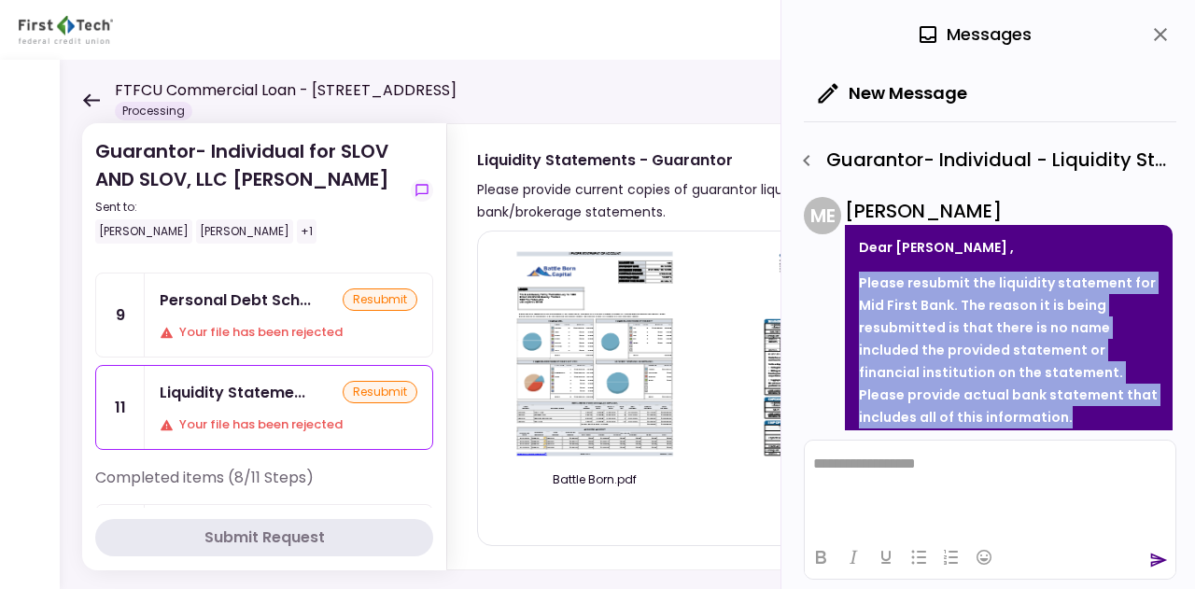
drag, startPoint x: 859, startPoint y: 277, endPoint x: 1109, endPoint y: 412, distance: 284.0
click at [1109, 412] on p "Please resubmit the liquidity statement for Mid First Bank. The reason it is be…" at bounding box center [1009, 350] width 300 height 157
copy strong "Please resubmit the liquidity statement for Mid First Bank. The reason it is be…"
